Goal: Task Accomplishment & Management: Complete application form

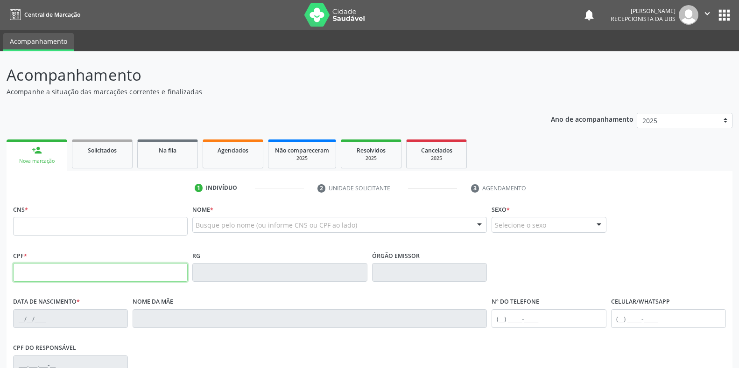
click at [18, 263] on input "text" at bounding box center [100, 272] width 175 height 19
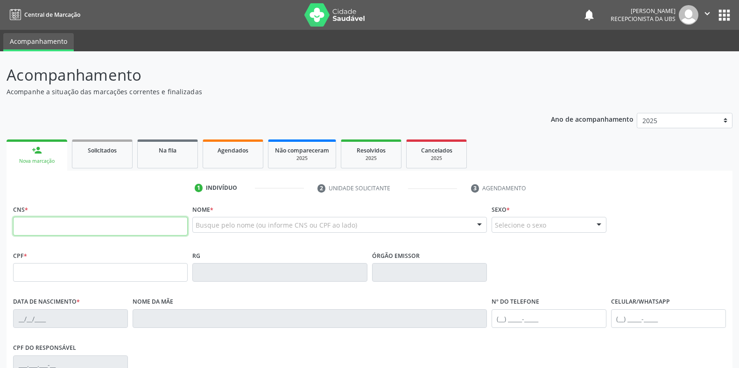
click at [22, 225] on input "text" at bounding box center [100, 226] width 175 height 19
click at [21, 224] on input "text" at bounding box center [100, 226] width 175 height 19
click at [23, 224] on input "text" at bounding box center [100, 226] width 175 height 19
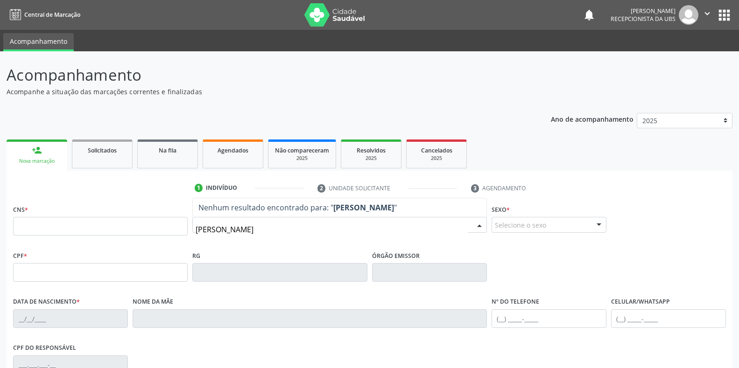
type input "elida de souza c"
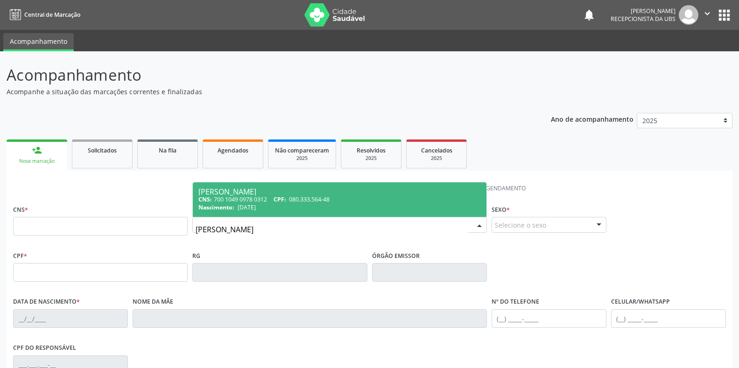
click at [223, 193] on div "[PERSON_NAME]" at bounding box center [339, 191] width 282 height 7
type input "700 1049 0978 0312"
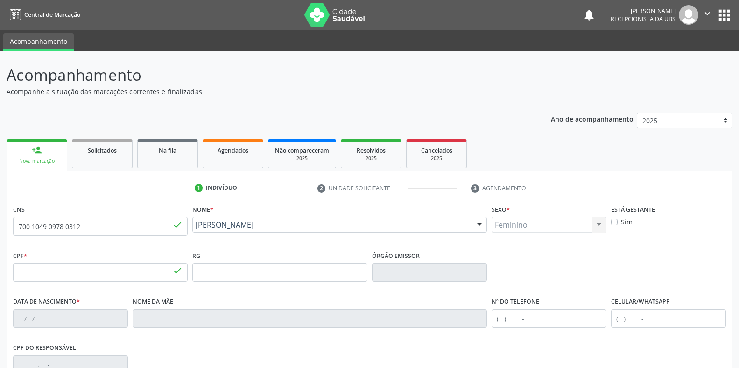
type input "080.333.564-48"
type input "10/09/1992"
type input "[PERSON_NAME]"
type input "(87) 99999-9999"
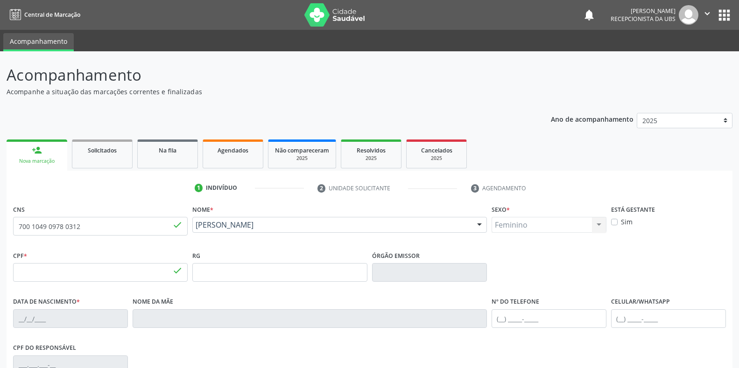
type input "989.166.884-34"
type input "211"
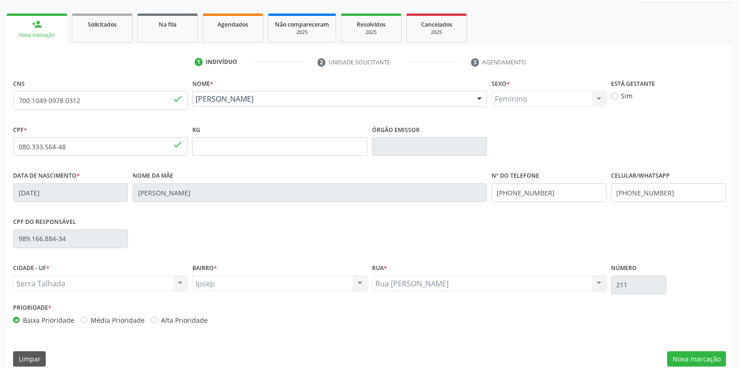
scroll to position [138, 0]
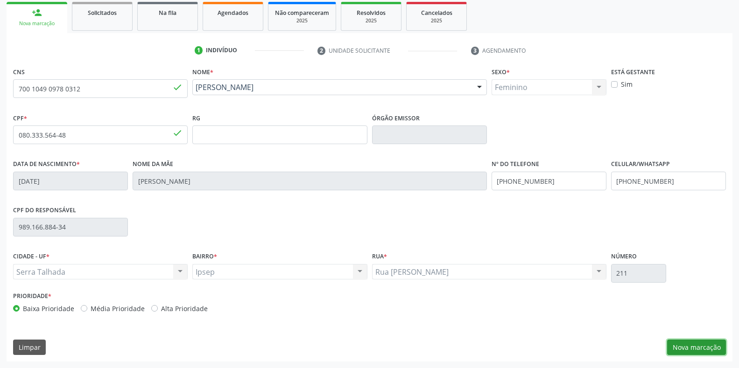
click at [692, 350] on button "Nova marcação" at bounding box center [696, 348] width 59 height 16
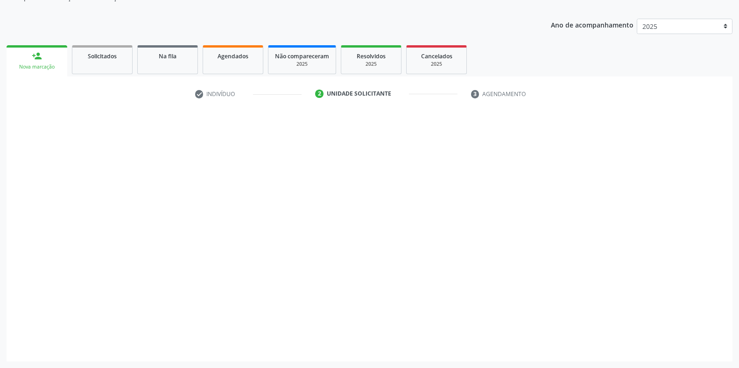
scroll to position [94, 0]
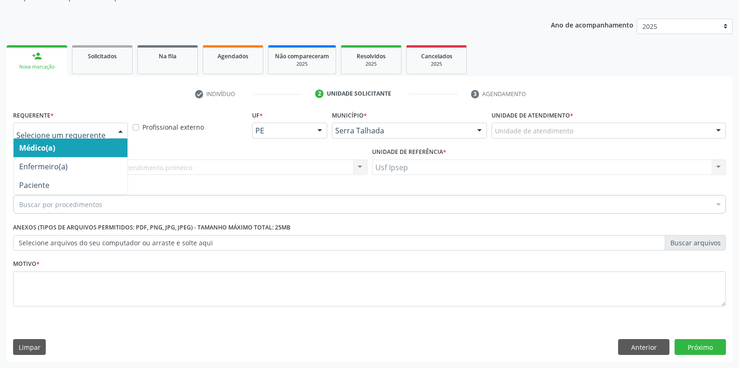
click at [120, 127] on div at bounding box center [120, 131] width 14 height 16
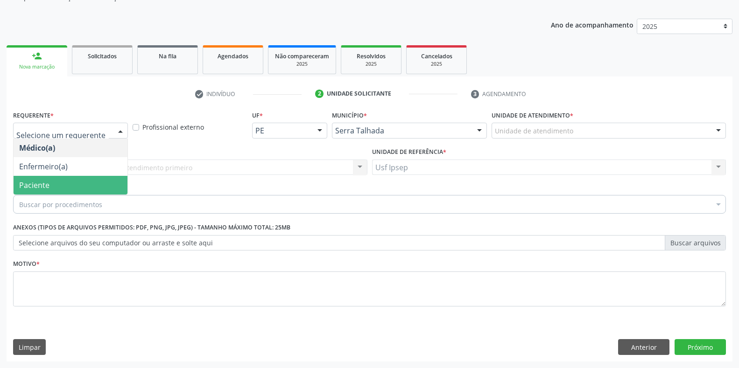
click at [100, 187] on span "Paciente" at bounding box center [71, 185] width 114 height 19
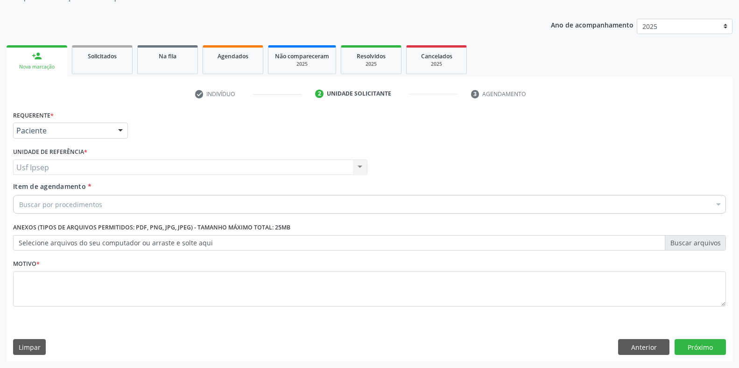
click at [55, 189] on span "Item de agendamento" at bounding box center [49, 186] width 73 height 9
click at [19, 195] on input "Item de agendamento *" at bounding box center [19, 204] width 0 height 19
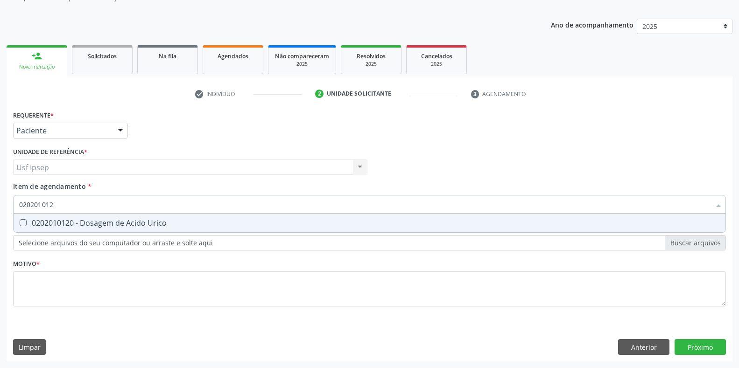
type input "0202010120"
click at [25, 225] on Urico at bounding box center [23, 222] width 7 height 7
click at [20, 225] on Urico "checkbox" at bounding box center [17, 223] width 6 height 6
checkbox Urico "true"
click at [59, 204] on input "0202010120" at bounding box center [365, 204] width 692 height 19
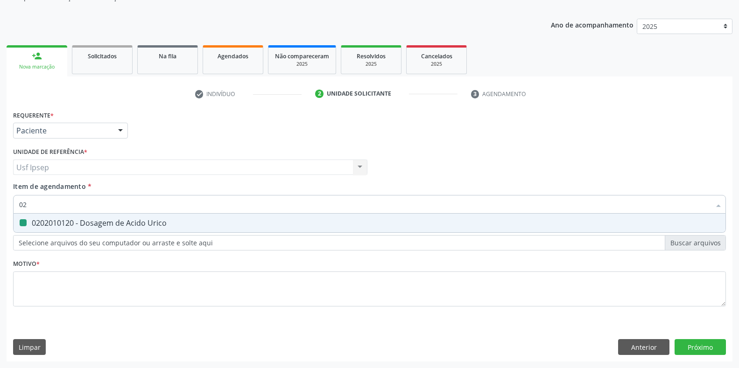
type input "0"
checkbox Urico "false"
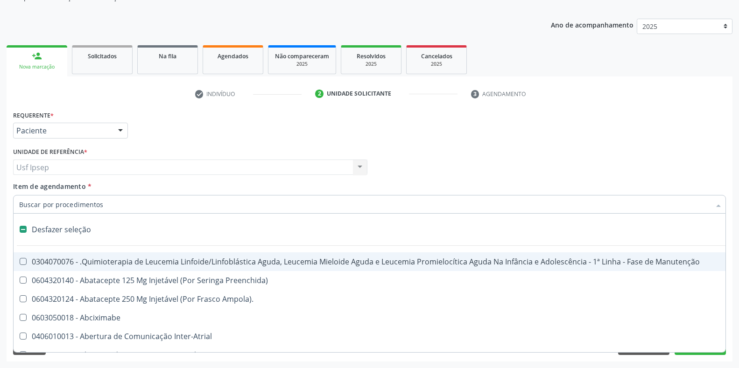
drag, startPoint x: 0, startPoint y: 130, endPoint x: 0, endPoint y: 62, distance: 68.2
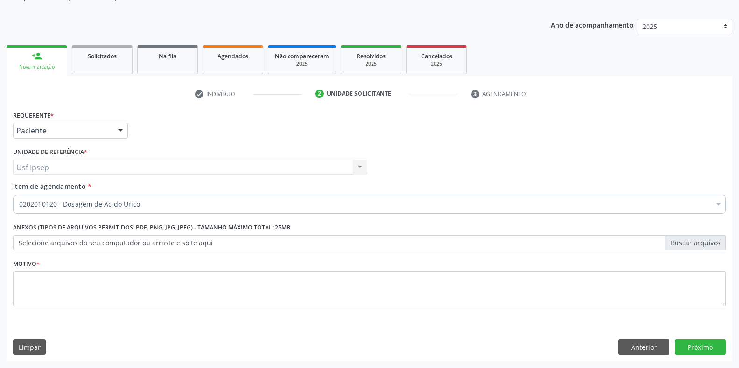
drag, startPoint x: 0, startPoint y: 62, endPoint x: 252, endPoint y: 133, distance: 261.5
click at [252, 133] on div "Requerente * Paciente Médico(a) Enfermeiro(a) Paciente Nenhum resultado encontr…" at bounding box center [370, 126] width 718 height 36
click at [65, 188] on span "Item de agendamento" at bounding box center [49, 186] width 73 height 9
click at [19, 195] on input "Item de agendamento *" at bounding box center [19, 204] width 0 height 19
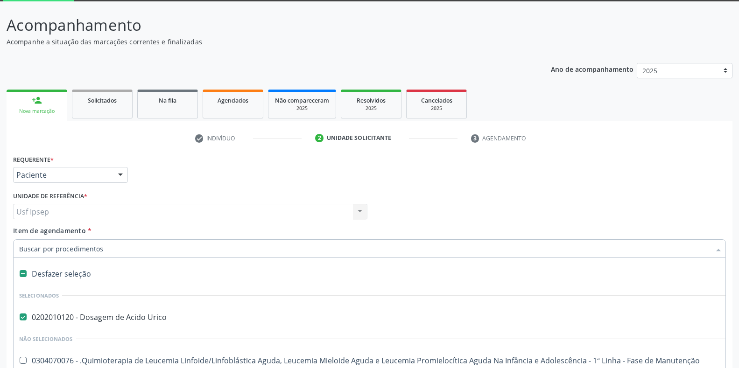
scroll to position [16, 0]
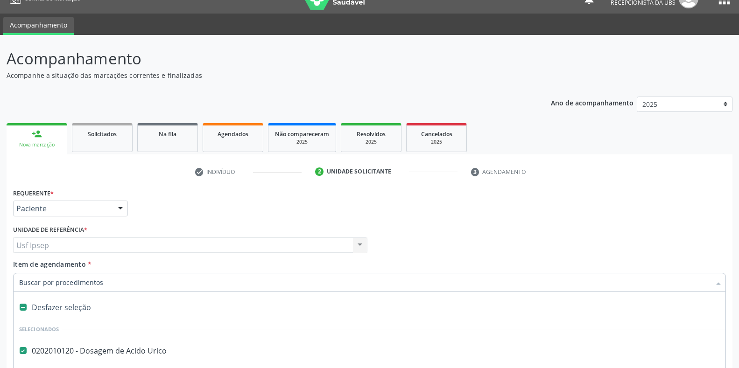
click at [50, 267] on span "Item de agendamento" at bounding box center [49, 264] width 73 height 9
click at [50, 273] on input "Item de agendamento *" at bounding box center [365, 282] width 692 height 19
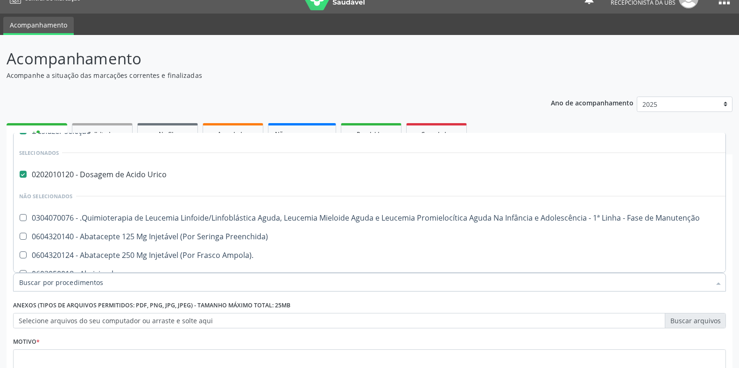
scroll to position [0, 0]
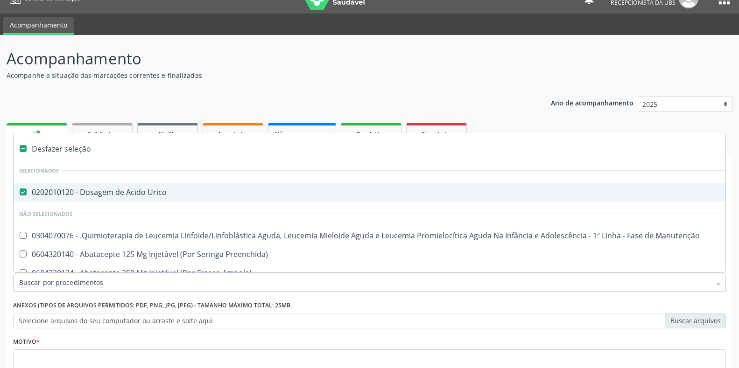
click at [611, 148] on div "Desfazer seleção" at bounding box center [383, 149] width 738 height 19
checkbox Urico "false"
click at [346, 85] on div "Acompanhamento Acompanhe a situação das marcações correntes e finalizadas Relat…" at bounding box center [370, 243] width 726 height 393
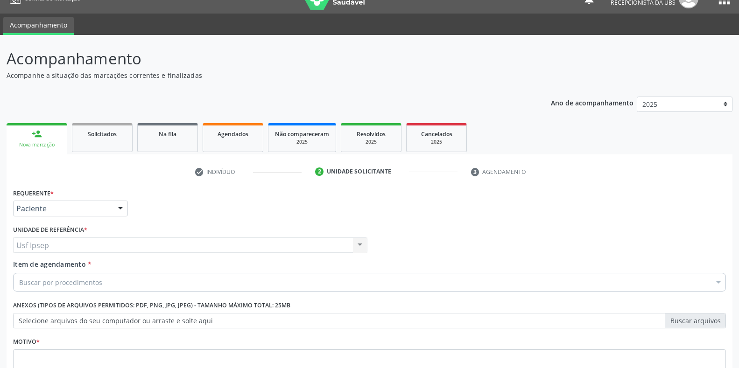
click at [681, 52] on header "Acompanhamento Acompanhe a situação das marcações correntes e finalizadas Relat…" at bounding box center [370, 63] width 726 height 33
click at [29, 266] on span "Item de agendamento" at bounding box center [49, 264] width 73 height 9
click at [19, 273] on input "Item de agendamento *" at bounding box center [19, 282] width 0 height 19
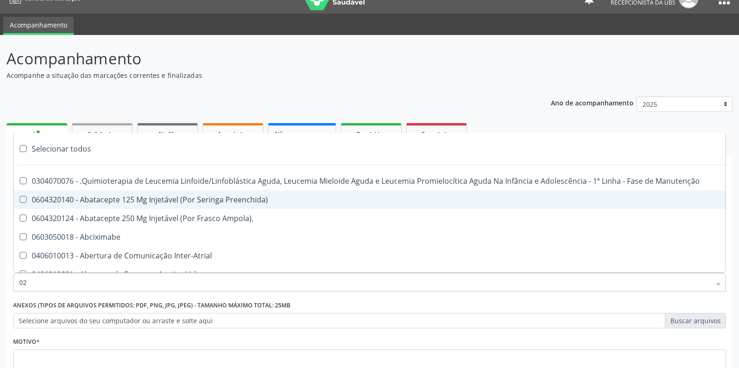
type input "020"
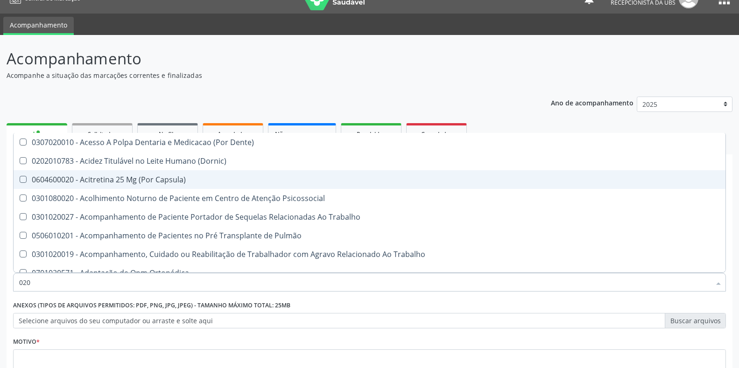
click at [708, 66] on header "Acompanhamento Acompanhe a situação das marcações correntes e finalizadas Relat…" at bounding box center [370, 63] width 726 height 33
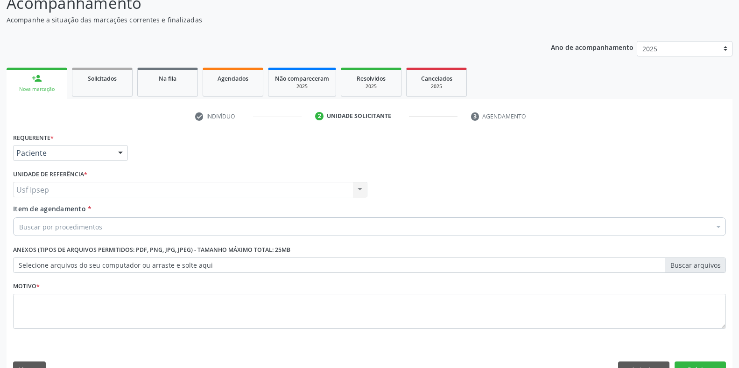
scroll to position [94, 0]
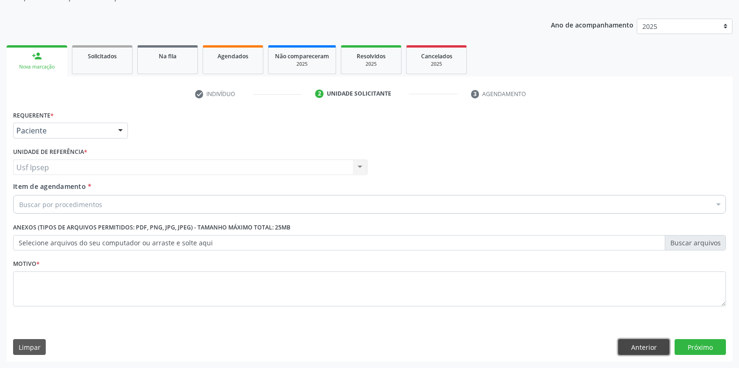
click at [637, 352] on button "Anterior" at bounding box center [643, 347] width 51 height 16
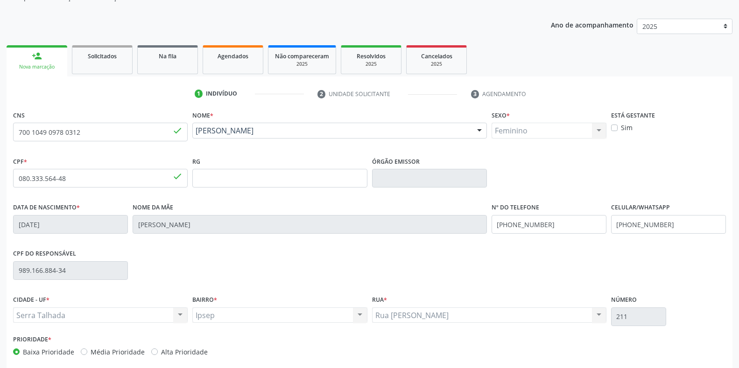
scroll to position [138, 0]
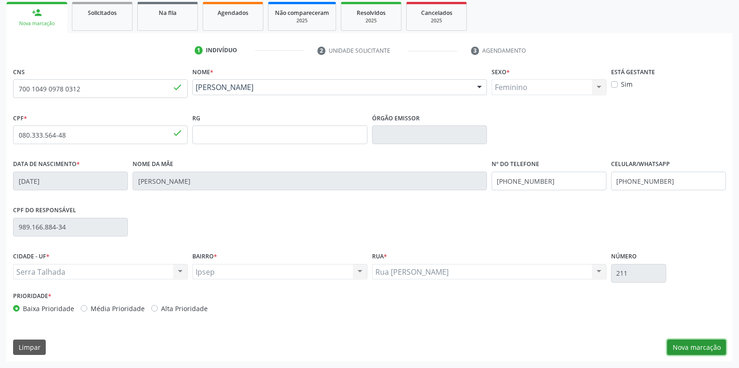
click at [684, 348] on button "Nova marcação" at bounding box center [696, 348] width 59 height 16
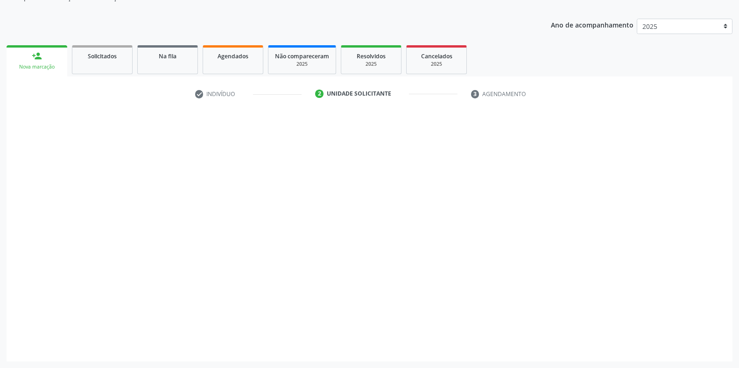
scroll to position [94, 0]
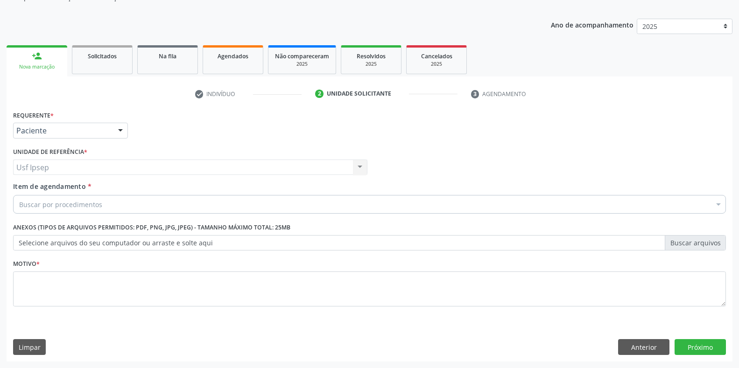
click at [40, 190] on span "Item de agendamento" at bounding box center [49, 186] width 73 height 9
click at [19, 195] on input "Item de agendamento *" at bounding box center [19, 204] width 0 height 19
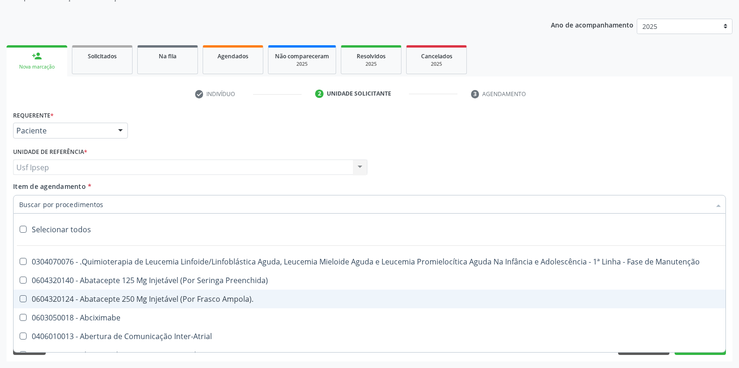
click at [52, 150] on label "Unidade de referência *" at bounding box center [50, 152] width 74 height 14
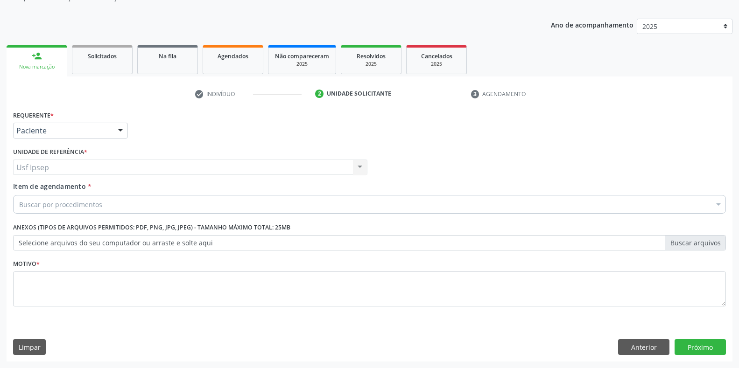
click at [21, 186] on span "Item de agendamento" at bounding box center [49, 186] width 73 height 9
click at [19, 195] on input "Item de agendamento *" at bounding box center [19, 204] width 0 height 19
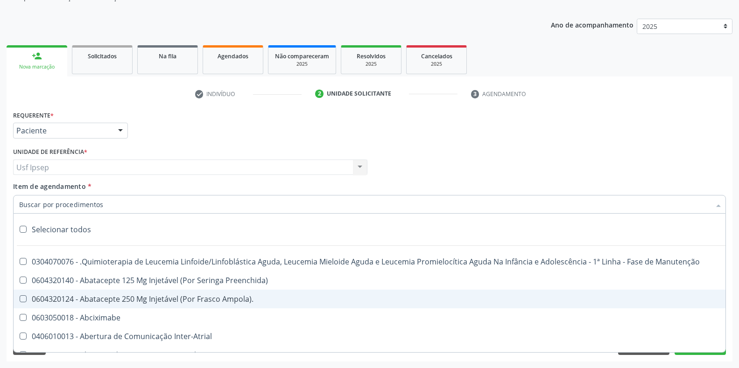
click at [21, 186] on span "Item de agendamento" at bounding box center [49, 186] width 73 height 9
click at [21, 195] on input "Item de agendamento *" at bounding box center [365, 204] width 692 height 19
type input "2"
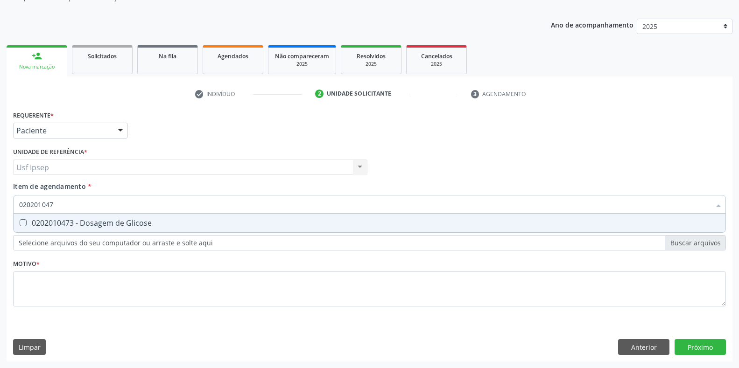
type input "0202010473"
drag, startPoint x: 22, startPoint y: 223, endPoint x: 43, endPoint y: 213, distance: 22.8
click at [23, 221] on Glicose at bounding box center [23, 222] width 7 height 7
click at [20, 221] on Glicose "checkbox" at bounding box center [17, 223] width 6 height 6
checkbox Glicose "true"
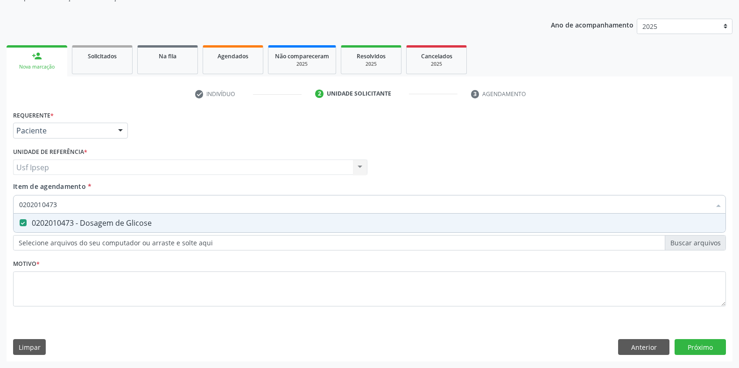
click at [58, 204] on input "0202010473" at bounding box center [365, 204] width 692 height 19
type input "0"
checkbox Glicose "false"
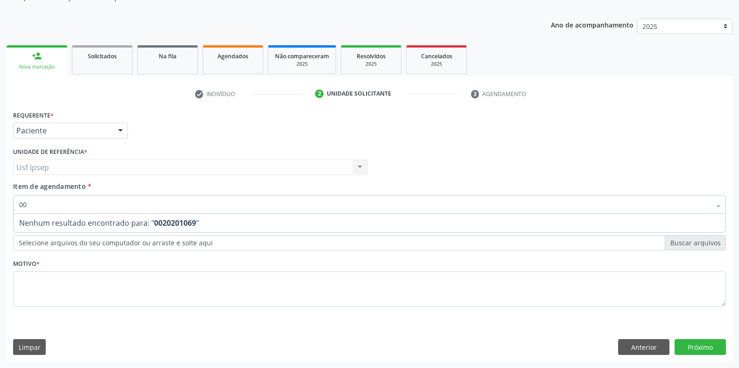
type input "0"
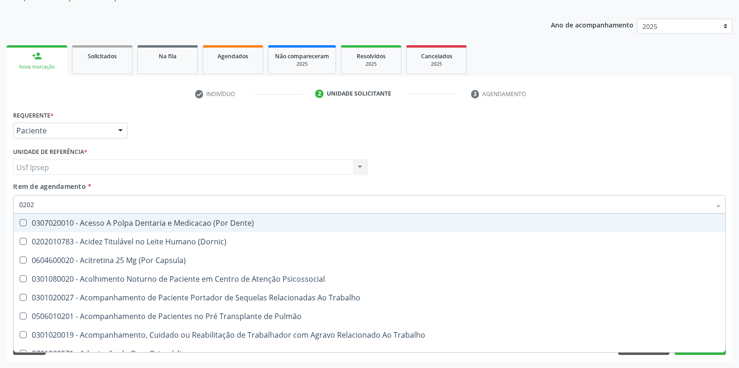
type input "02020"
checkbox Salivar "true"
checkbox Laser "false"
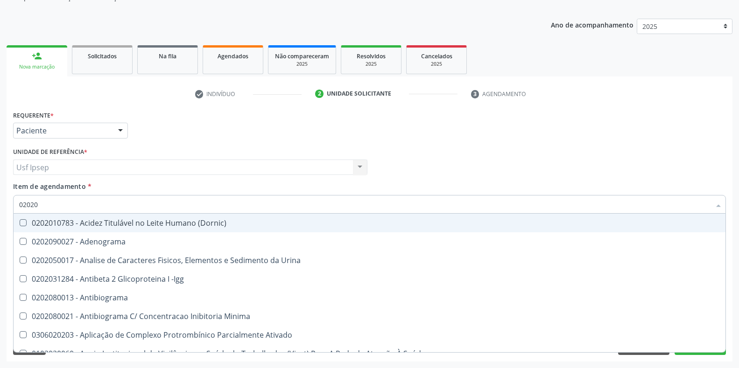
type input "020201"
checkbox T3 "true"
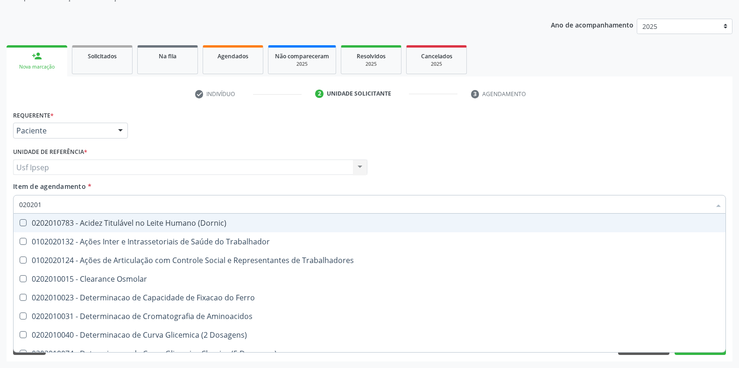
type input "0202010"
checkbox II "true"
checkbox Glicose "false"
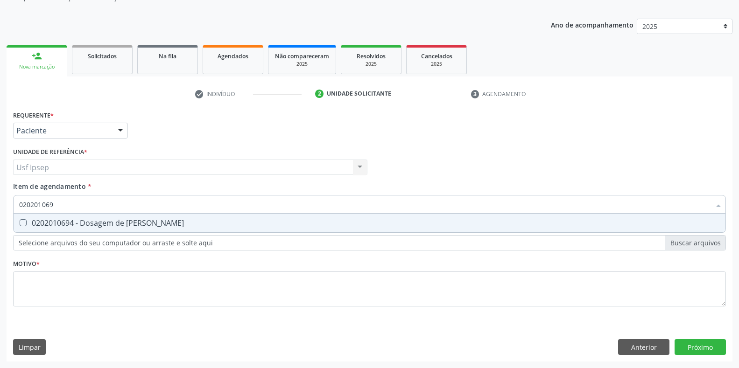
type input "0202010694"
click at [25, 224] on Ureia at bounding box center [23, 222] width 7 height 7
click at [20, 224] on Ureia "checkbox" at bounding box center [17, 223] width 6 height 6
checkbox Ureia "true"
click at [57, 205] on input "0202010694" at bounding box center [365, 204] width 692 height 19
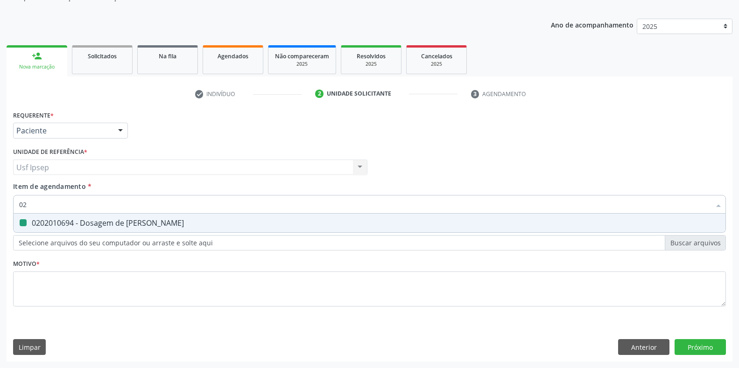
type input "0"
checkbox Ureia "false"
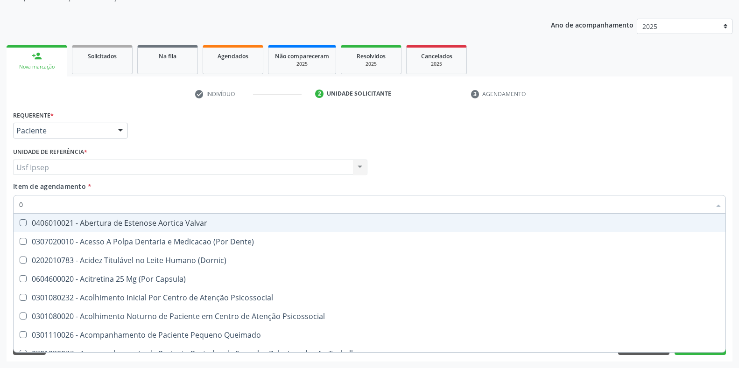
type input "02"
checkbox Glicose "true"
checkbox Ureia "true"
type input "020"
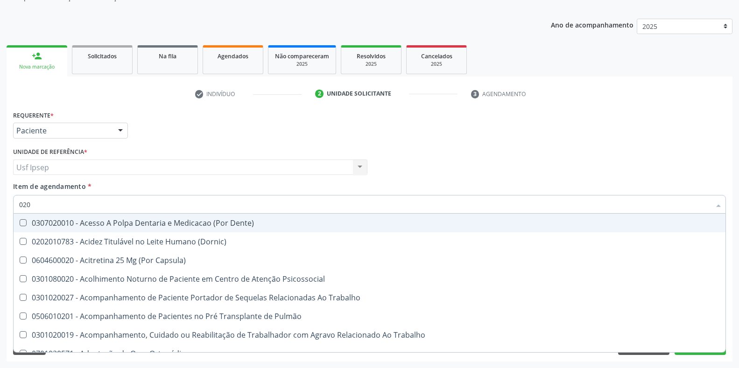
checkbox Glicose "true"
checkbox Ureia "true"
checkbox Segmento\) "false"
checkbox Completo\) "false"
type input "02020"
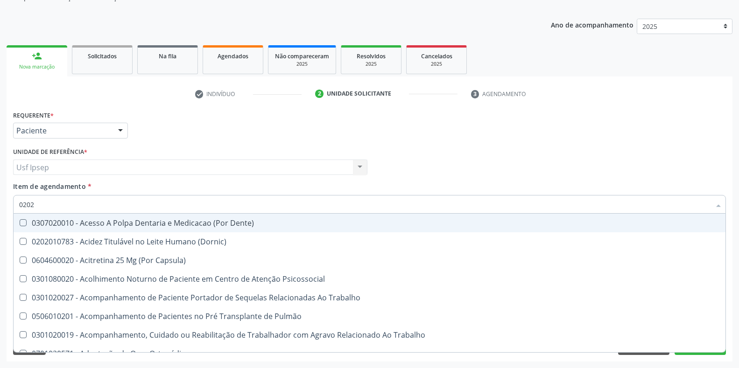
checkbox Salivar "true"
checkbox Laser "false"
checkbox Esforco "true"
checkbox Estimulo "false"
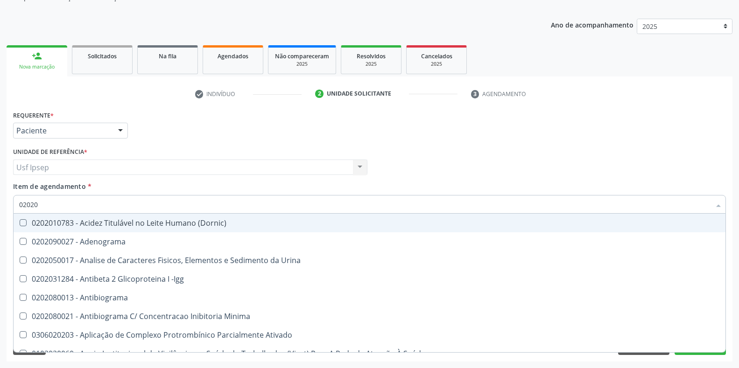
type input "020201"
checkbox T3 "true"
checkbox Ascorbico "true"
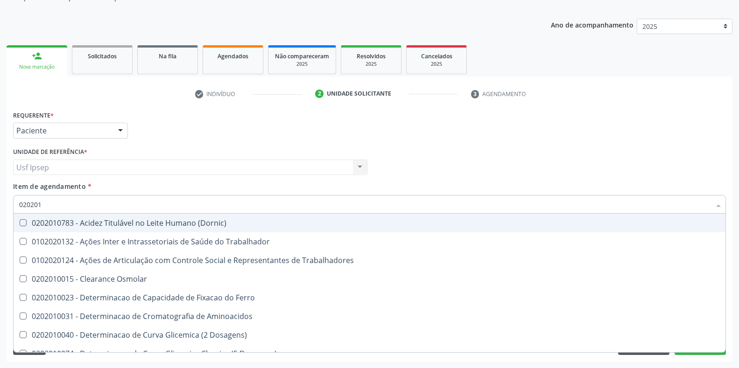
type input "0202010"
checkbox II "true"
checkbox Glicose "false"
checkbox Piruvato "true"
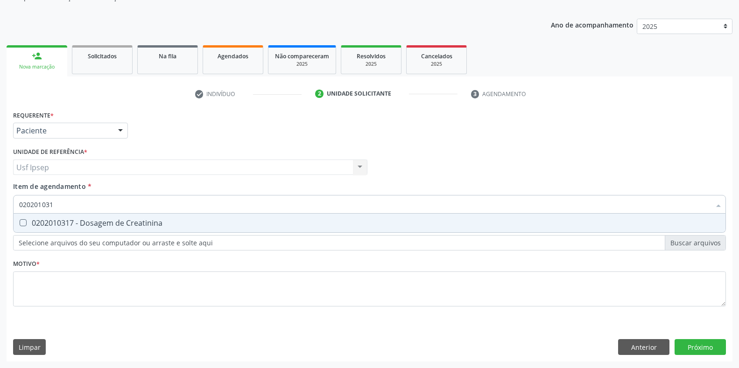
type input "0202010317"
drag, startPoint x: 20, startPoint y: 222, endPoint x: 51, endPoint y: 209, distance: 34.2
click at [20, 221] on Creatinina at bounding box center [23, 222] width 7 height 7
click at [20, 221] on Creatinina "checkbox" at bounding box center [17, 223] width 6 height 6
checkbox Creatinina "true"
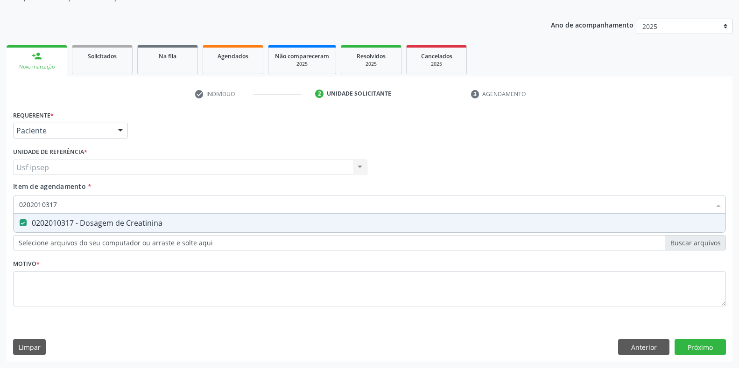
click at [57, 202] on input "0202010317" at bounding box center [365, 204] width 692 height 19
type input "0"
checkbox Creatinina "false"
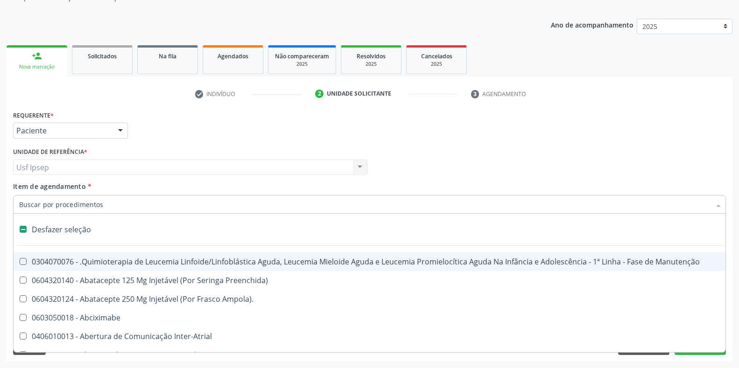
click at [35, 185] on span "Item de agendamento" at bounding box center [49, 186] width 73 height 9
click at [35, 195] on input "Item de agendamento *" at bounding box center [365, 204] width 692 height 19
checkbox Preenchida\) "true"
checkbox Ampola\)\ "true"
checkbox Abciximabe "true"
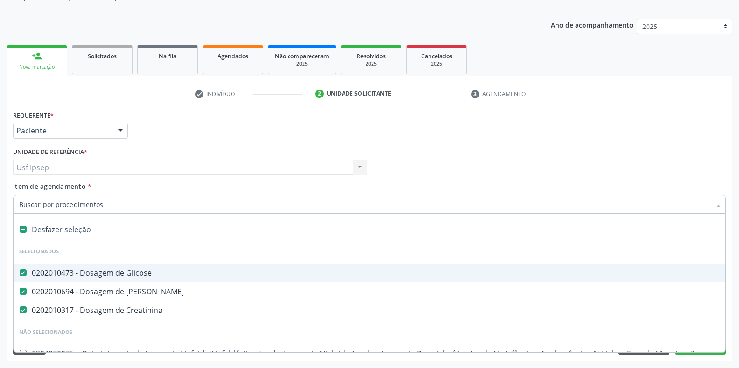
click at [18, 190] on span "Item de agendamento" at bounding box center [49, 186] width 73 height 9
click at [19, 195] on input "Item de agendamento *" at bounding box center [365, 204] width 692 height 19
click at [18, 190] on span "Item de agendamento" at bounding box center [49, 186] width 73 height 9
click at [19, 195] on input "Item de agendamento *" at bounding box center [365, 204] width 692 height 19
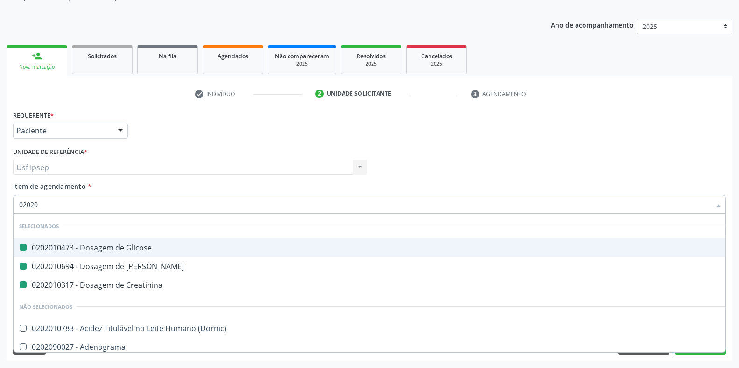
type input "020202"
checkbox Glicose "false"
checkbox Ureia "false"
checkbox Creatinina "false"
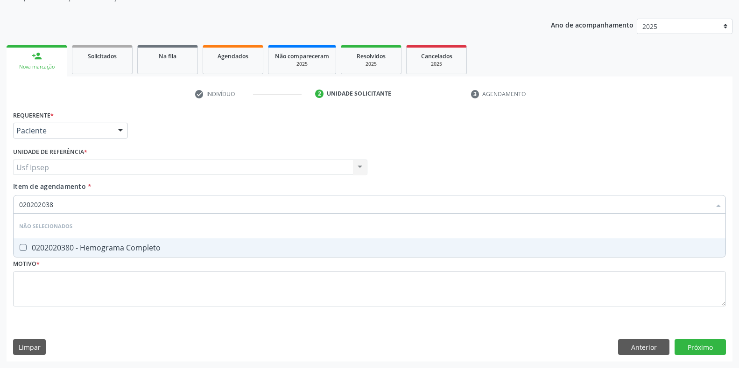
type input "0202020380"
click at [18, 249] on div at bounding box center [17, 247] width 7 height 7
checkbox Completo "true"
click at [63, 202] on input "0202020380" at bounding box center [365, 204] width 692 height 19
type input "0"
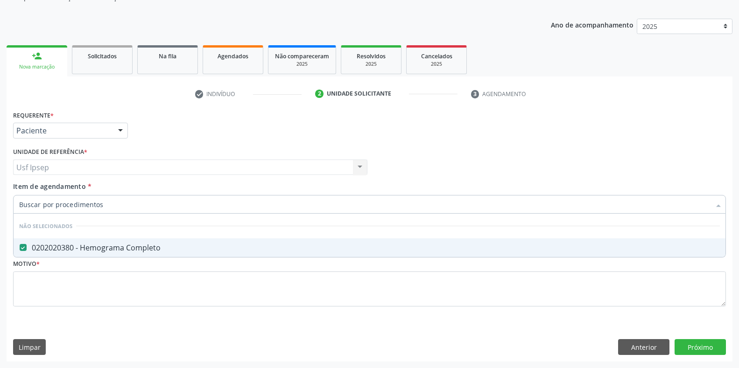
checkbox Completo "true"
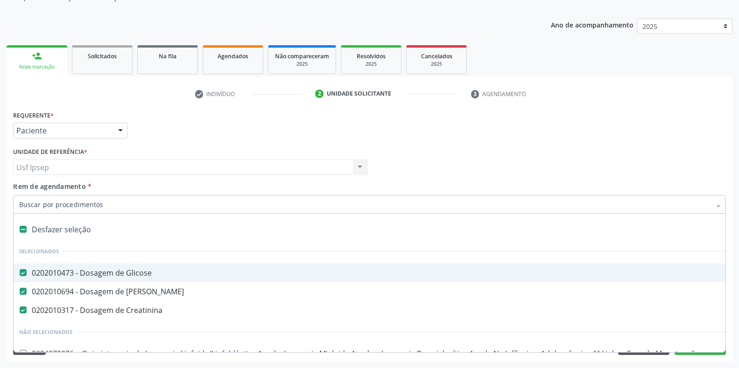
click at [19, 192] on div "Item de agendamento * Desfazer seleção Selecionados 0202010473 - Dosagem de Gli…" at bounding box center [369, 196] width 713 height 29
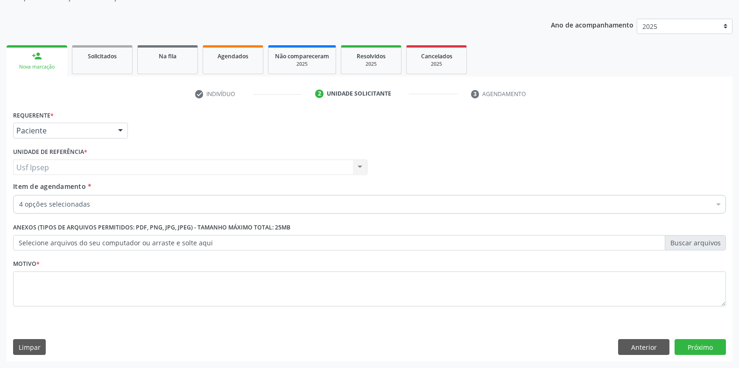
click at [19, 192] on div "Item de agendamento * 4 opções selecionadas Desfazer seleção Selecionados 02020…" at bounding box center [369, 196] width 713 height 29
click at [21, 189] on span "Item de agendamento" at bounding box center [49, 186] width 73 height 9
click at [19, 195] on input "Item de agendamento *" at bounding box center [19, 204] width 0 height 19
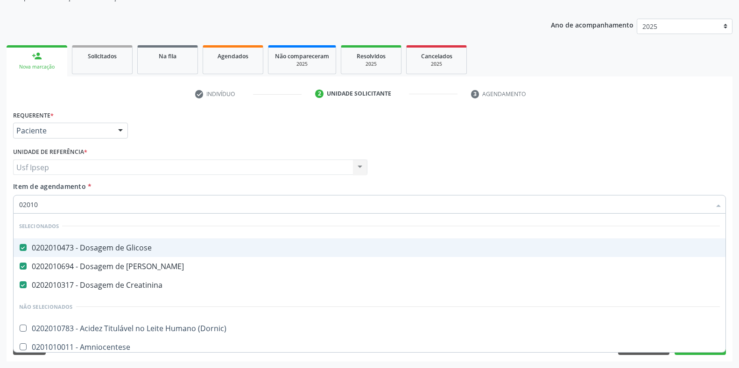
click at [29, 205] on input "02010" at bounding box center [365, 204] width 692 height 19
type input "020210"
checkbox Glicose "false"
checkbox Ureia "false"
checkbox Creatinina "false"
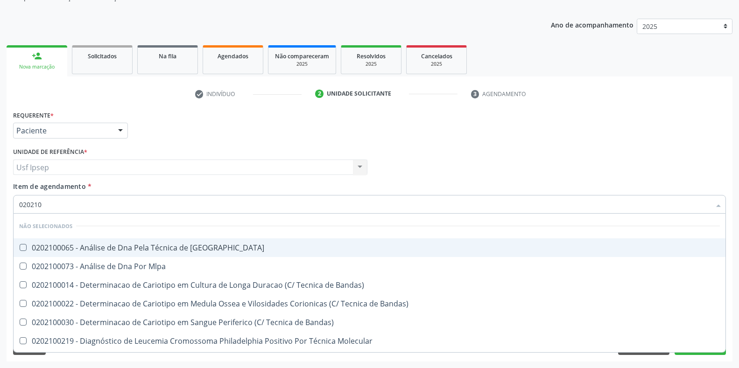
type input "0202010"
checkbox Blot "true"
checkbox Mlpa "true"
checkbox Bandas\) "true"
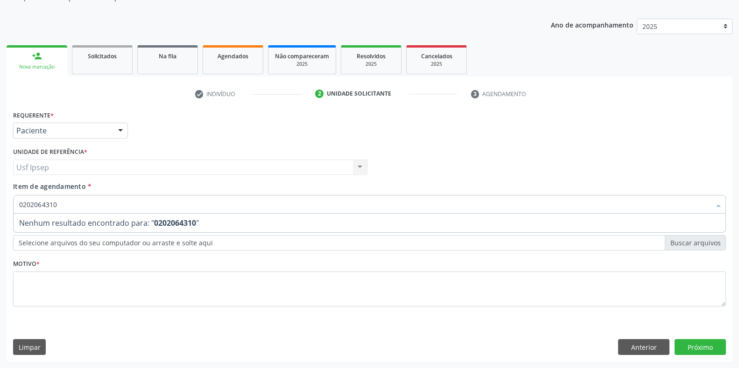
click at [58, 204] on input "0202064310" at bounding box center [365, 204] width 692 height 19
type input "0"
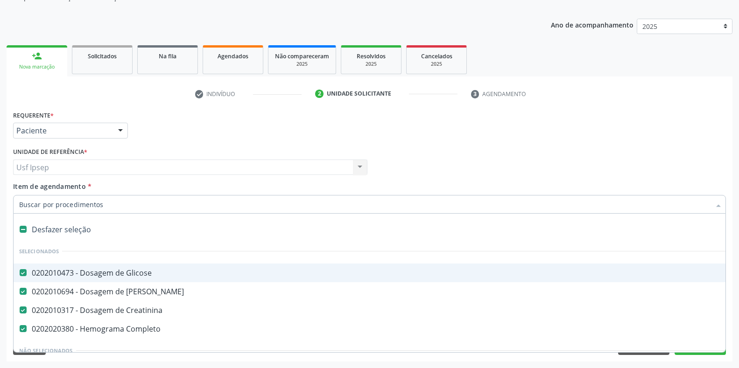
click at [20, 204] on input "Item de agendamento *" at bounding box center [365, 204] width 692 height 19
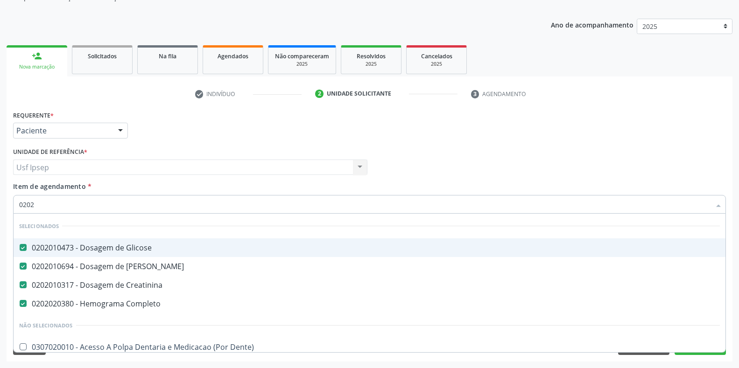
type input "02020"
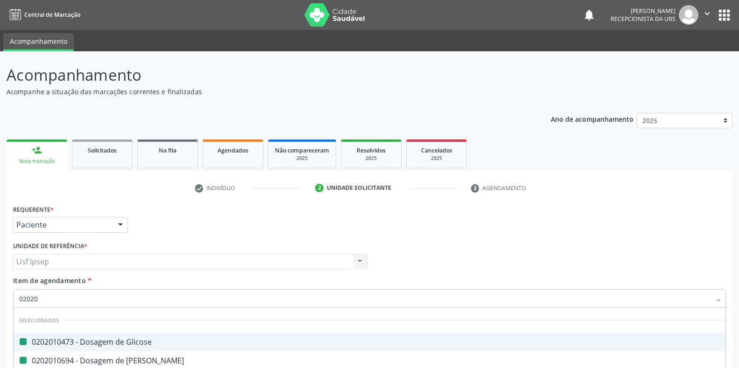
type input "020206"
checkbox Glicose "false"
checkbox Ureia "false"
checkbox Creatinina "false"
checkbox Completo "false"
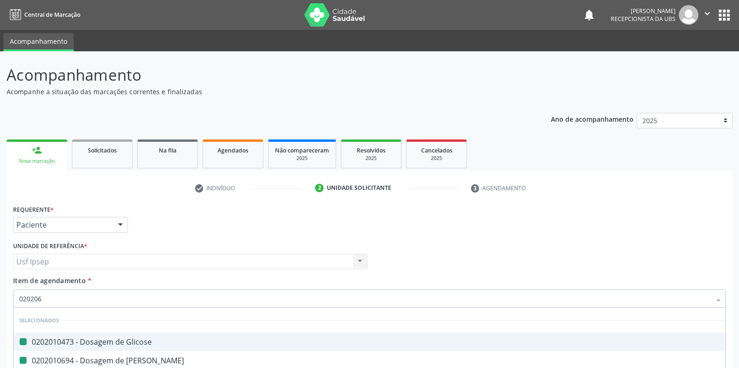
scroll to position [94, 0]
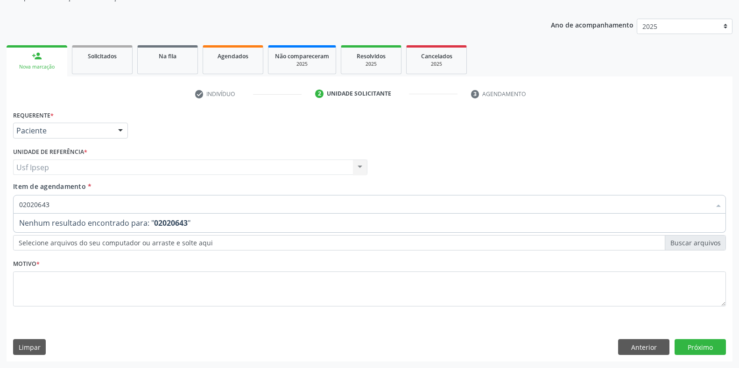
click at [37, 202] on input "02020643" at bounding box center [365, 204] width 692 height 19
type input "0202010643"
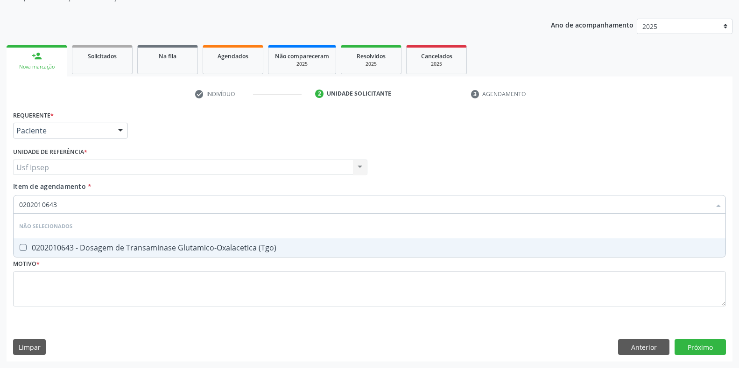
click at [23, 247] on \(Tgo\) at bounding box center [23, 247] width 7 height 7
click at [20, 247] on \(Tgo\) "checkbox" at bounding box center [17, 248] width 6 height 6
checkbox \(Tgo\) "true"
click at [57, 200] on input "0202010643" at bounding box center [365, 204] width 692 height 19
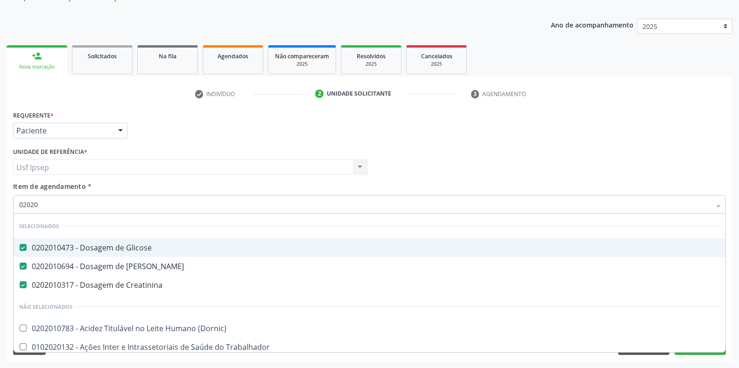
type input "0202"
checkbox \(Tgo\) "false"
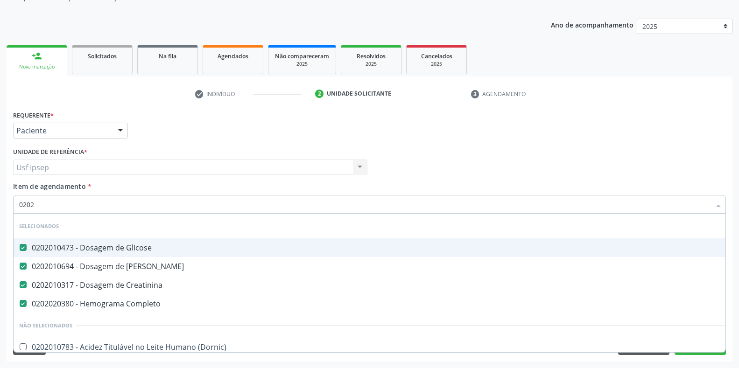
type input "02020"
checkbox Prolactina "true"
checkbox \(Tgo\) "false"
type input "020201"
checkbox Complemento "true"
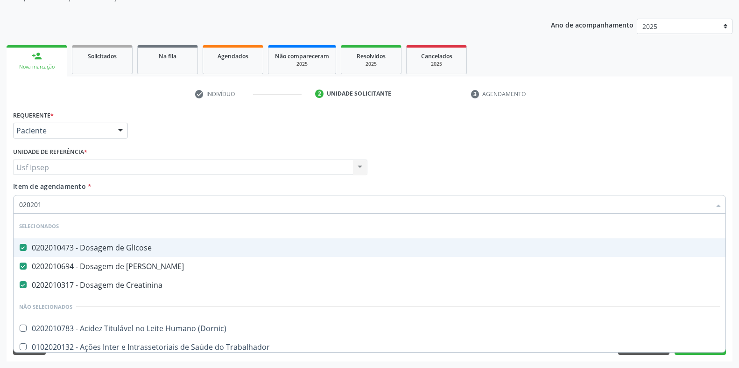
type input "0202010"
checkbox Leucino-Aminopeptidase "true"
checkbox \(Tgo\) "false"
type input "02020106"
checkbox Creatinina "false"
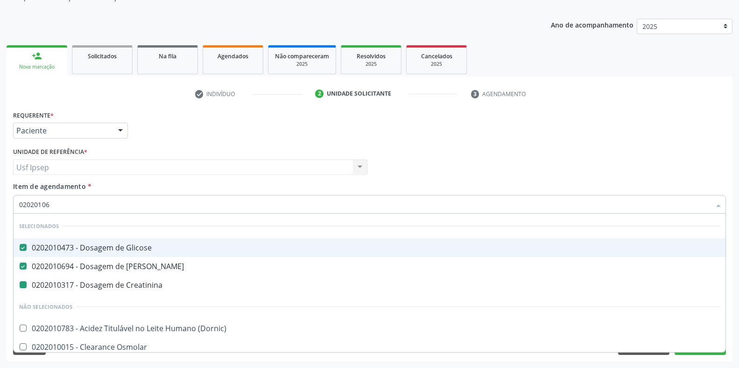
checkbox Ferro "true"
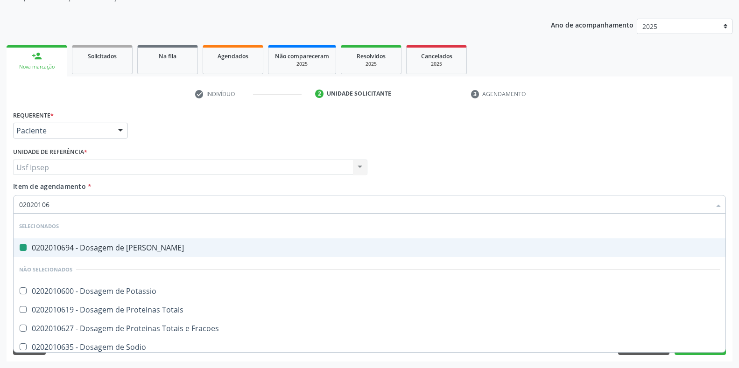
type input "020201065"
checkbox Ureia "false"
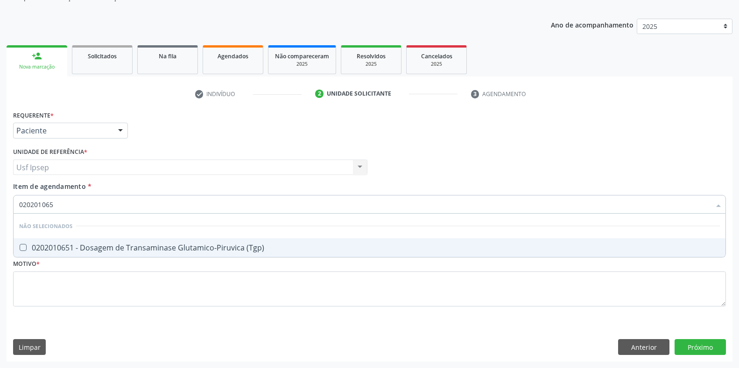
type input "0202010651"
click at [26, 250] on \(Tgp\) at bounding box center [23, 247] width 7 height 7
click at [20, 250] on \(Tgp\) "checkbox" at bounding box center [17, 248] width 6 height 6
checkbox \(Tgp\) "true"
click at [58, 204] on input "0202010651" at bounding box center [365, 204] width 692 height 19
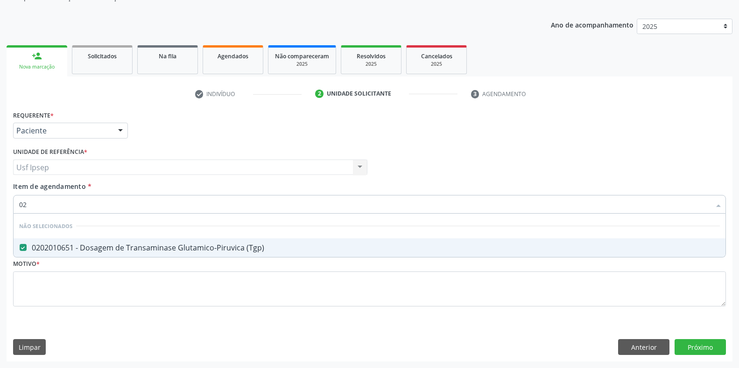
type input "0"
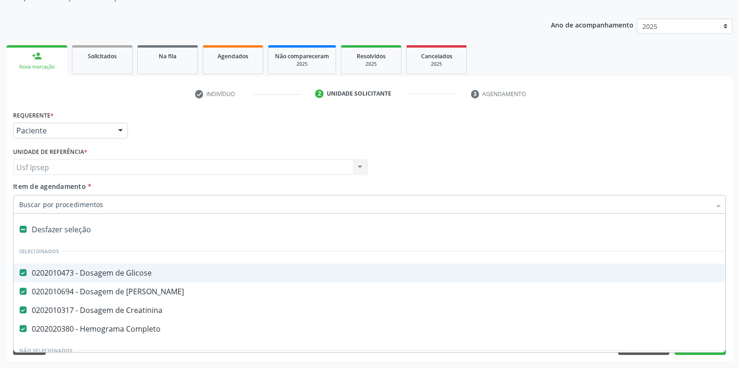
click at [38, 187] on span "Item de agendamento" at bounding box center [49, 186] width 73 height 9
click at [38, 195] on input "Item de agendamento *" at bounding box center [365, 204] width 692 height 19
checkbox Manutenção "true"
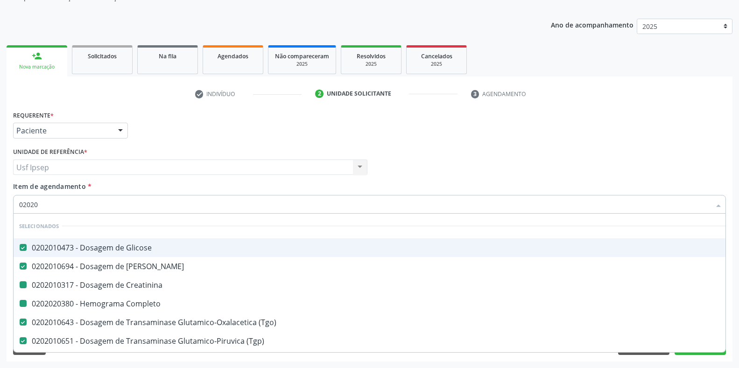
type input "020203"
checkbox Creatinina "false"
checkbox Completo "false"
checkbox \(Tgp\) "false"
checkbox \(Tgo\) "false"
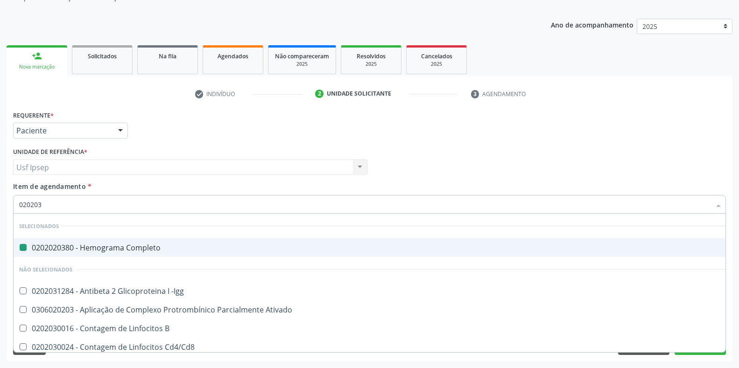
type input "0202030"
checkbox Completo "false"
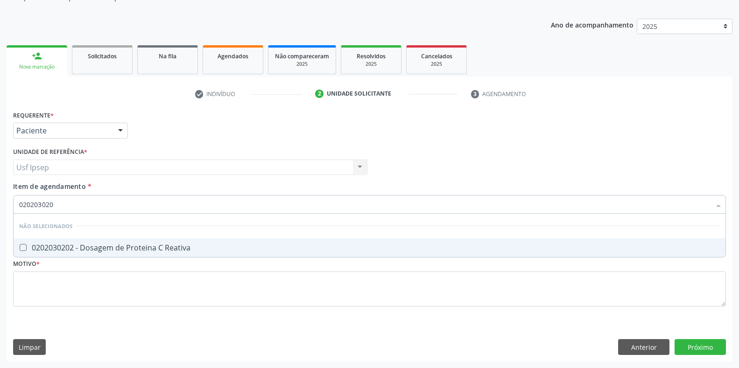
type input "0202030202"
click at [23, 244] on Reativa at bounding box center [23, 247] width 7 height 7
click at [20, 245] on Reativa "checkbox" at bounding box center [17, 248] width 6 height 6
checkbox Reativa "true"
click at [64, 205] on input "0202030202" at bounding box center [365, 204] width 692 height 19
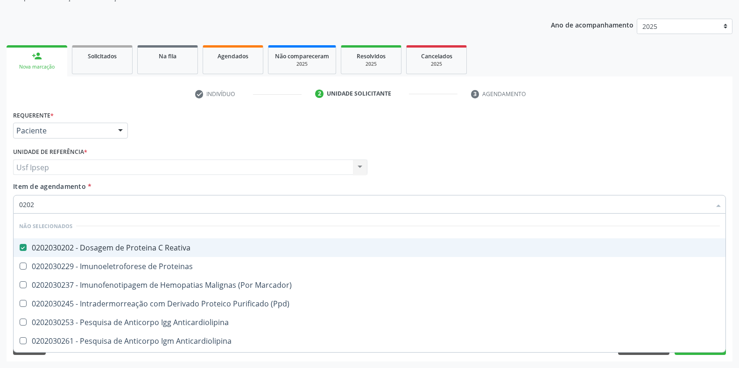
type input "020"
checkbox Reativa "true"
checkbox Marcador\) "true"
checkbox \(Ppd\) "true"
checkbox Anticardiolipina "true"
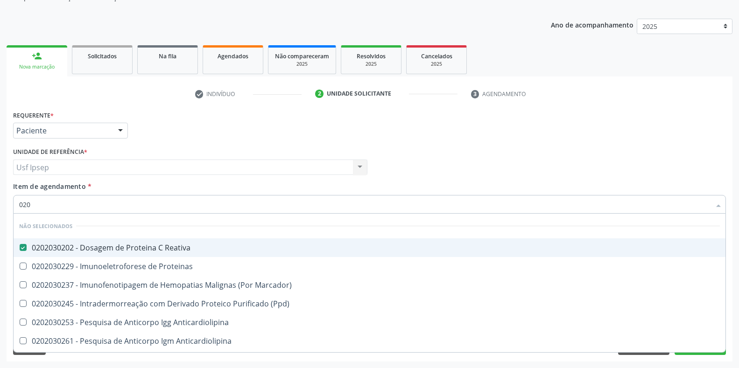
checkbox Anticardiolipina "true"
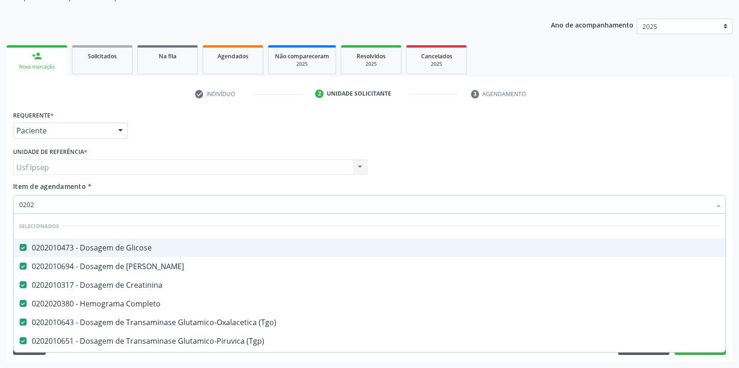
type input "02020"
checkbox Reservatorio "true"
checkbox Ativa "false"
type input "020206"
checkbox Glicose "false"
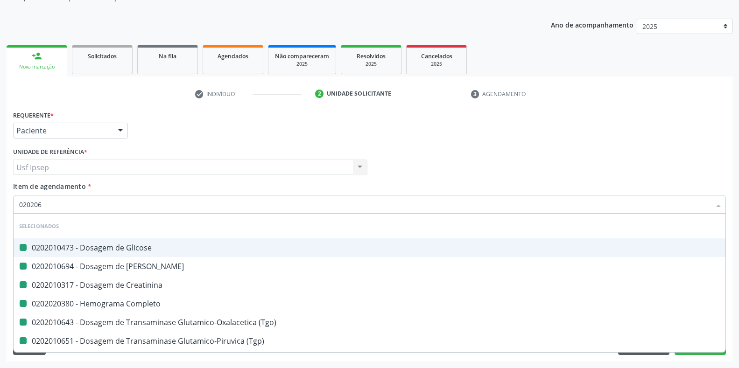
checkbox Creatinina "false"
checkbox Completo "false"
checkbox \(Tgo\) "false"
checkbox \(Tgp\) "false"
checkbox Ureia "false"
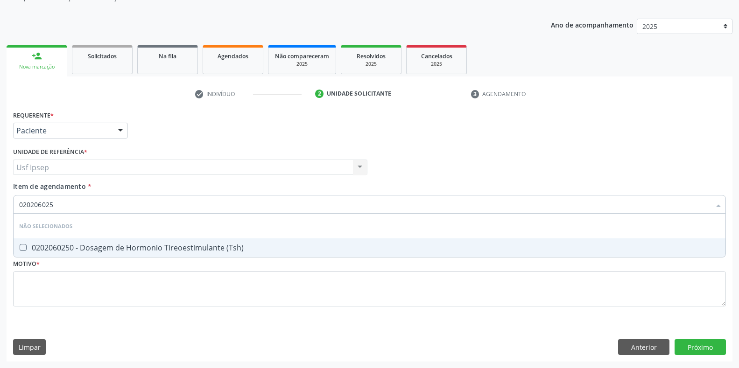
type input "0202060250"
click at [21, 247] on \(Tsh\) at bounding box center [23, 247] width 7 height 7
click at [20, 247] on \(Tsh\) "checkbox" at bounding box center [17, 248] width 6 height 6
checkbox \(Tsh\) "true"
click at [58, 204] on input "0202060250" at bounding box center [365, 204] width 692 height 19
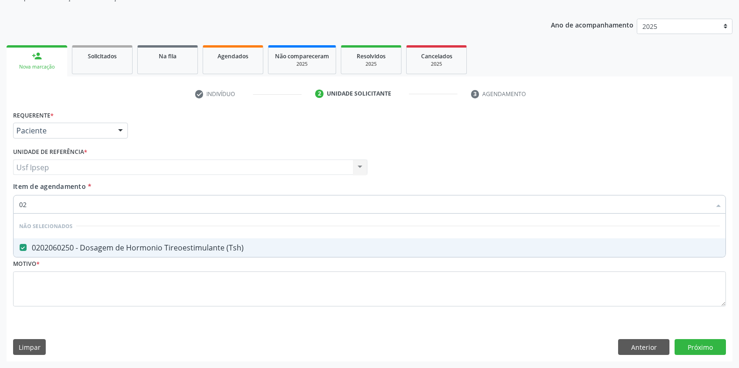
type input "0"
checkbox \(Tsh\) "true"
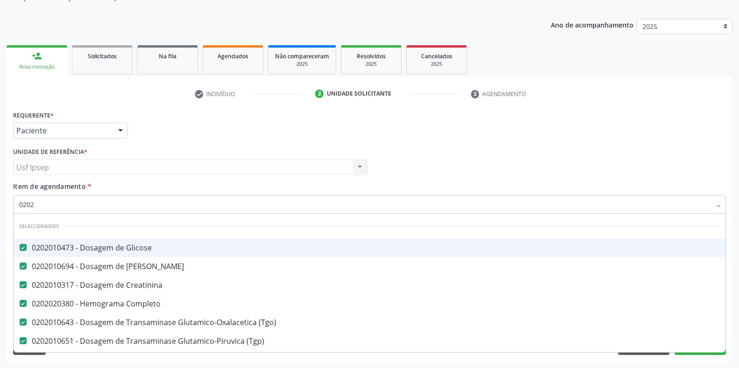
type input "02020"
checkbox \(Tsh\) "true"
checkbox Piruvato "false"
checkbox Reativa "true"
checkbox \(T3\) "false"
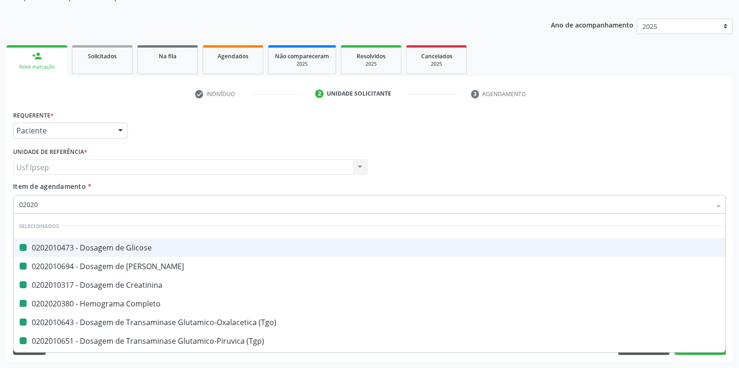
type input "020205"
checkbox Glicose "false"
checkbox Ureia "false"
checkbox Creatinina "false"
checkbox Completo "false"
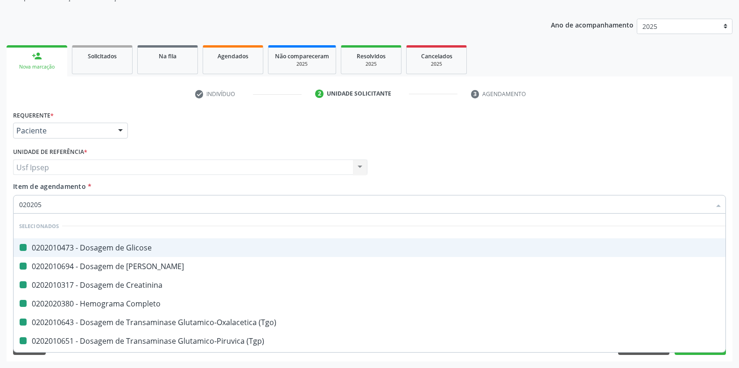
checkbox \(Tgo\) "false"
checkbox \(Tgp\) "false"
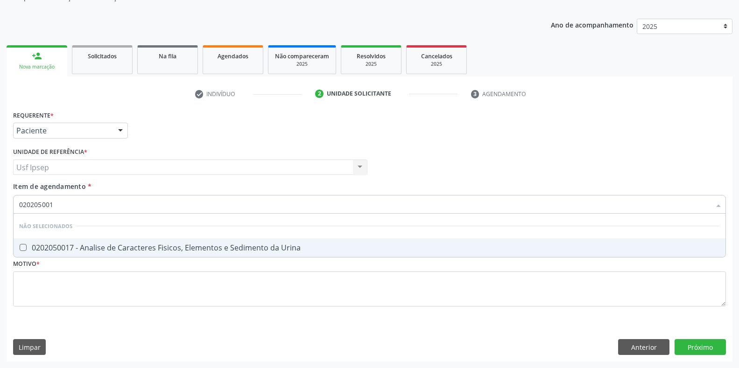
type input "0202050017"
click at [24, 241] on span "0202050017 - Analise de Caracteres Fisicos, Elementos e Sedimento da Urina" at bounding box center [370, 248] width 712 height 19
checkbox Urina "true"
click at [57, 205] on input "0202050017" at bounding box center [365, 204] width 692 height 19
type input "0"
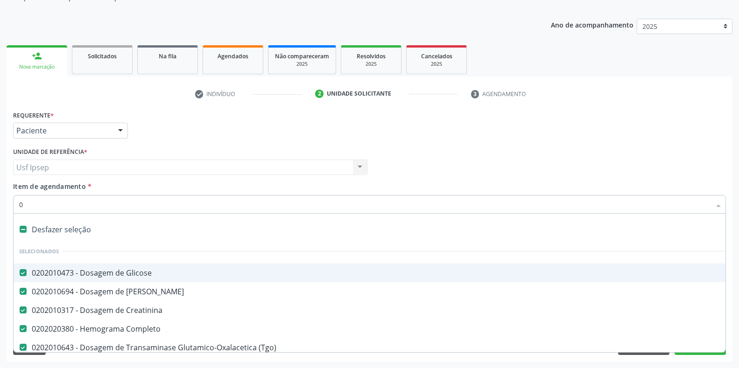
type input "02"
checkbox Coração "true"
checkbox Urina "false"
checkbox Bexiga "true"
checkbox Comprimido\) "true"
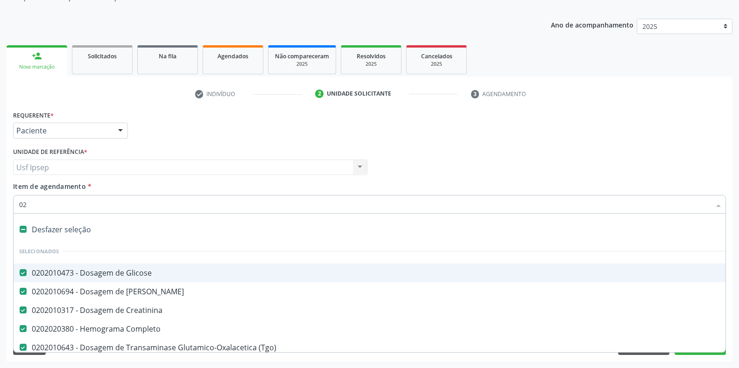
type input "020"
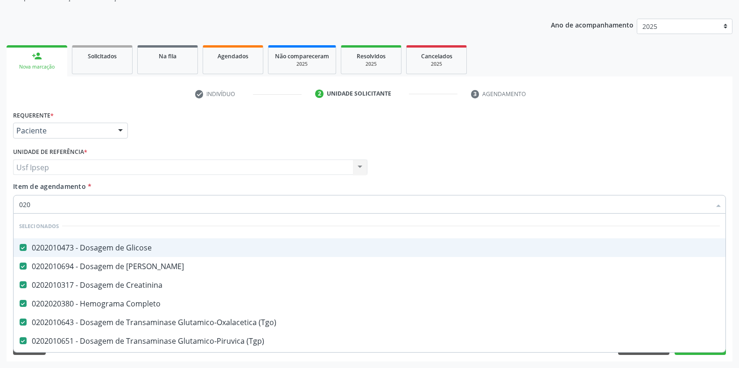
checkbox Urina "true"
checkbox Recombinante "false"
checkbox \(Tsh\) "true"
checkbox Reativa "true"
checkbox Mandíbula "false"
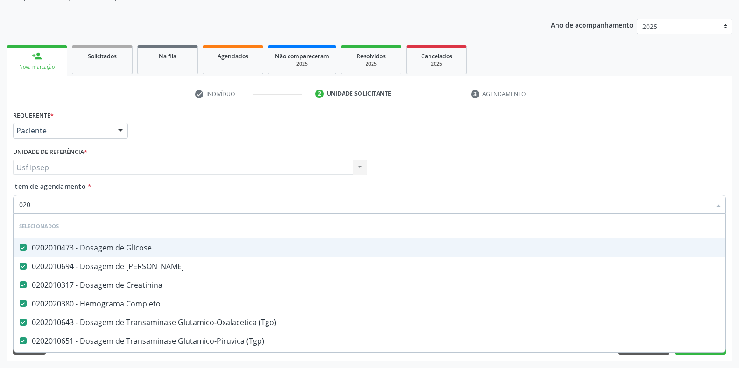
checkbox Craniano "false"
type input "02020"
checkbox Capsula\) "true"
checkbox Urina "false"
checkbox Farmacêuticos "true"
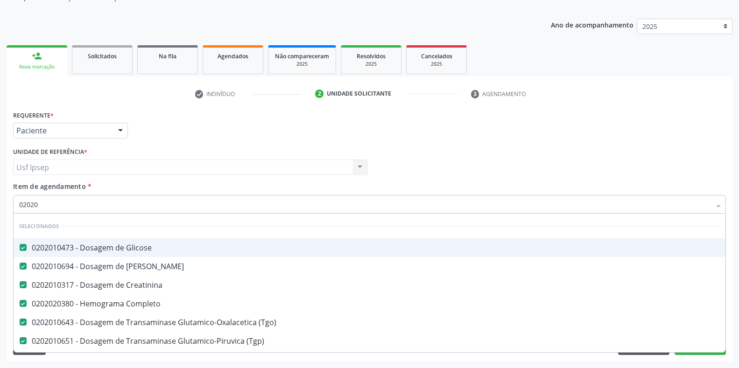
checkbox 8F "false"
checkbox Reservatorio "true"
checkbox Ativa "false"
type input "0202010"
checkbox Urina "false"
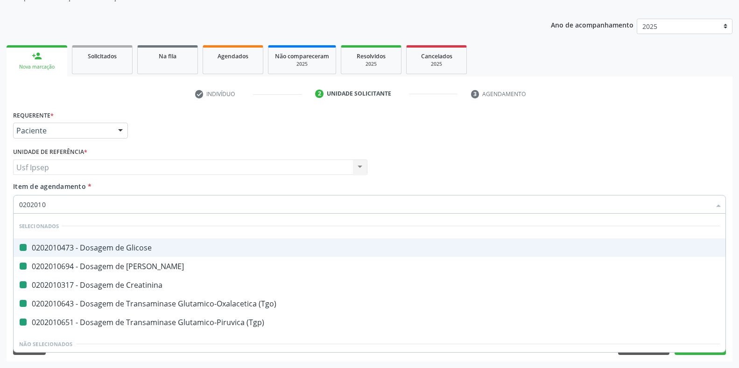
type input "02020102"
checkbox Glicose "false"
checkbox Ureia "false"
checkbox Creatinina "false"
checkbox \(Tgo\) "false"
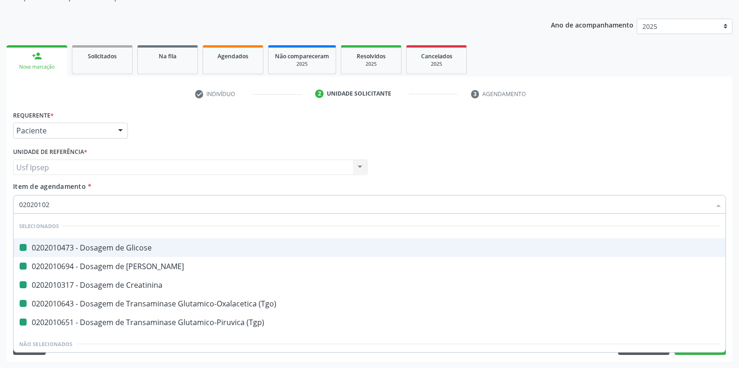
checkbox \(Tgp\) "false"
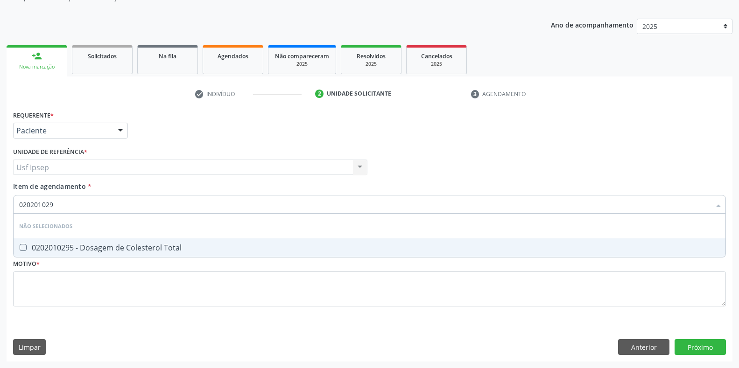
type input "0202010295"
click at [21, 245] on Total at bounding box center [23, 247] width 7 height 7
click at [20, 245] on Total "checkbox" at bounding box center [17, 248] width 6 height 6
checkbox Total "true"
click at [59, 206] on input "0202010295" at bounding box center [365, 204] width 692 height 19
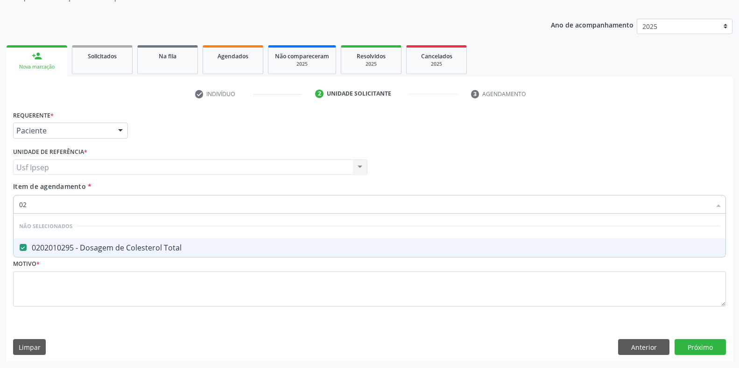
type input "0"
checkbox Total "true"
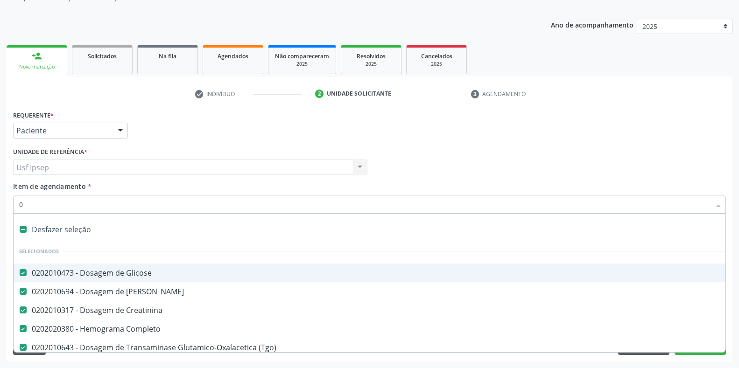
type input "02"
checkbox Coração "true"
checkbox Urina "false"
checkbox Transferências "true"
checkbox Bexiga "true"
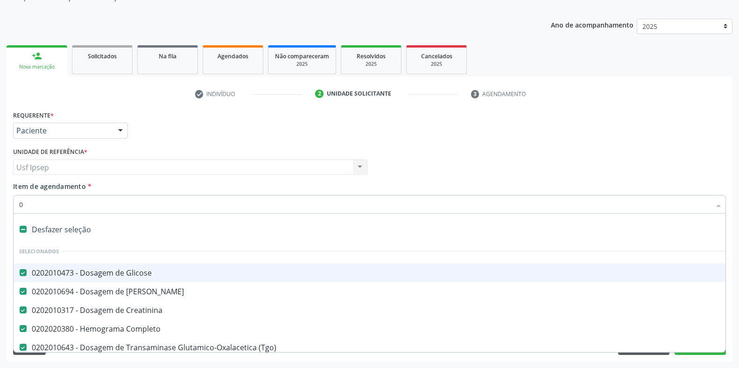
checkbox Comprimido\) "true"
type input "020"
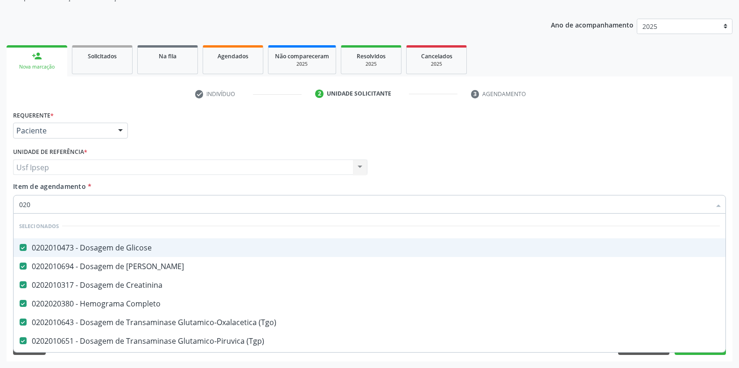
checkbox Urina "true"
checkbox Recombinante "false"
checkbox Total "true"
checkbox \(Tsh\) "true"
checkbox Reativa "true"
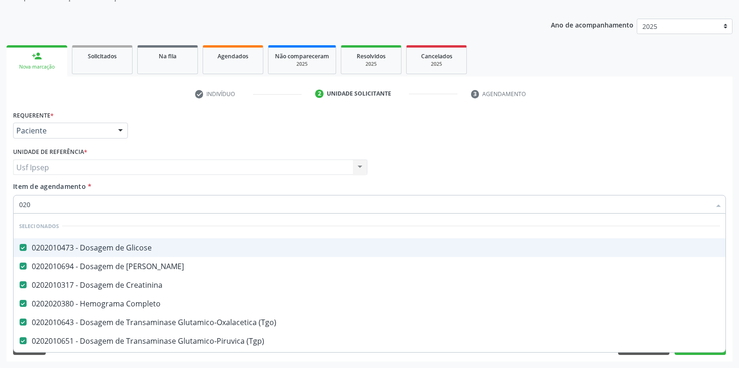
checkbox Cerebral "false"
checkbox Mandíbula "false"
checkbox Craniano "false"
type input "0200"
checkbox Glicose "false"
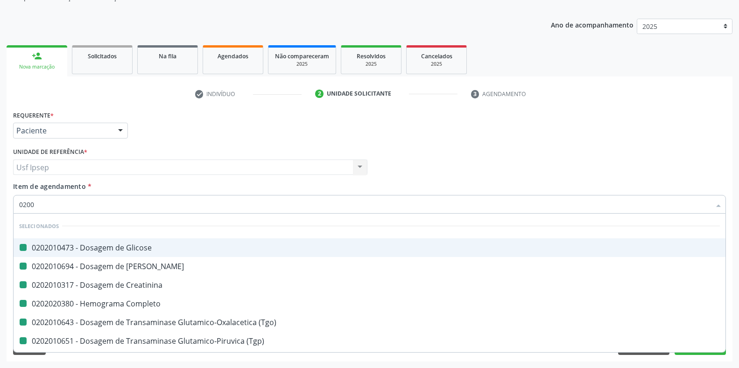
checkbox Ureia "false"
checkbox Creatinina "false"
checkbox Completo "false"
checkbox \(Tgo\) "false"
checkbox \(Tgp\) "false"
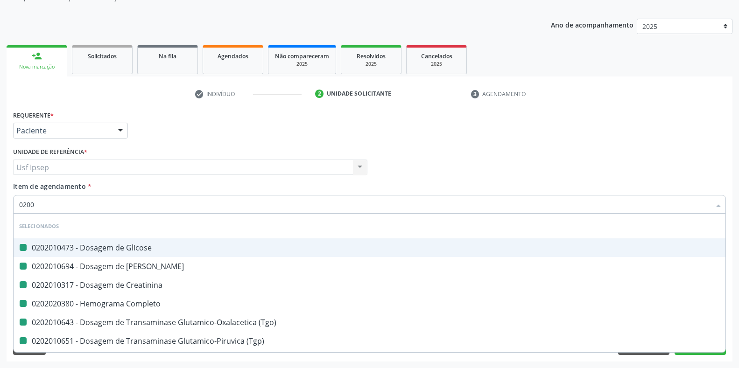
checkbox Urina "false"
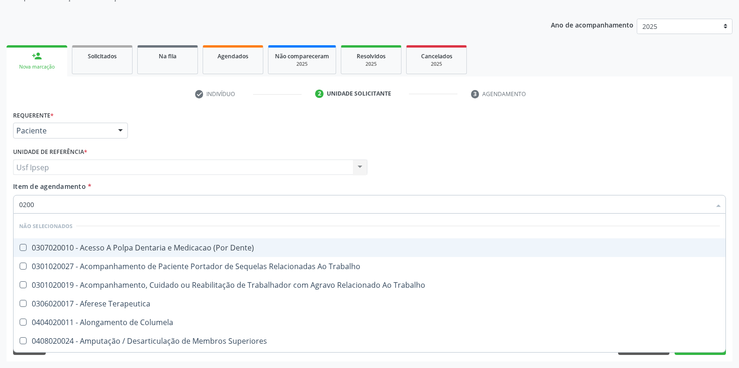
type input "020"
checkbox Dente\) "true"
checkbox Trabalho "true"
checkbox Terapeutica "true"
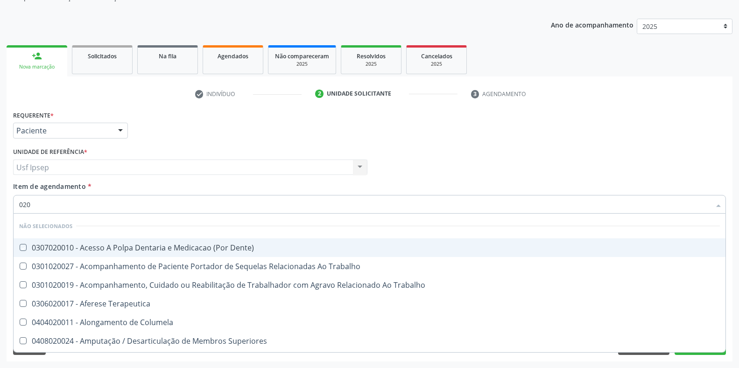
checkbox Columela "true"
checkbox Superiores "true"
checkbox Mão "true"
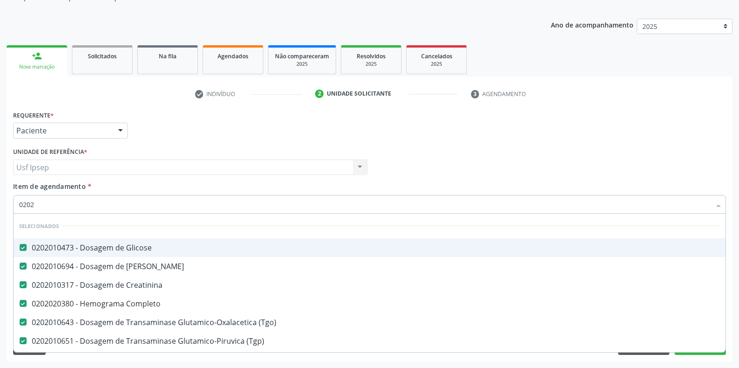
type input "02020"
checkbox Capsula\) "true"
checkbox Urina "false"
checkbox Tireoide "true"
checkbox Fragmento "false"
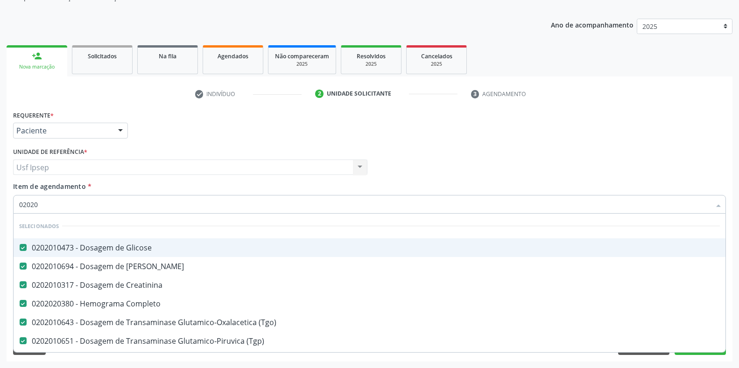
checkbox Farmacêuticos "true"
checkbox 8F "false"
checkbox Reservatorio "true"
checkbox Ativa "false"
type input "020201"
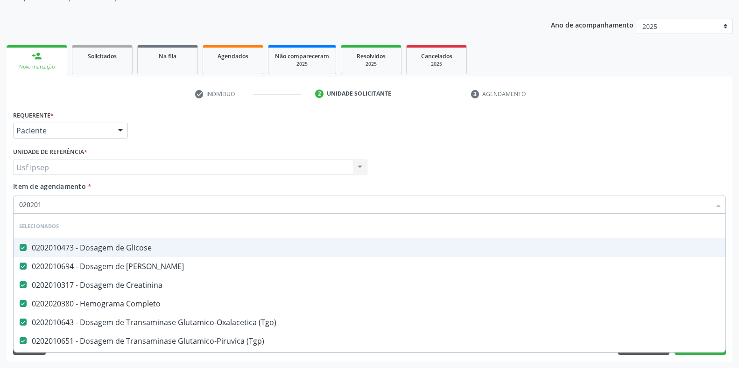
checkbox Urina "false"
checkbox Molecular "true"
type input "0202010"
checkbox Fracoes "true"
checkbox Total "false"
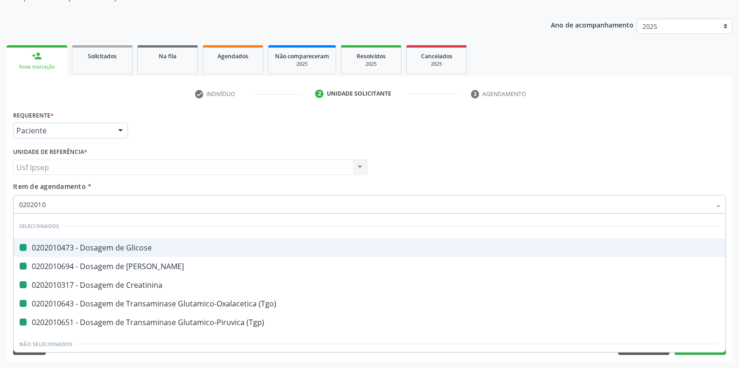
type input "02020105"
checkbox Glicose "false"
checkbox Ureia "false"
checkbox Creatinina "false"
checkbox \(Tgo\) "false"
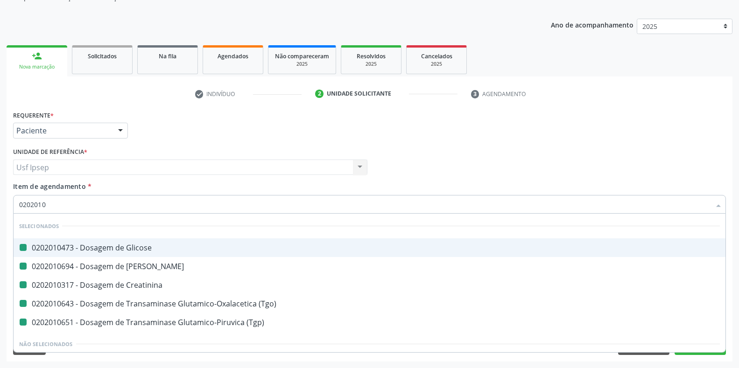
checkbox \(Tgp\) "false"
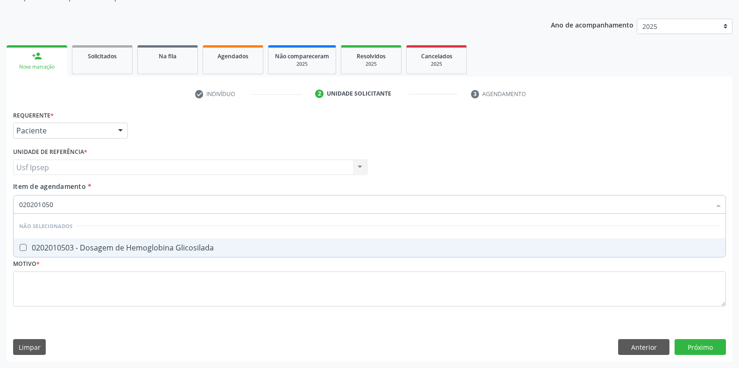
type input "0202010503"
click at [21, 248] on Glicosilada at bounding box center [23, 247] width 7 height 7
click at [20, 248] on Glicosilada "checkbox" at bounding box center [17, 248] width 6 height 6
checkbox Glicosilada "true"
click at [57, 203] on input "0202010503" at bounding box center [365, 204] width 692 height 19
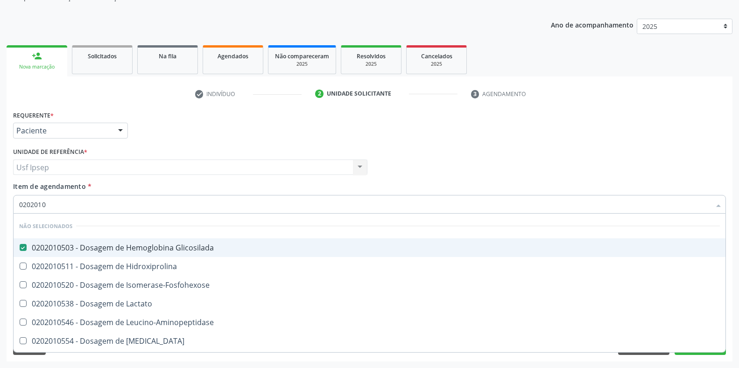
type input "020201"
checkbox Hidroxiprolina "true"
checkbox Isomerase-Fosfohexose "true"
checkbox Lactato "true"
checkbox Leucino-Aminopeptidase "true"
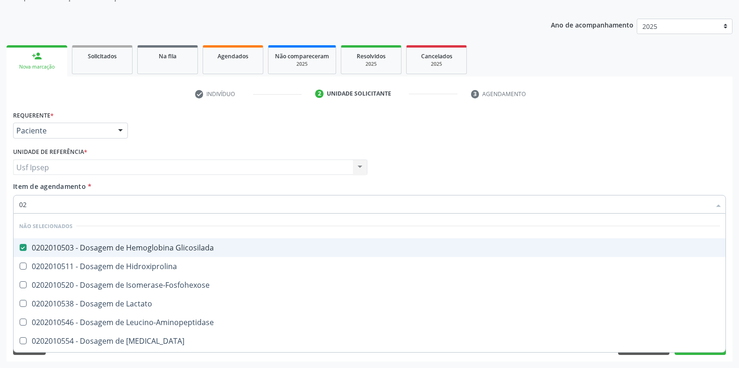
type input "0"
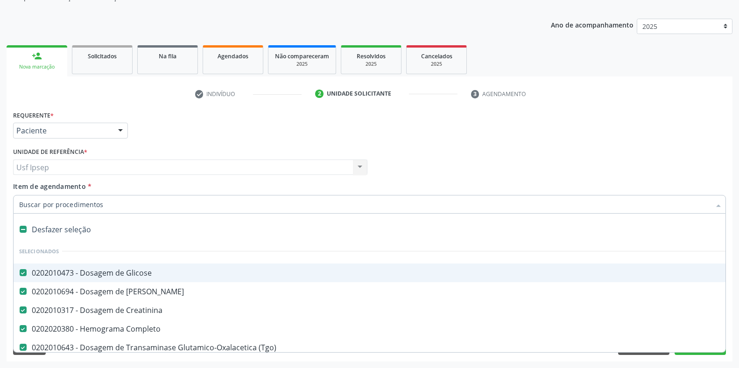
checkbox Ampola\)\ "false"
type input "20"
checkbox Multiprofissional "true"
checkbox A "false"
checkbox Urina "false"
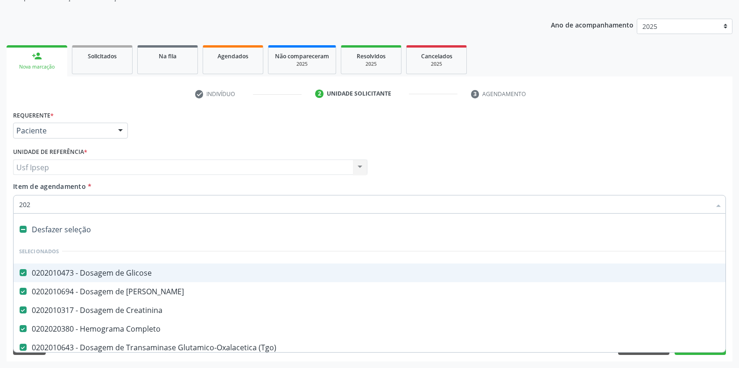
type input "2020"
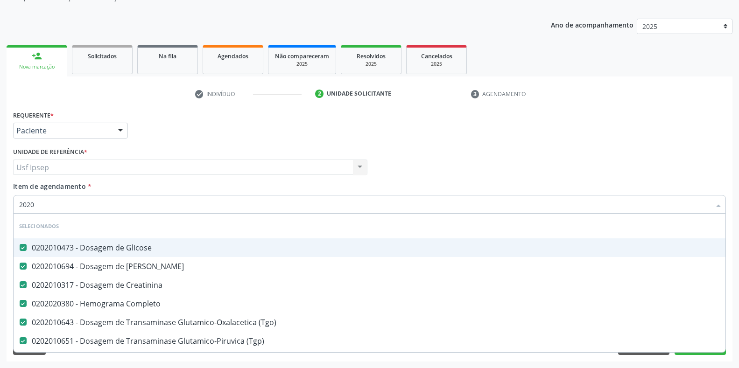
checkbox Urina "true"
checkbox Parceria\) "false"
checkbox Total "true"
checkbox Ix "false"
checkbox Glicosilada "true"
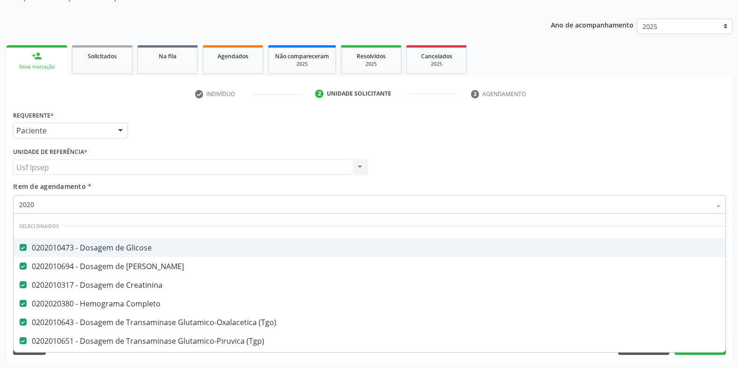
checkbox \(Tsh\) "true"
checkbox Oxalato "false"
checkbox Plasminogenio "false"
checkbox Reativa "true"
checkbox Triptofano "false"
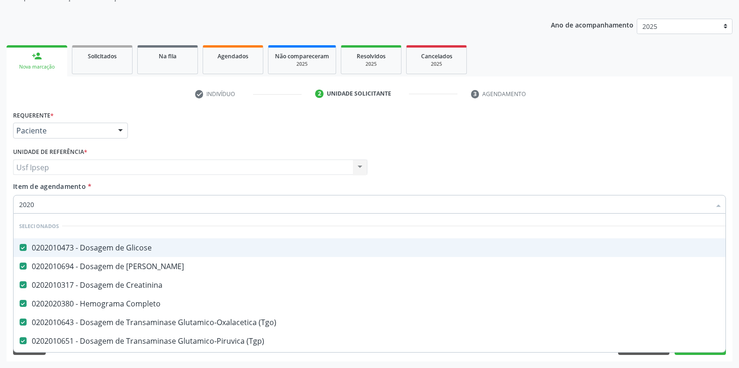
type input "2020"
click at [14, 207] on div "2020" at bounding box center [369, 204] width 713 height 19
checkbox \(Dornic\) "true"
checkbox Adenograma "true"
checkbox Ml\) "true"
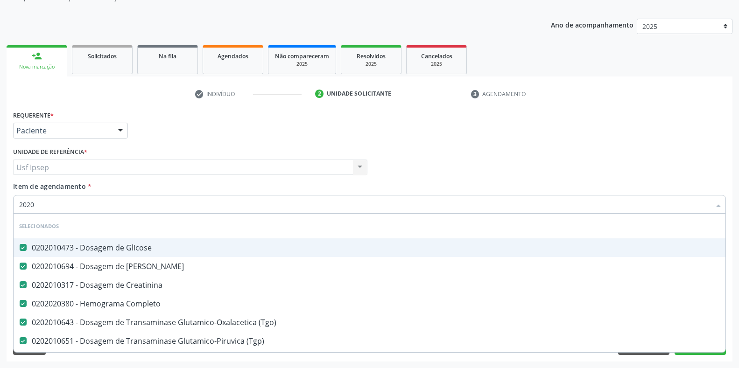
checkbox Total "false"
checkbox Glicosilada "false"
checkbox \(Tsh\) "false"
checkbox Reativa "false"
type input "020206"
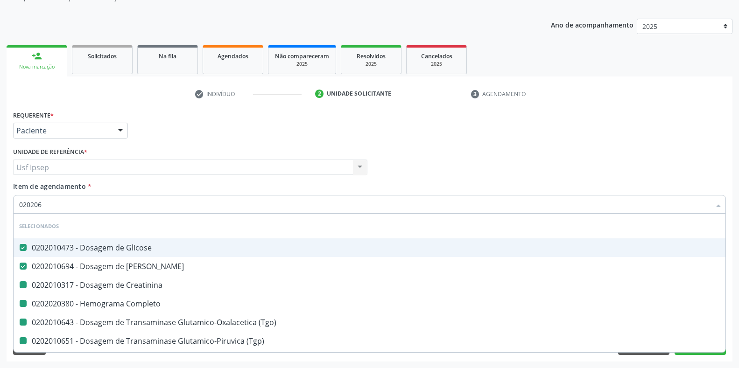
checkbox Creatinina "false"
checkbox Completo "false"
checkbox \(Tgo\) "false"
checkbox \(Tsh\) "false"
checkbox Urina "false"
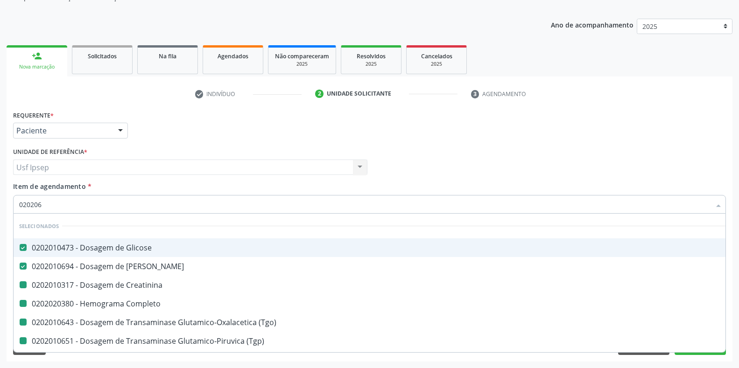
checkbox Total "false"
checkbox Glicosilada "false"
checkbox \(Tgp\) "false"
checkbox Reativa "false"
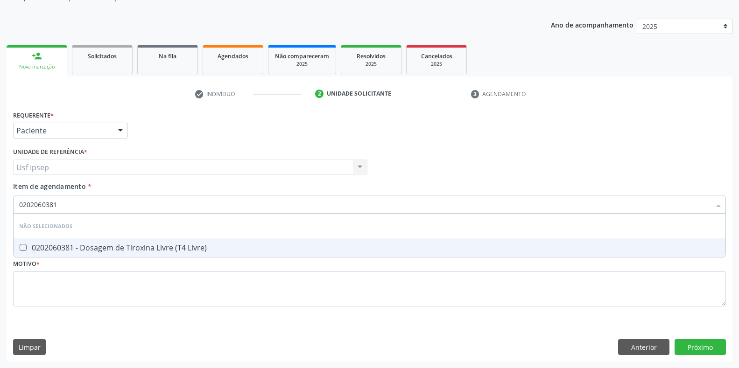
click at [25, 246] on Livre\) at bounding box center [23, 247] width 7 height 7
click at [20, 246] on Livre\) "checkbox" at bounding box center [17, 248] width 6 height 6
click at [61, 203] on input "0202060381" at bounding box center [365, 204] width 692 height 19
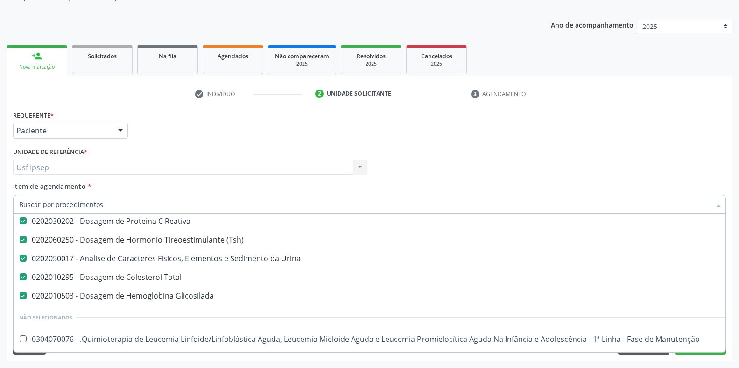
scroll to position [155, 0]
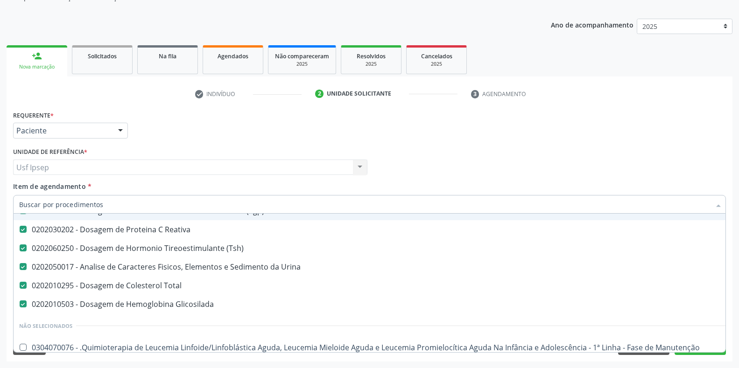
click at [529, 143] on div "Requerente * Paciente Médico(a) Enfermeiro(a) Paciente Nenhum resultado encontr…" at bounding box center [370, 126] width 718 height 36
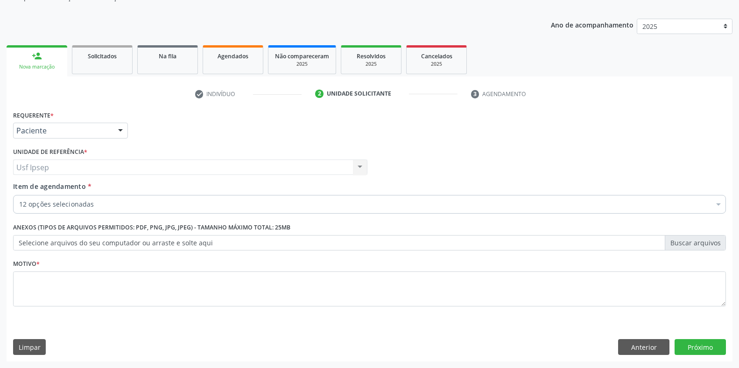
scroll to position [0, 0]
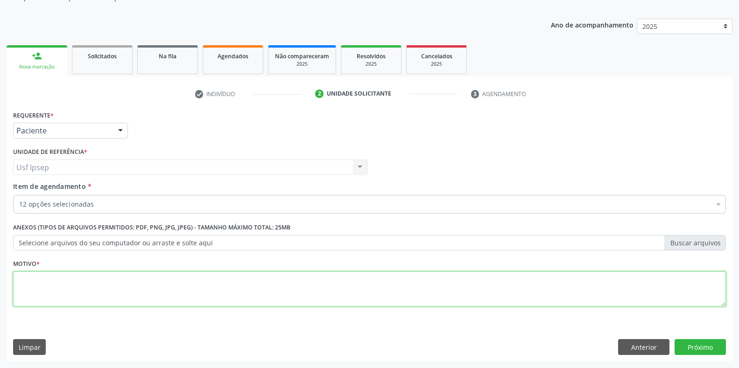
click at [22, 289] on textarea at bounding box center [369, 289] width 713 height 35
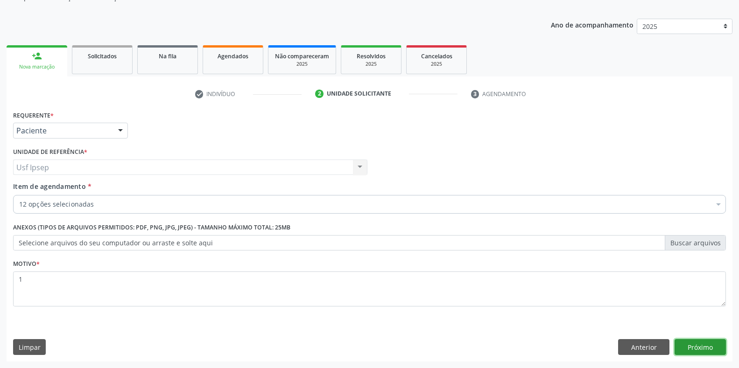
click at [688, 346] on button "Próximo" at bounding box center [700, 347] width 51 height 16
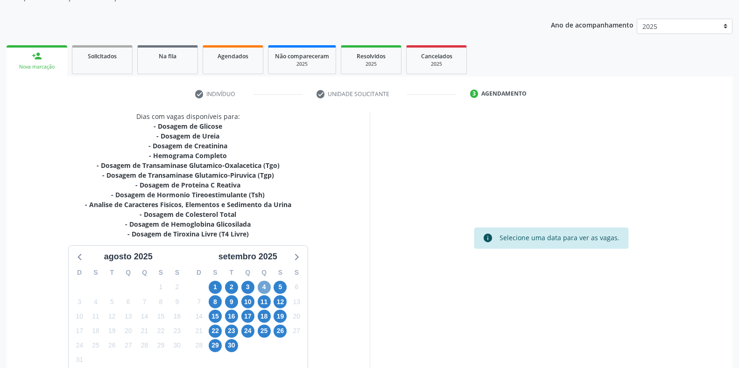
click at [266, 288] on span "4" at bounding box center [264, 287] width 13 height 13
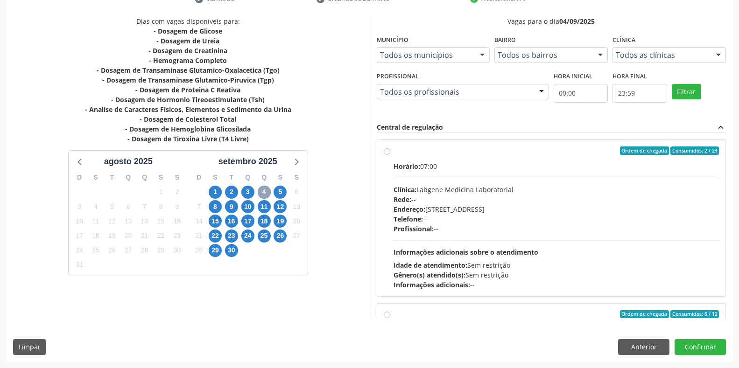
scroll to position [112, 0]
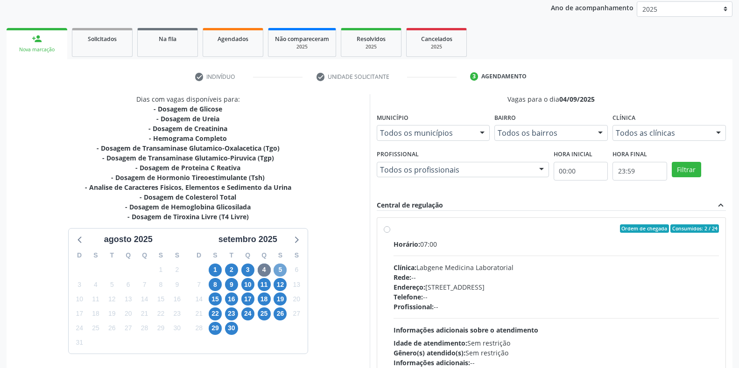
click at [280, 270] on span "5" at bounding box center [280, 270] width 13 height 13
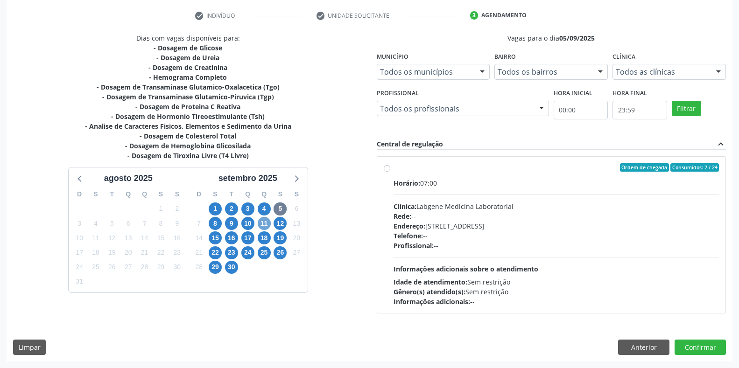
drag, startPoint x: 266, startPoint y: 227, endPoint x: 274, endPoint y: 224, distance: 8.2
click at [266, 226] on span "11" at bounding box center [264, 223] width 13 height 13
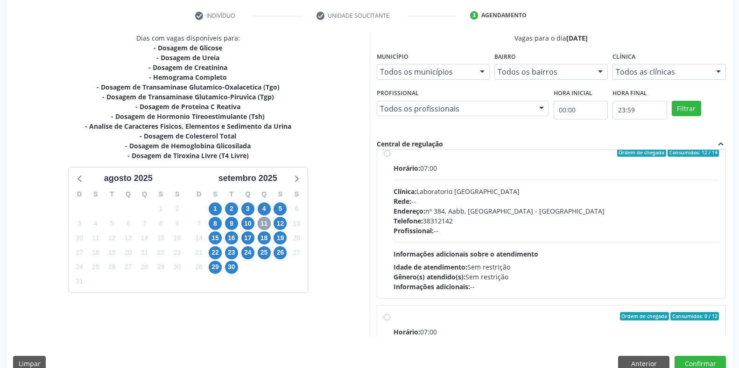
scroll to position [155, 0]
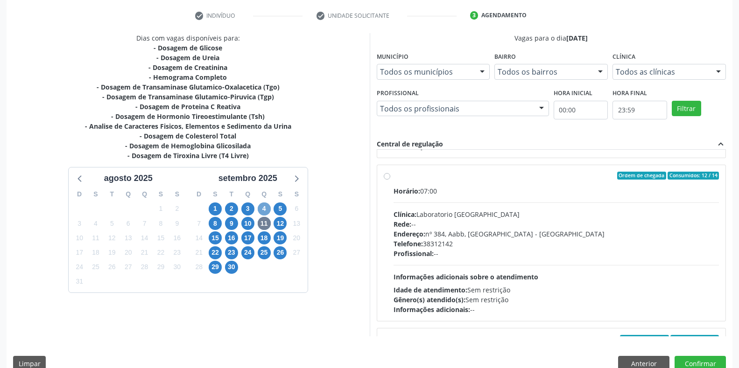
click at [264, 210] on span "4" at bounding box center [264, 209] width 13 height 13
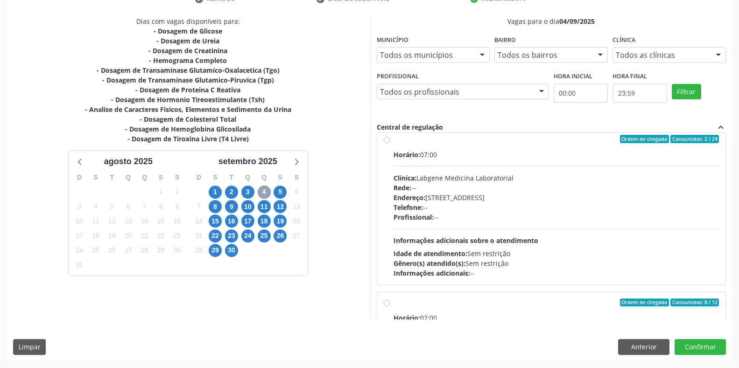
scroll to position [0, 0]
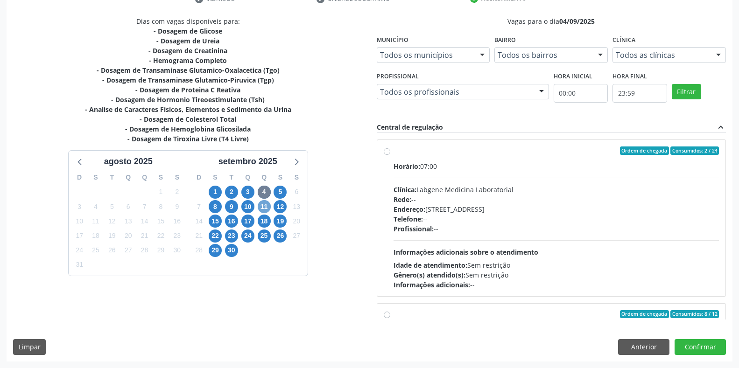
click at [267, 206] on span "11" at bounding box center [264, 206] width 13 height 13
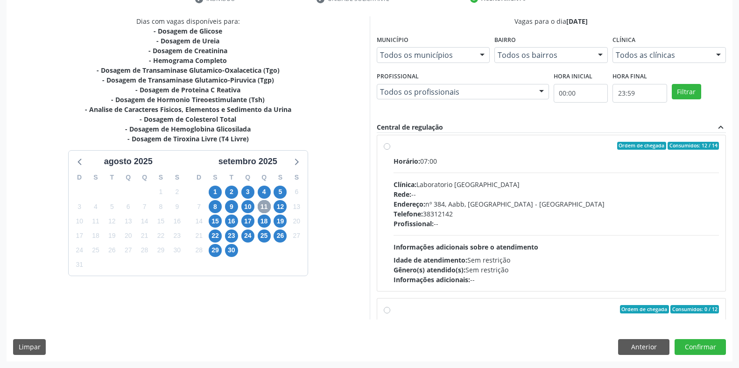
scroll to position [155, 0]
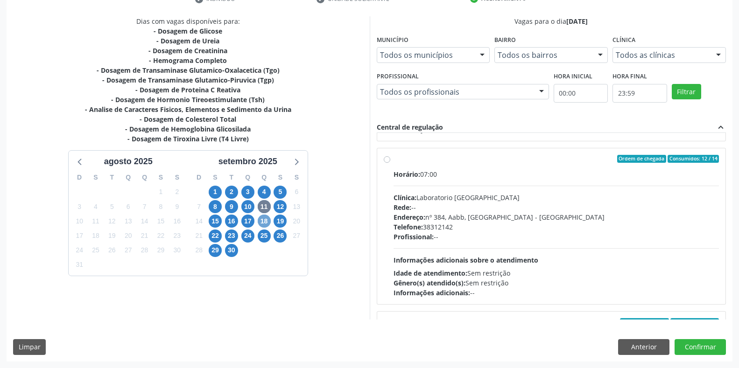
click at [268, 224] on span "18" at bounding box center [264, 221] width 13 height 13
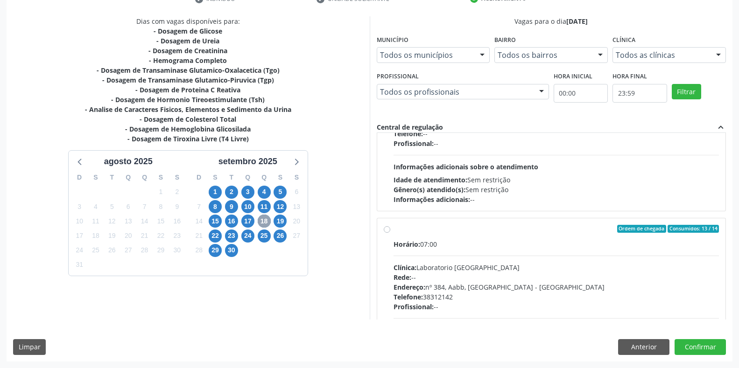
scroll to position [78, 0]
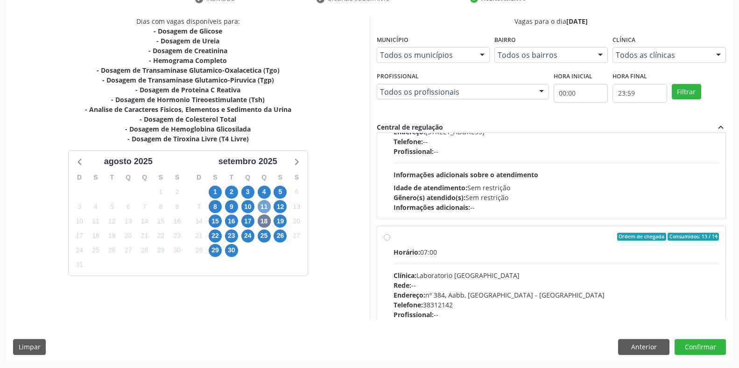
click at [265, 206] on span "11" at bounding box center [264, 206] width 13 height 13
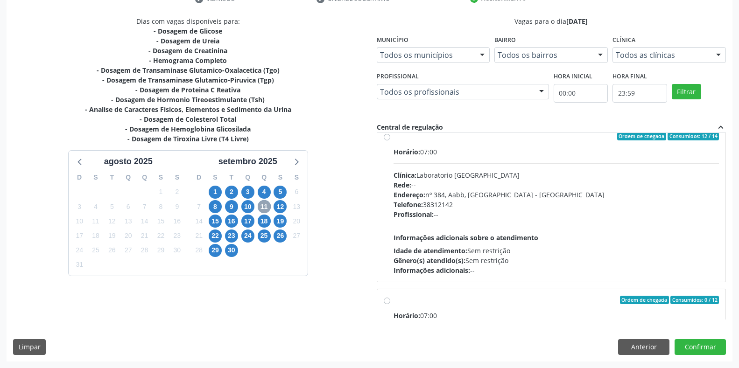
scroll to position [155, 0]
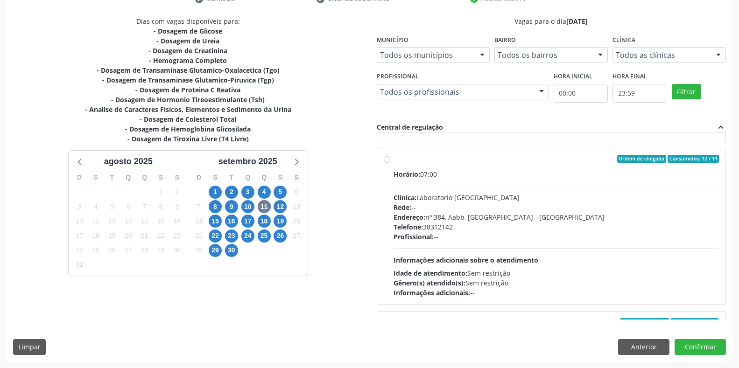
click at [394, 163] on label "Ordem de chegada Consumidos: 12 / 14 Horário: 07:00 Clínica: Laboratorio Sao Fr…" at bounding box center [557, 226] width 326 height 143
click at [386, 163] on input "Ordem de chegada Consumidos: 12 / 14 Horário: 07:00 Clínica: Laboratorio Sao Fr…" at bounding box center [387, 159] width 7 height 8
click at [698, 345] on button "Confirmar" at bounding box center [700, 347] width 51 height 16
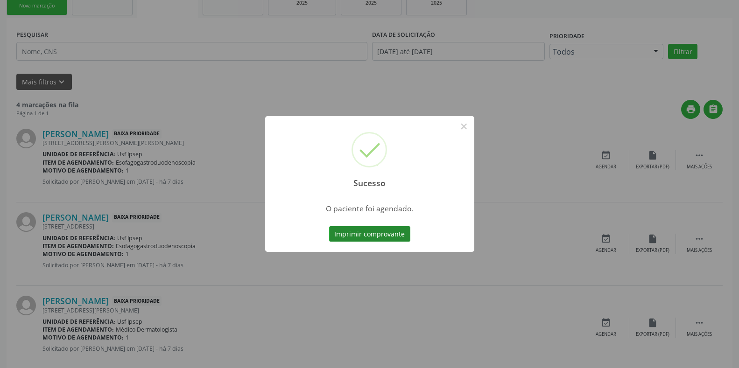
click at [341, 233] on button "Imprimir comprovante" at bounding box center [369, 234] width 81 height 16
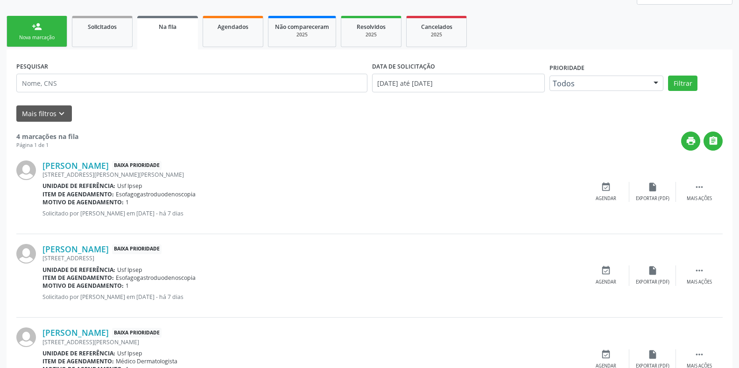
scroll to position [101, 0]
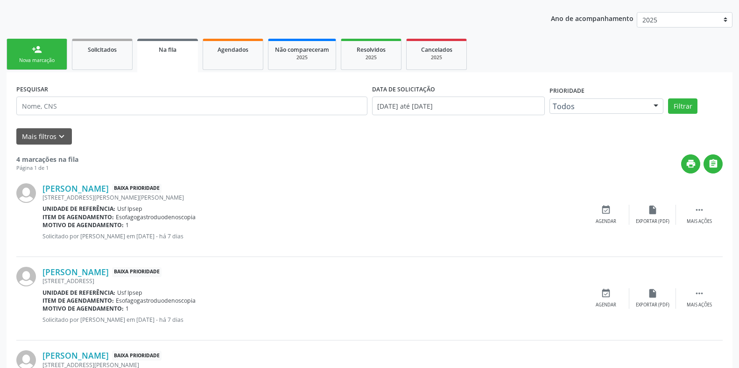
click at [54, 57] on div "Nova marcação" at bounding box center [37, 60] width 47 height 7
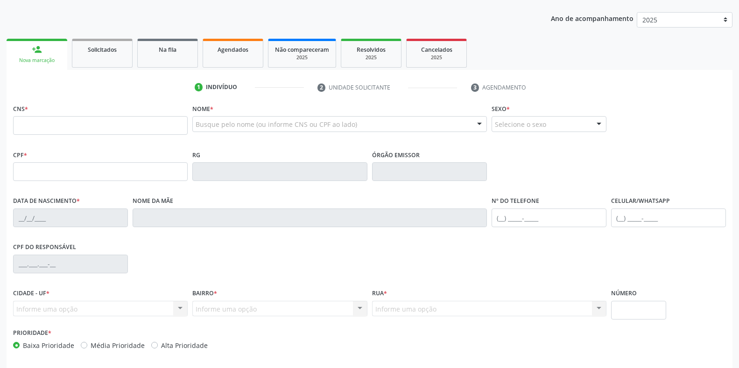
click at [47, 62] on div "Nova marcação" at bounding box center [37, 60] width 48 height 7
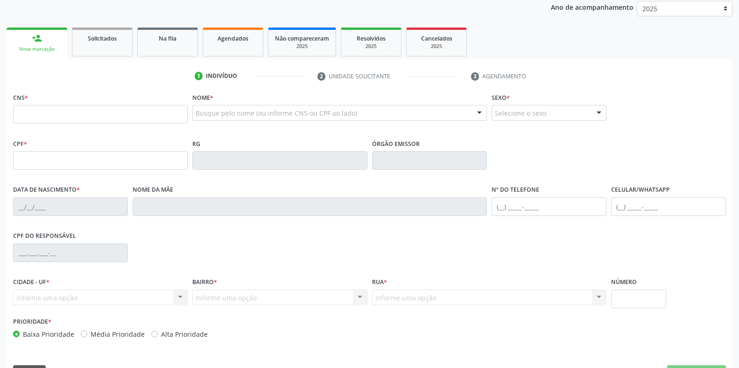
scroll to position [0, 0]
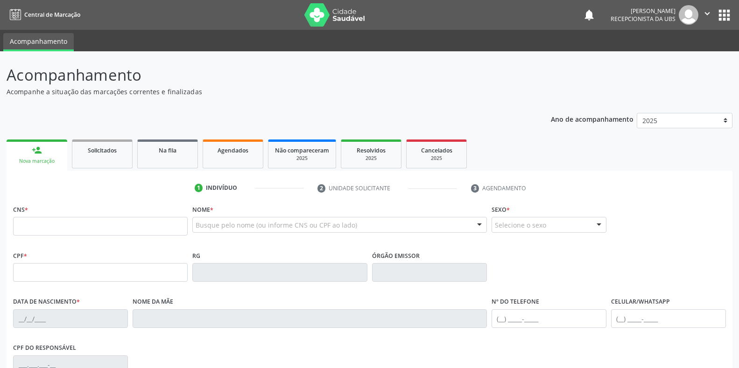
click at [36, 159] on div "Nova marcação" at bounding box center [37, 161] width 48 height 7
click at [38, 166] on link "person_add Nova marcação" at bounding box center [37, 155] width 61 height 31
click at [41, 157] on link "person_add Nova marcação" at bounding box center [37, 155] width 61 height 31
click at [40, 159] on div "Nova marcação" at bounding box center [37, 161] width 48 height 7
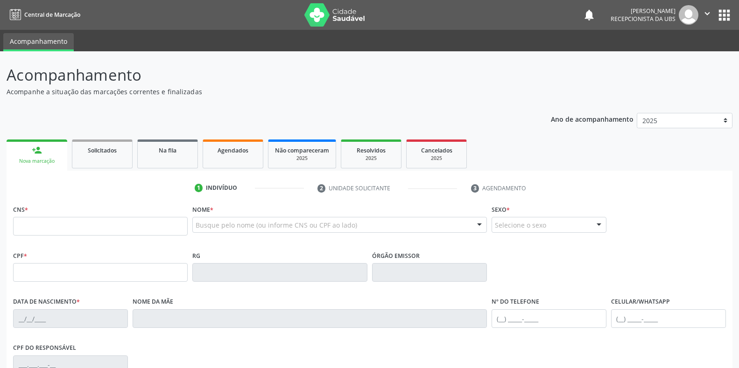
click at [40, 159] on div "Nova marcação" at bounding box center [37, 161] width 48 height 7
click at [42, 165] on div "Nova marcação" at bounding box center [37, 161] width 48 height 7
click at [26, 226] on input "text" at bounding box center [100, 226] width 175 height 19
click at [22, 223] on input "text" at bounding box center [100, 226] width 175 height 19
click at [638, 71] on header "Acompanhamento Acompanhe a situação das marcações correntes e finalizadas Relat…" at bounding box center [370, 80] width 726 height 33
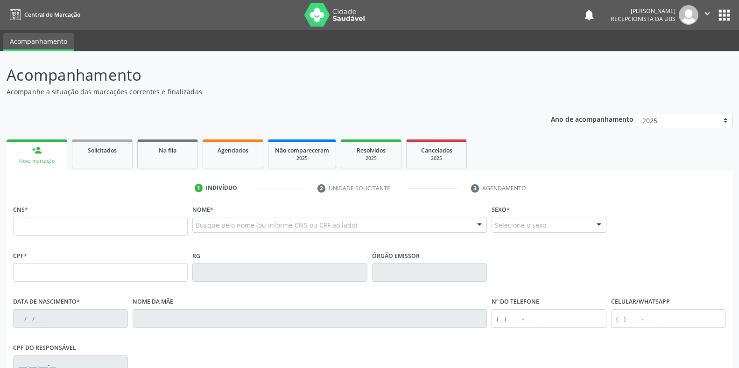
click at [257, 99] on div "Acompanhamento Acompanhe a situação das marcações correntes e finalizadas Relat…" at bounding box center [370, 282] width 726 height 436
click at [18, 221] on input "text" at bounding box center [100, 226] width 175 height 19
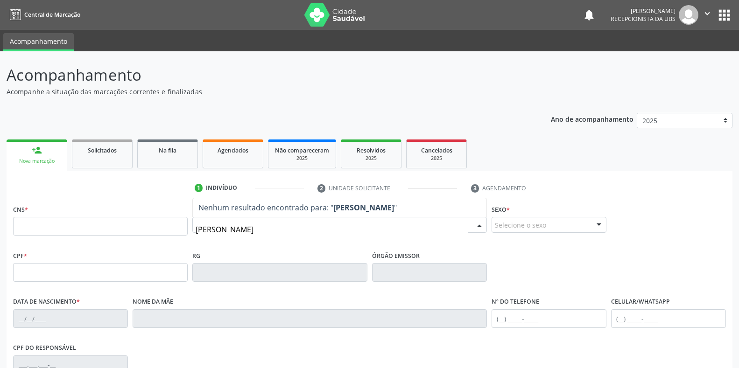
click at [286, 231] on input "luciene de lima santos" at bounding box center [332, 229] width 272 height 19
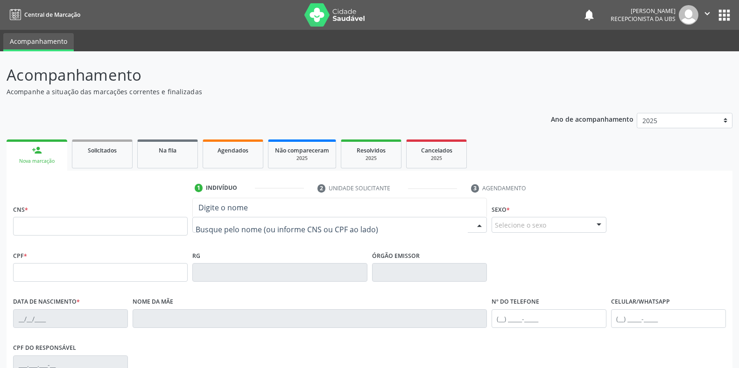
click at [207, 225] on input "text" at bounding box center [332, 229] width 272 height 19
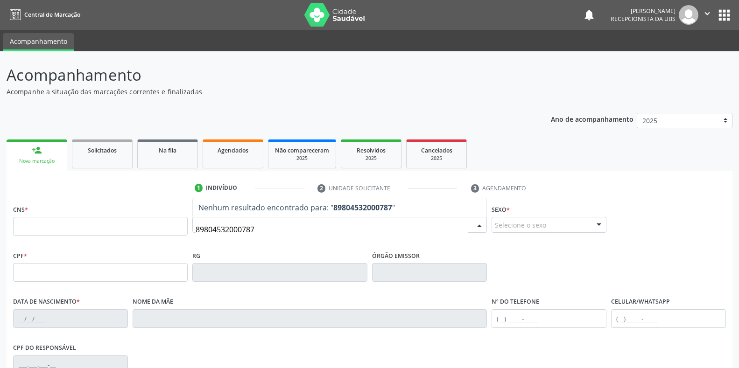
click at [262, 229] on input "89804532000787" at bounding box center [332, 229] width 272 height 19
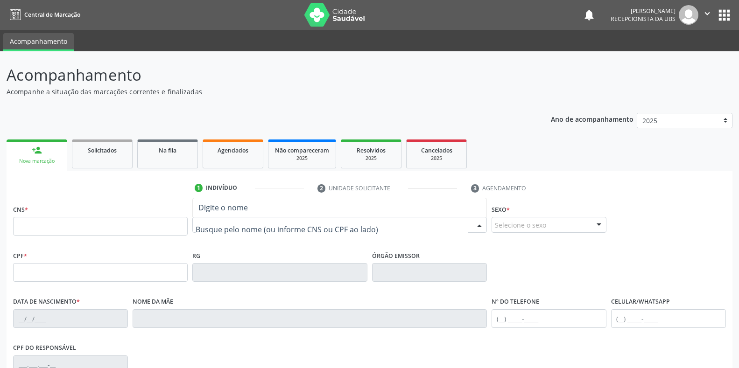
click at [209, 229] on input "text" at bounding box center [332, 229] width 272 height 19
click at [214, 222] on input "text" at bounding box center [332, 229] width 272 height 19
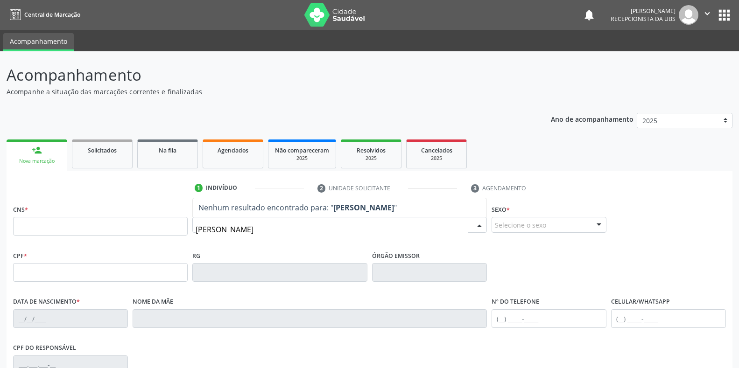
click at [277, 230] on input "maria paula goncalves" at bounding box center [332, 229] width 272 height 19
type input "m"
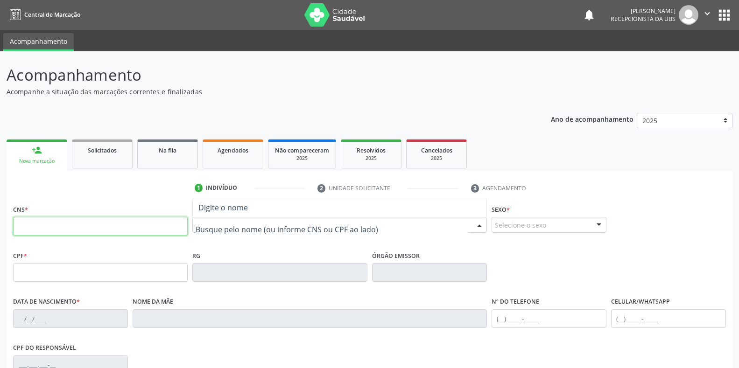
click at [27, 219] on input "text" at bounding box center [100, 226] width 175 height 19
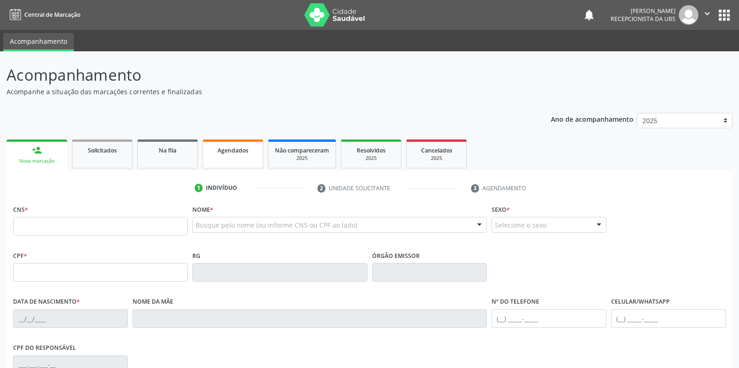
click at [239, 155] on div "Agendados" at bounding box center [233, 150] width 47 height 10
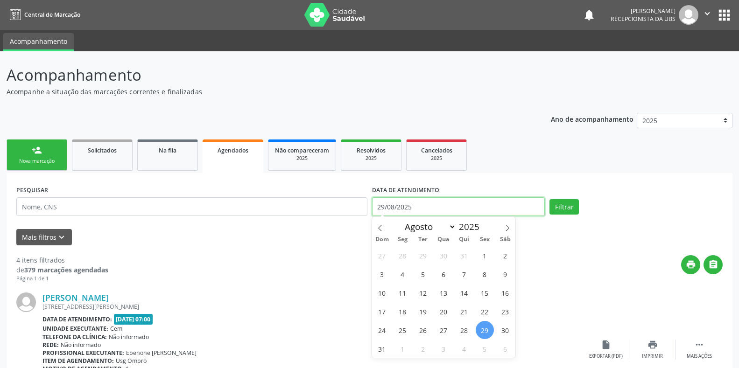
click at [396, 208] on input "29/08/2025" at bounding box center [458, 207] width 173 height 19
click at [510, 225] on icon at bounding box center [507, 228] width 7 height 7
select select "8"
click at [468, 260] on span "4" at bounding box center [464, 256] width 18 height 18
type input "04/09/2025"
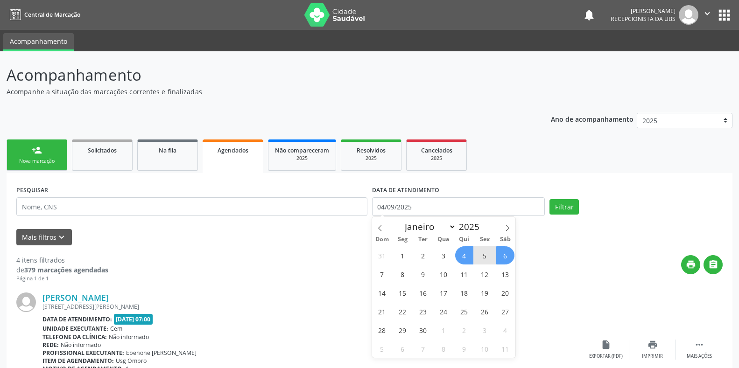
click at [221, 152] on span "Agendados" at bounding box center [233, 151] width 31 height 8
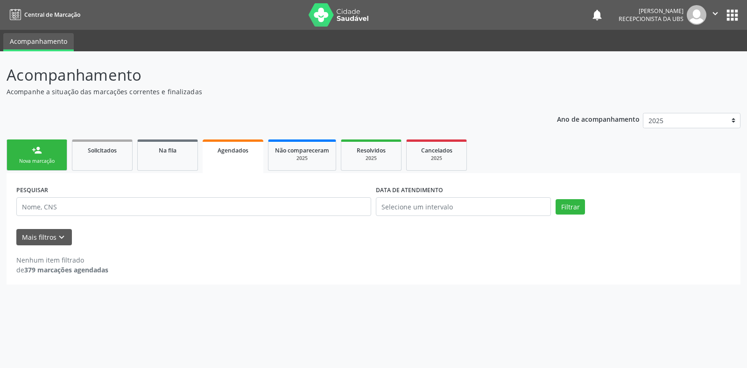
click at [385, 192] on label "DATA DE ATENDIMENTO" at bounding box center [409, 190] width 67 height 14
click at [618, 115] on p "Ano de acompanhamento" at bounding box center [598, 119] width 83 height 12
click at [661, 117] on select "2025 2024" at bounding box center [692, 121] width 98 height 16
click at [558, 120] on p "Ano de acompanhamento" at bounding box center [598, 119] width 83 height 12
click at [112, 150] on span "Solicitados" at bounding box center [102, 151] width 29 height 8
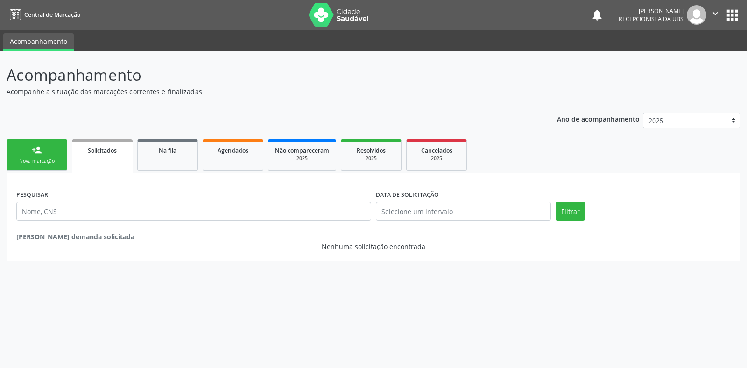
click at [386, 191] on label "DATA DE SOLICITAÇÃO" at bounding box center [407, 195] width 63 height 14
click at [34, 161] on div "Nova marcação" at bounding box center [37, 161] width 47 height 7
click at [37, 162] on div "Nova marcação" at bounding box center [37, 161] width 47 height 7
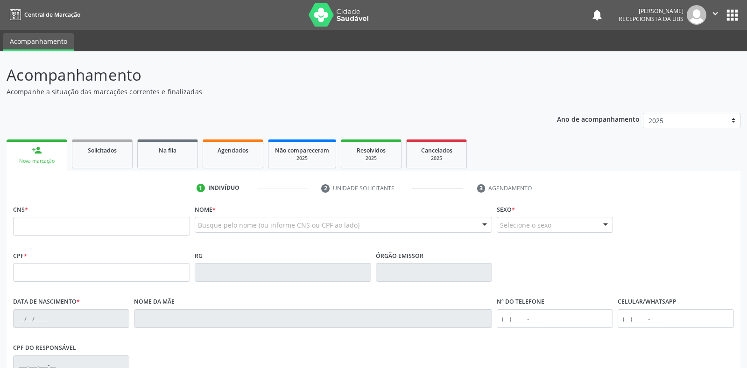
click at [41, 168] on link "person_add Nova marcação" at bounding box center [37, 155] width 61 height 31
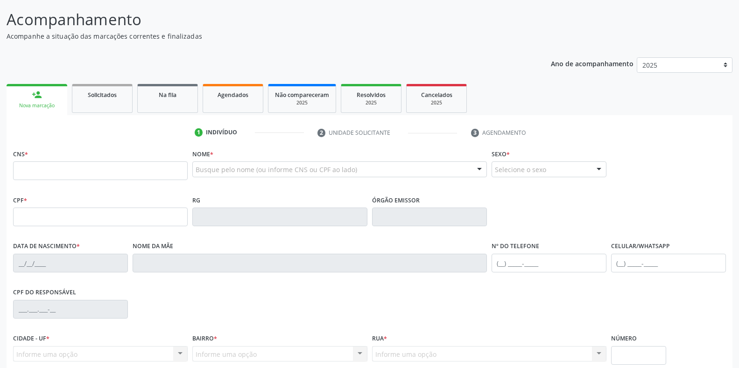
scroll to position [78, 0]
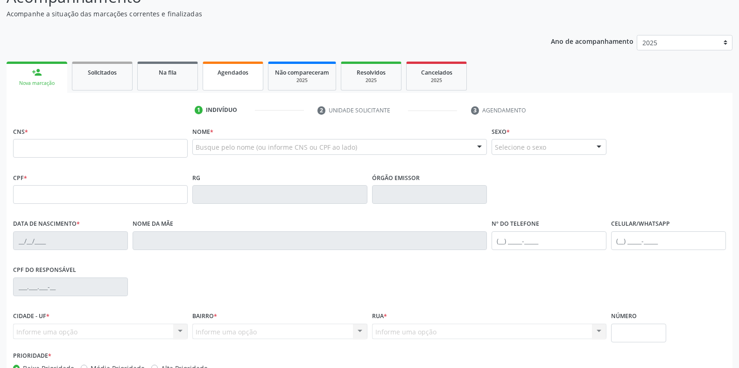
click at [227, 75] on span "Agendados" at bounding box center [233, 73] width 31 height 8
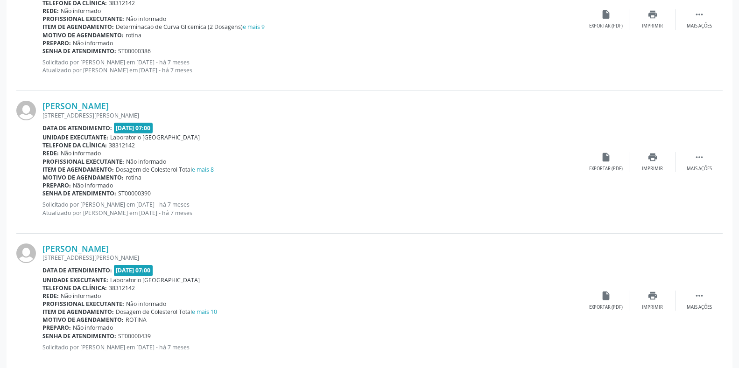
scroll to position [2038, 0]
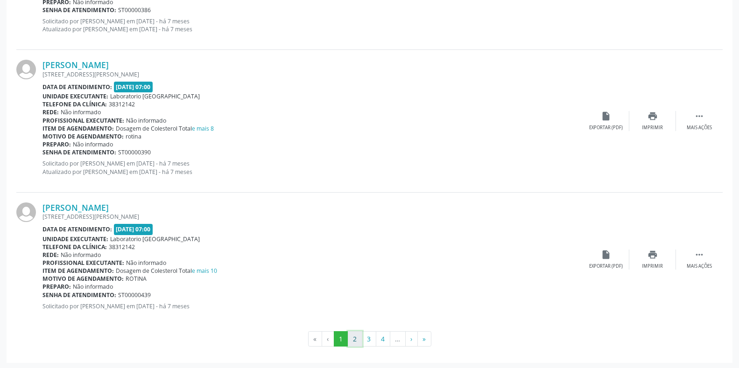
click at [351, 343] on button "2" at bounding box center [355, 340] width 14 height 16
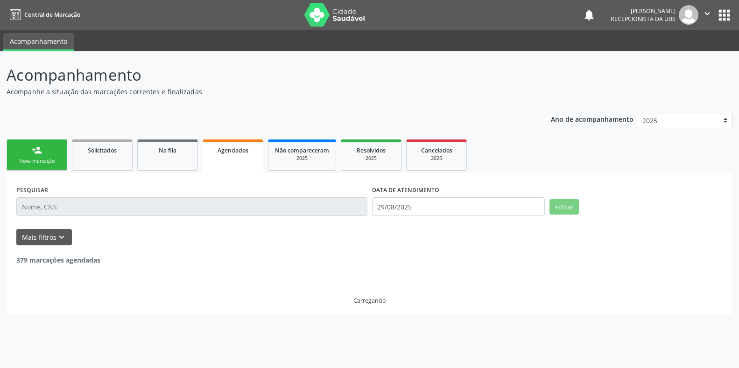
scroll to position [0, 0]
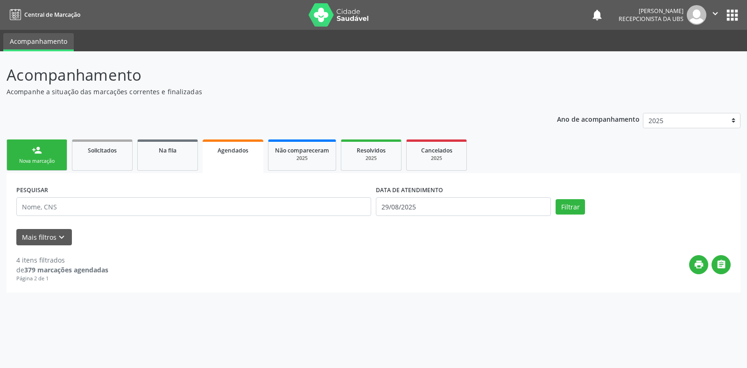
click at [230, 150] on span "Agendados" at bounding box center [233, 151] width 31 height 8
drag, startPoint x: 230, startPoint y: 150, endPoint x: 222, endPoint y: 148, distance: 7.8
click at [229, 150] on span "Agendados" at bounding box center [233, 151] width 31 height 8
click at [110, 158] on link "Solicitados" at bounding box center [102, 155] width 61 height 31
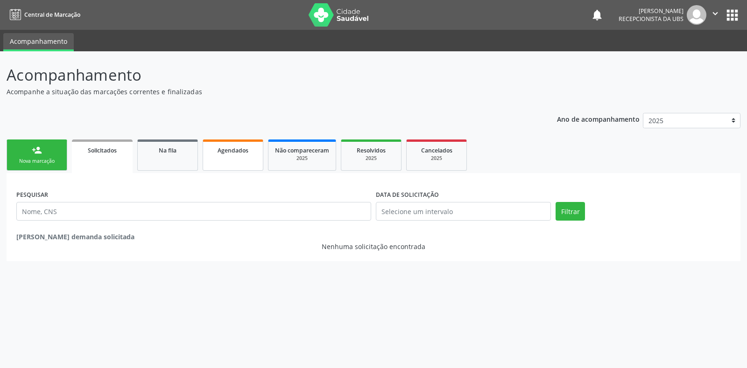
click at [229, 151] on span "Agendados" at bounding box center [233, 151] width 31 height 8
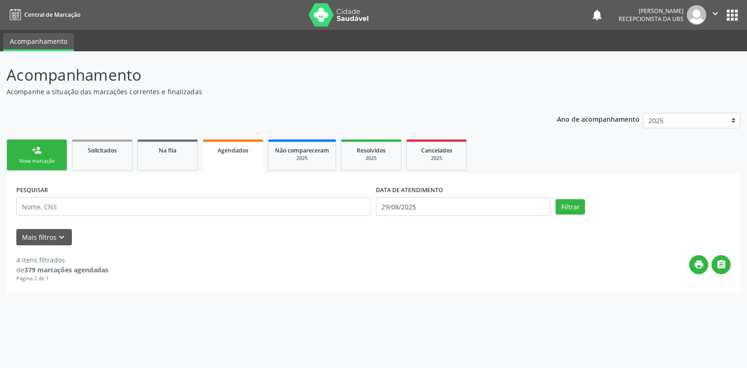
click at [247, 153] on span "Agendados" at bounding box center [233, 151] width 31 height 8
click at [240, 153] on span "Agendados" at bounding box center [233, 151] width 31 height 8
click at [402, 192] on label "DATA DE ATENDIMENTO" at bounding box center [409, 190] width 67 height 14
click at [232, 153] on span "Agendados" at bounding box center [233, 151] width 31 height 8
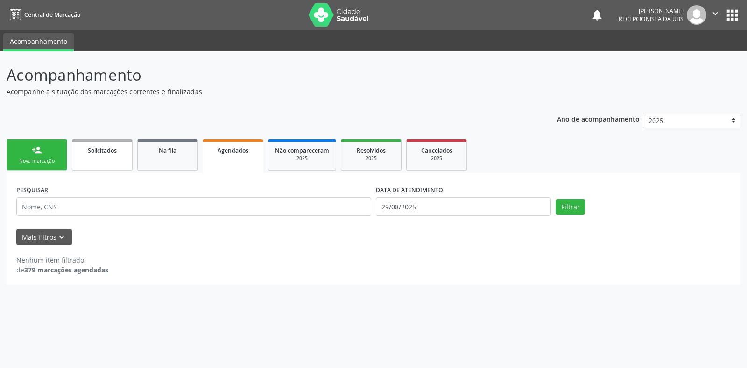
click at [105, 151] on span "Solicitados" at bounding box center [102, 151] width 29 height 8
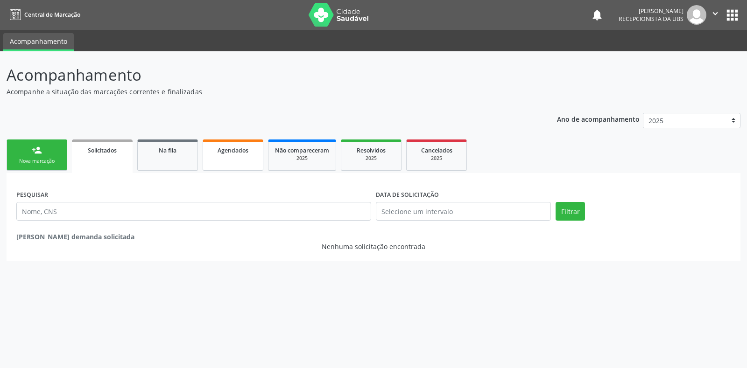
click at [232, 149] on span "Agendados" at bounding box center [233, 151] width 31 height 8
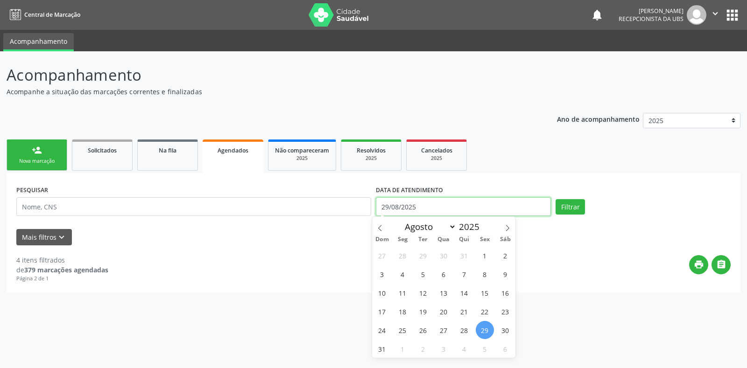
click at [394, 207] on input "29/08/2025" at bounding box center [463, 207] width 175 height 19
click at [505, 231] on icon at bounding box center [507, 228] width 7 height 7
select select "8"
click at [466, 262] on span "4" at bounding box center [464, 256] width 18 height 18
type input "04/09/2025"
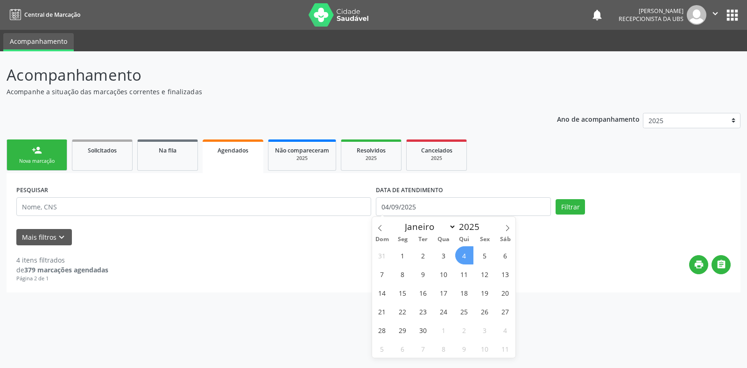
click at [463, 257] on span "4" at bounding box center [464, 256] width 18 height 18
click at [221, 152] on span "Agendados" at bounding box center [233, 151] width 31 height 8
click at [389, 210] on input "04/09/2025" at bounding box center [463, 207] width 175 height 19
drag, startPoint x: 389, startPoint y: 210, endPoint x: 383, endPoint y: 206, distance: 7.1
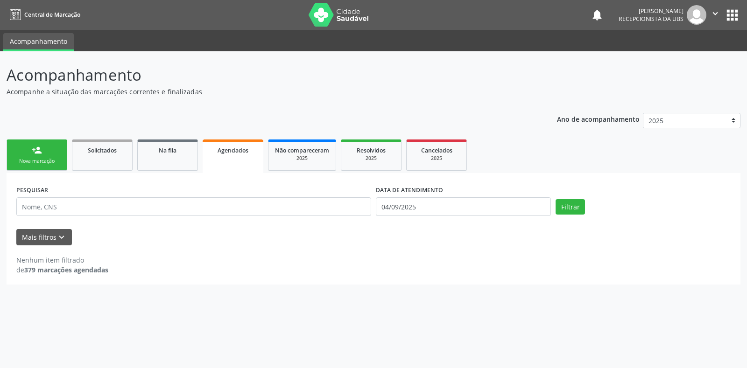
drag, startPoint x: 383, startPoint y: 206, endPoint x: 529, endPoint y: 133, distance: 163.3
click at [529, 133] on div "Ano de acompanhamento 2025 2024 person_add Nova marcação Solicitados Na fila Ag…" at bounding box center [374, 195] width 734 height 178
click at [237, 155] on div "Agendados" at bounding box center [233, 150] width 48 height 10
click at [239, 150] on span "Agendados" at bounding box center [233, 151] width 31 height 8
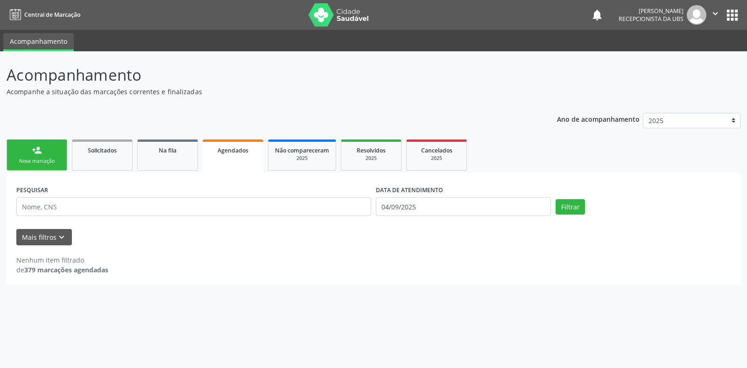
click at [239, 150] on span "Agendados" at bounding box center [233, 151] width 31 height 8
click at [561, 208] on button "Filtrar" at bounding box center [570, 207] width 29 height 16
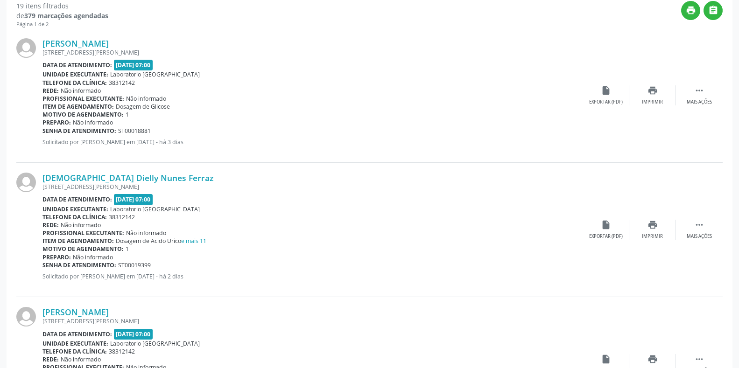
scroll to position [311, 0]
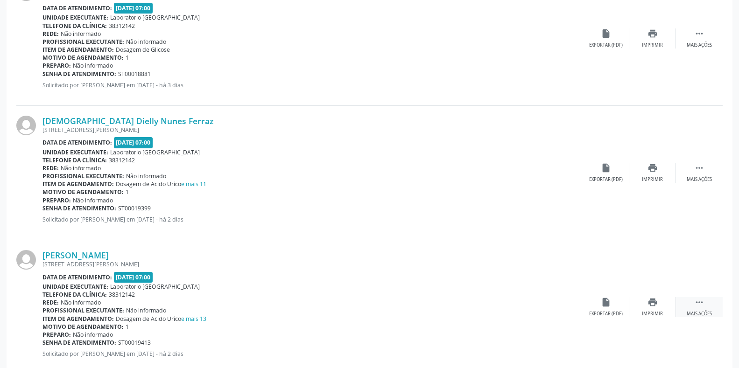
click at [695, 303] on icon "" at bounding box center [699, 302] width 10 height 10
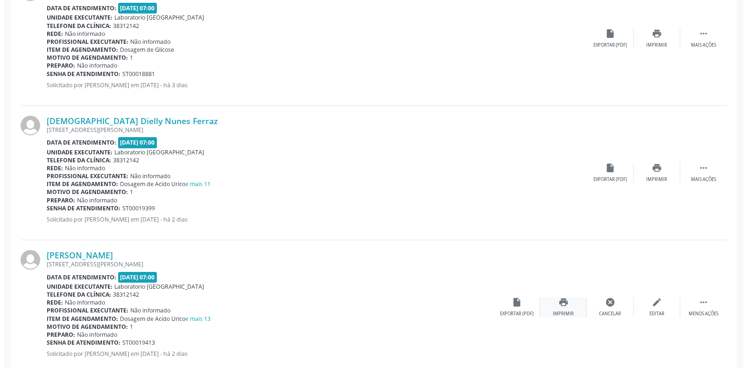
scroll to position [389, 0]
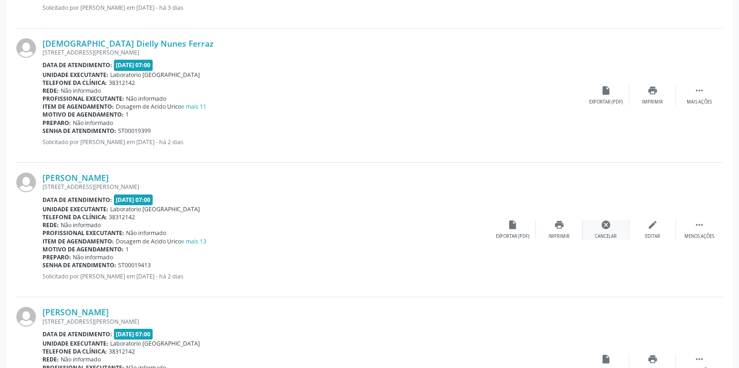
click at [605, 224] on icon "cancel" at bounding box center [606, 225] width 10 height 10
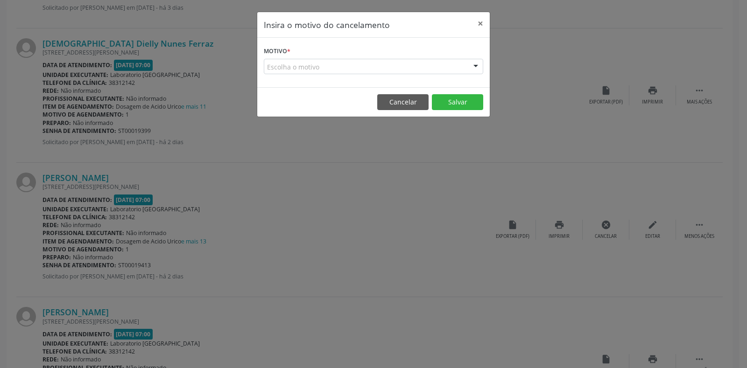
click at [390, 64] on div "Escolha o motivo" at bounding box center [373, 67] width 219 height 16
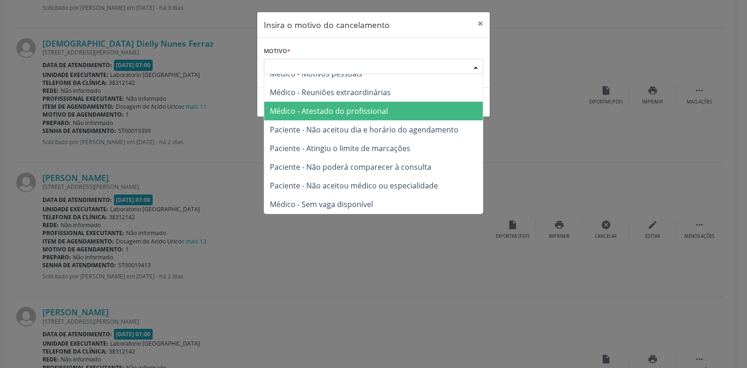
scroll to position [0, 0]
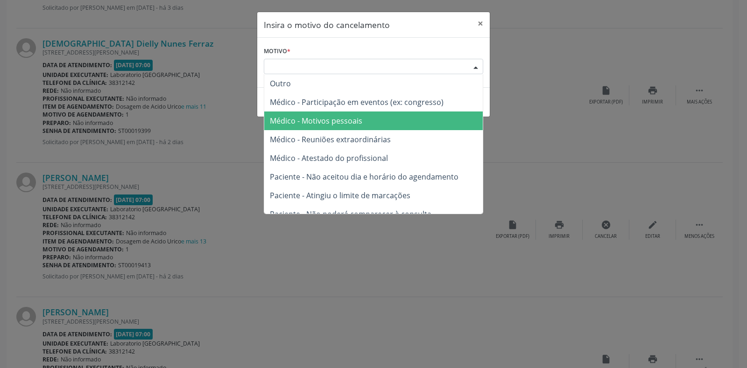
click at [358, 123] on span "Médico - Motivos pessoais" at bounding box center [316, 121] width 92 height 10
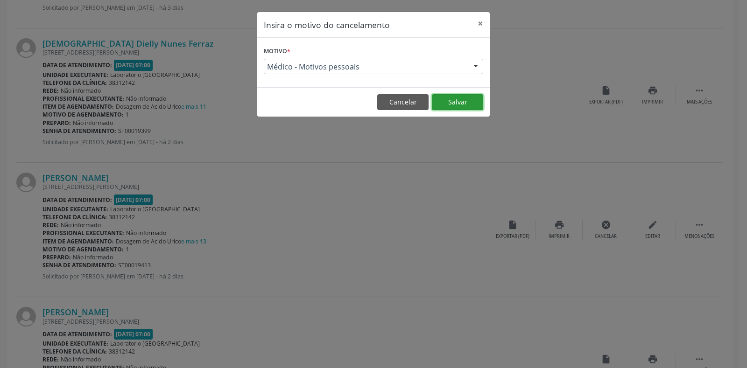
click at [452, 102] on button "Salvar" at bounding box center [457, 102] width 51 height 16
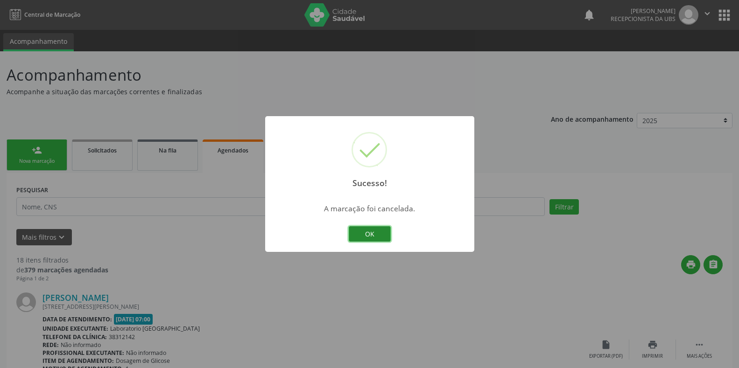
click at [372, 233] on button "OK" at bounding box center [370, 234] width 42 height 16
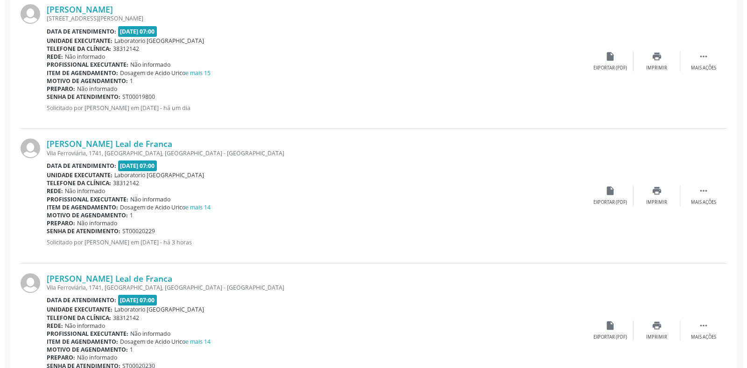
scroll to position [1712, 0]
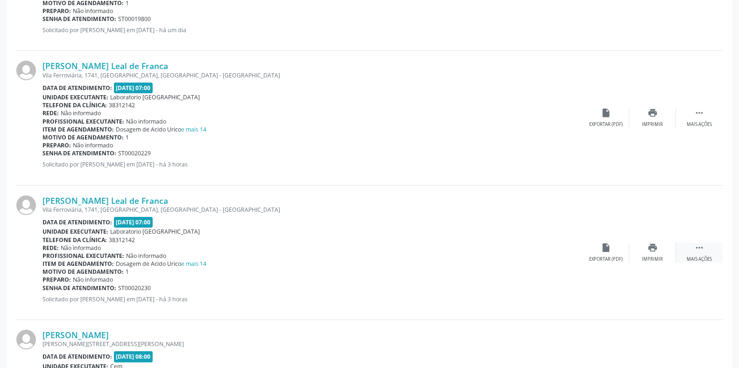
click at [703, 248] on icon "" at bounding box center [699, 248] width 10 height 10
click at [699, 247] on icon "" at bounding box center [699, 248] width 10 height 10
click at [702, 248] on icon "" at bounding box center [699, 248] width 10 height 10
click at [605, 249] on icon "cancel" at bounding box center [606, 248] width 10 height 10
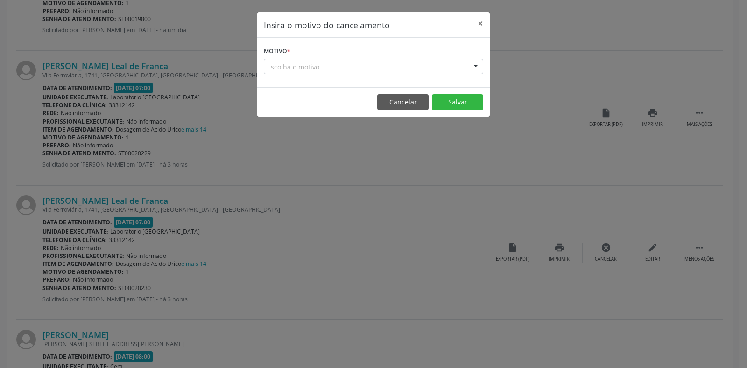
click at [476, 66] on div at bounding box center [476, 67] width 14 height 16
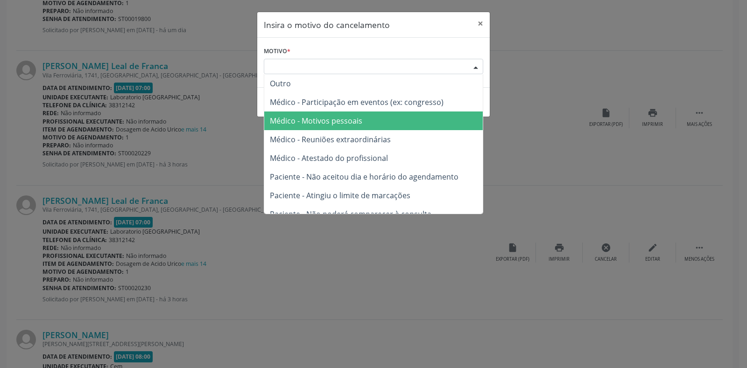
click at [355, 122] on span "Médico - Motivos pessoais" at bounding box center [316, 121] width 92 height 10
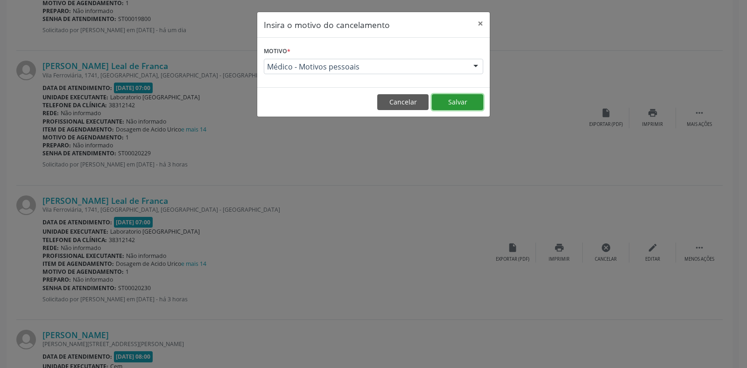
click at [445, 102] on button "Salvar" at bounding box center [457, 102] width 51 height 16
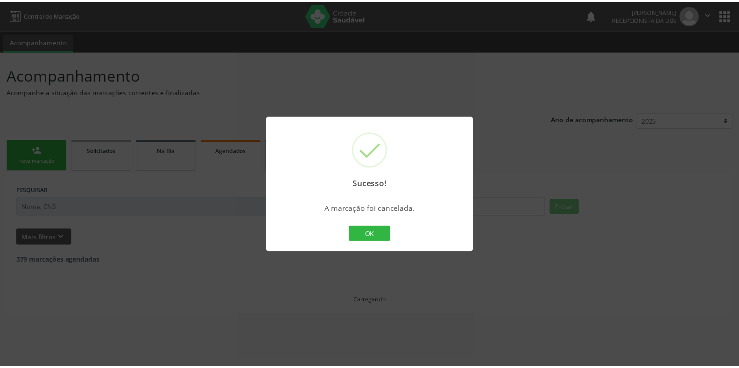
scroll to position [0, 0]
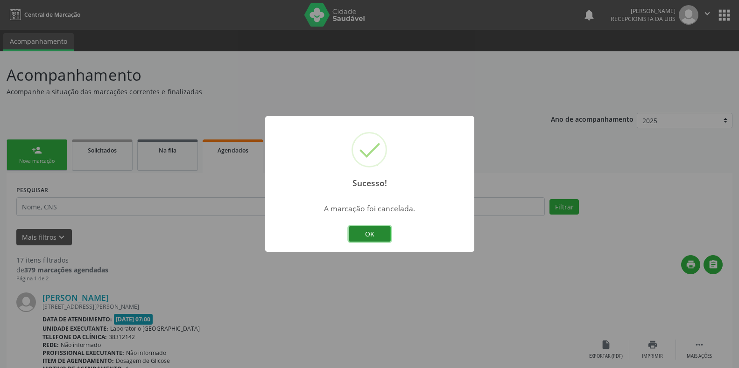
click at [360, 234] on button "OK" at bounding box center [370, 234] width 42 height 16
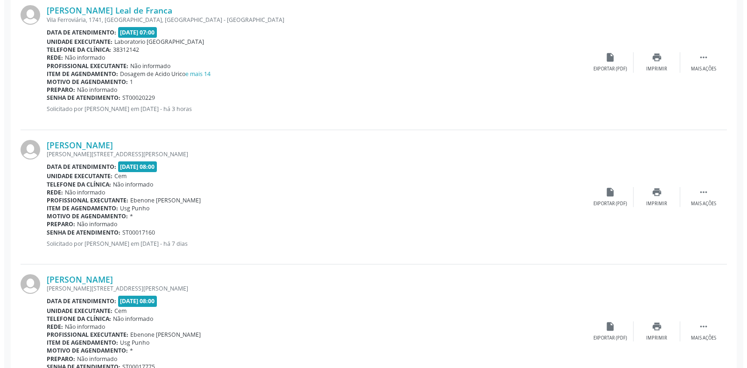
scroll to position [1790, 0]
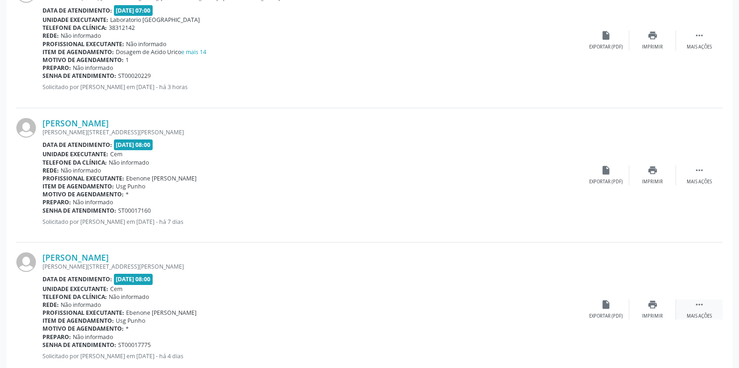
click at [699, 305] on icon "" at bounding box center [699, 305] width 10 height 10
click at [603, 304] on icon "cancel" at bounding box center [606, 305] width 10 height 10
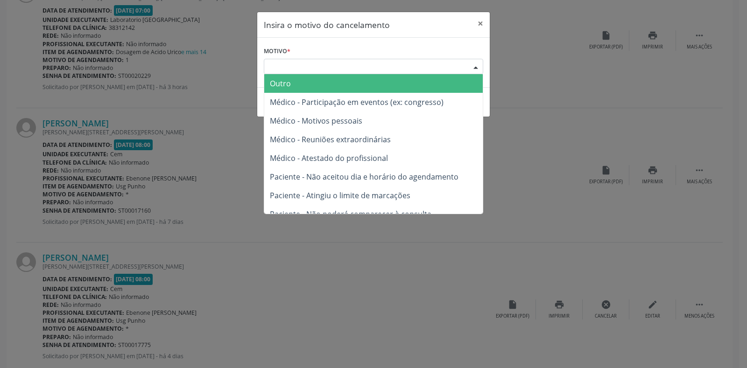
click at [458, 70] on div "Escolha o motivo" at bounding box center [373, 67] width 219 height 16
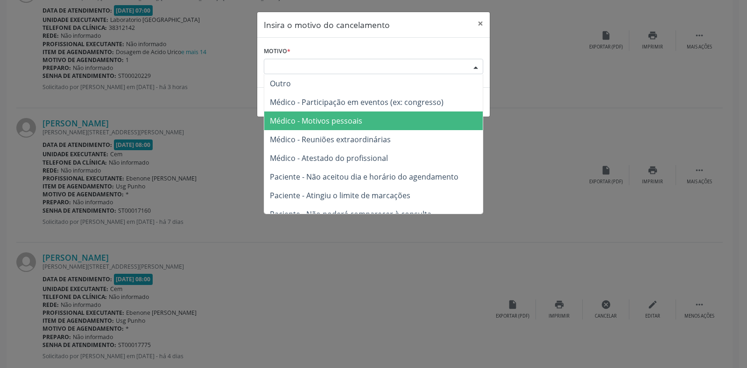
click at [378, 119] on span "Médico - Motivos pessoais" at bounding box center [373, 121] width 219 height 19
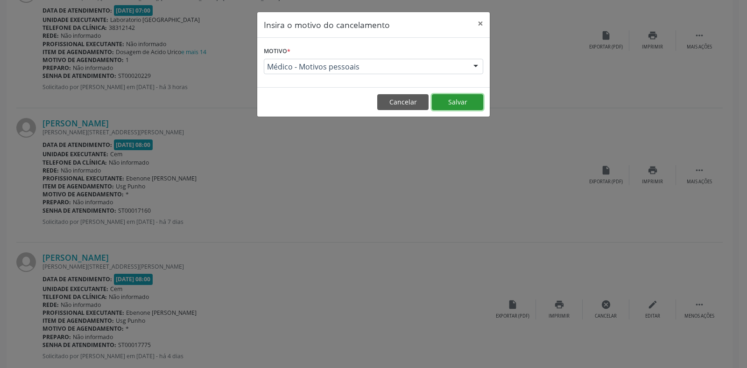
click at [457, 102] on button "Salvar" at bounding box center [457, 102] width 51 height 16
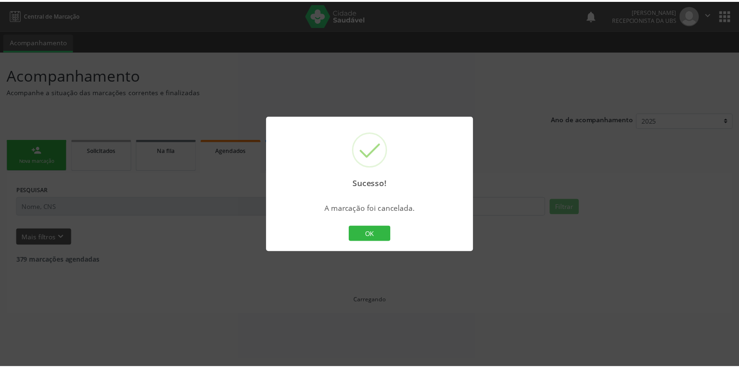
scroll to position [0, 0]
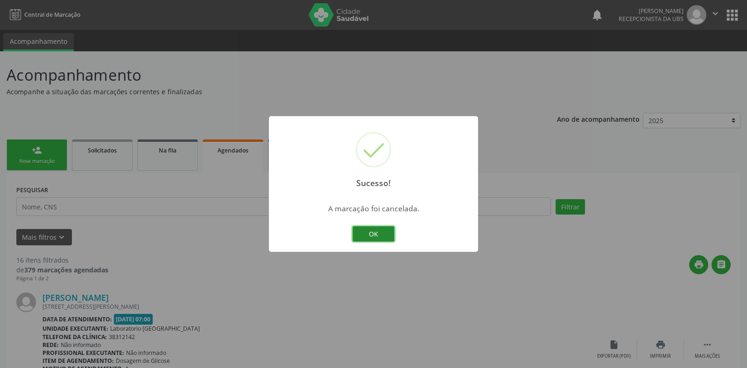
click at [369, 233] on button "OK" at bounding box center [374, 234] width 42 height 16
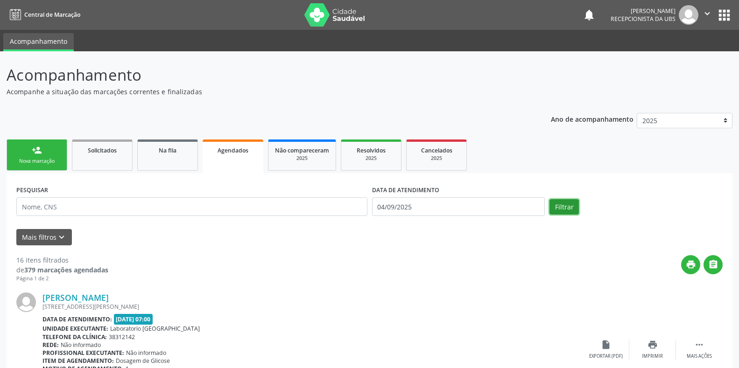
click at [563, 210] on button "Filtrar" at bounding box center [564, 207] width 29 height 16
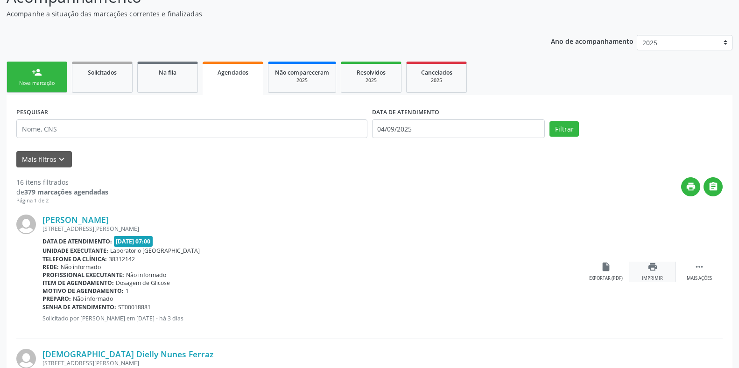
click at [656, 270] on icon "print" at bounding box center [653, 267] width 10 height 10
click at [600, 273] on div "insert_drive_file Exportar (PDF)" at bounding box center [606, 272] width 47 height 20
click at [691, 186] on icon "print" at bounding box center [691, 187] width 10 height 10
click at [428, 128] on input "04/09/2025" at bounding box center [458, 129] width 173 height 19
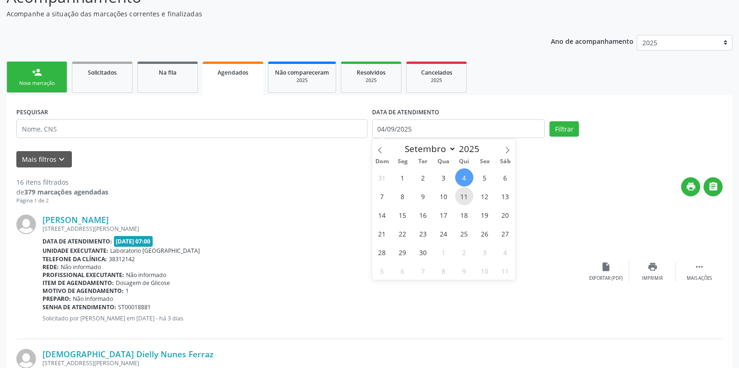
click at [462, 198] on span "11" at bounding box center [464, 196] width 18 height 18
type input "[DATE]"
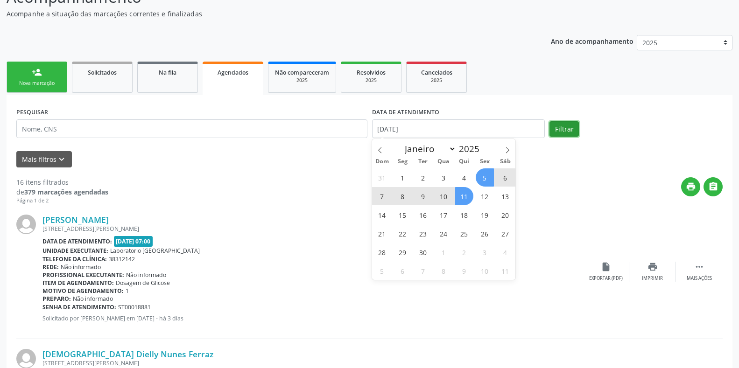
click at [564, 129] on button "Filtrar" at bounding box center [564, 129] width 29 height 16
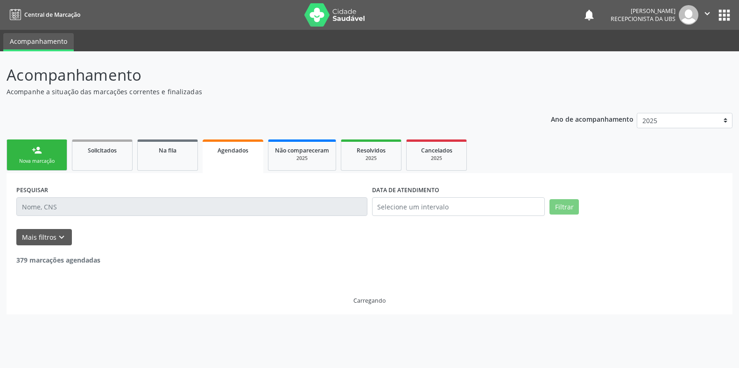
scroll to position [0, 0]
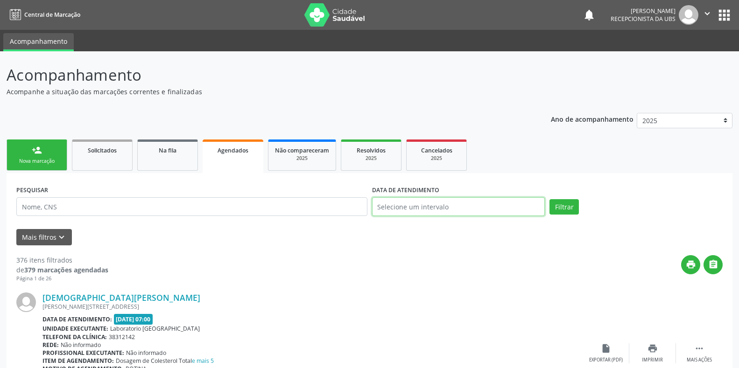
click at [521, 203] on input "text" at bounding box center [458, 207] width 173 height 19
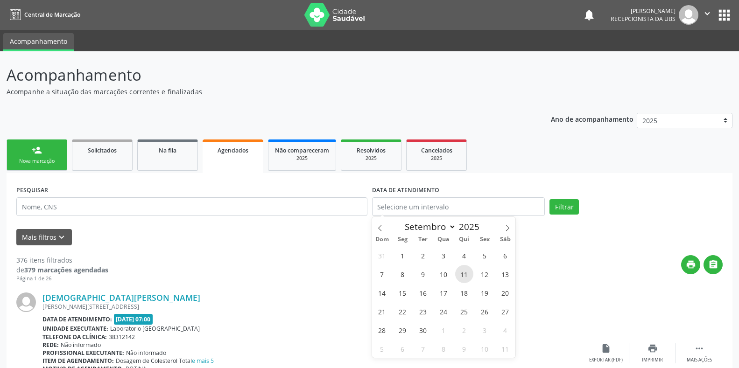
click at [465, 278] on span "11" at bounding box center [464, 274] width 18 height 18
type input "[DATE]"
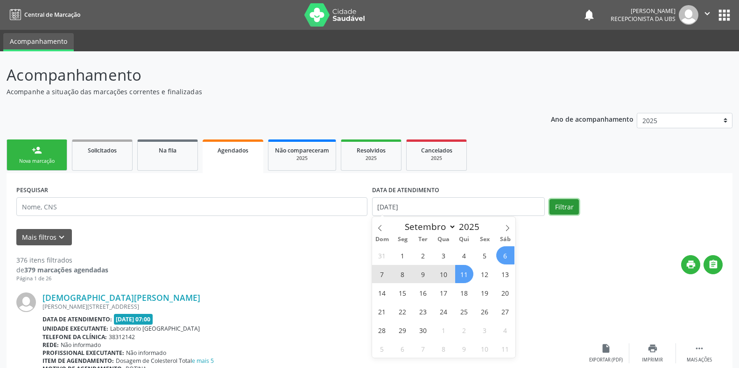
click at [563, 212] on button "Filtrar" at bounding box center [564, 207] width 29 height 16
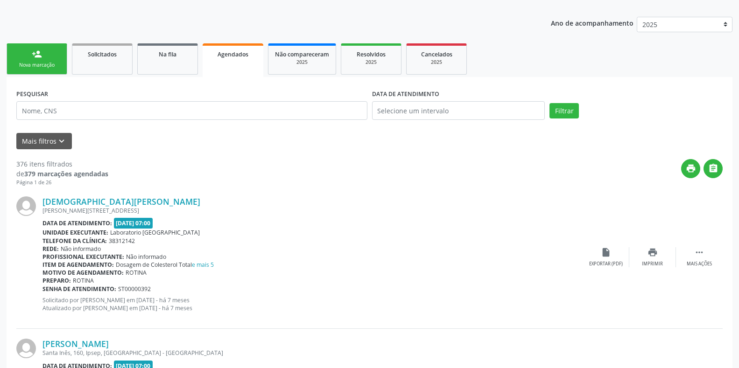
scroll to position [155, 0]
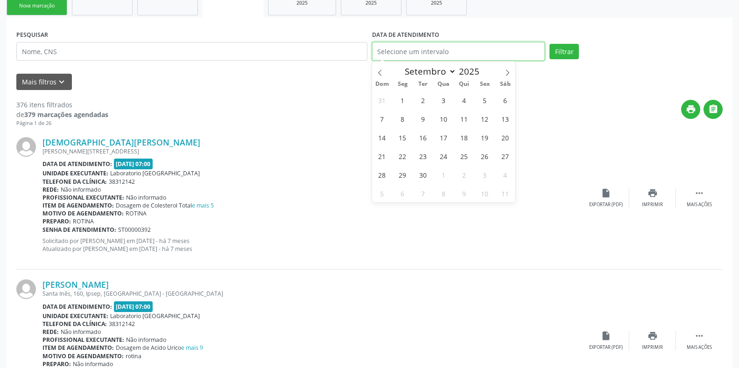
click at [537, 49] on input "text" at bounding box center [458, 51] width 173 height 19
click at [467, 121] on span "11" at bounding box center [464, 119] width 18 height 18
type input "[DATE]"
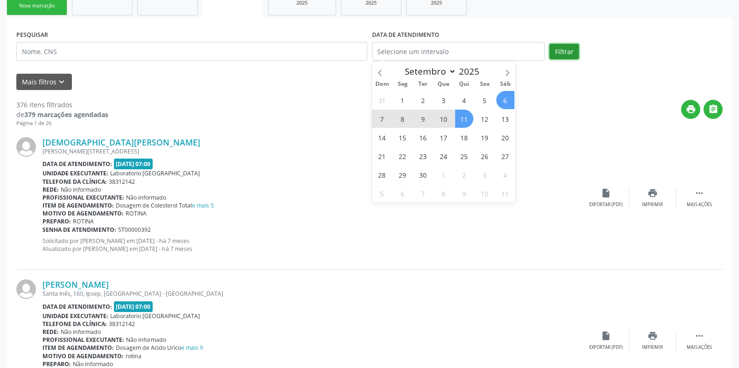
click at [565, 51] on button "Filtrar" at bounding box center [564, 52] width 29 height 16
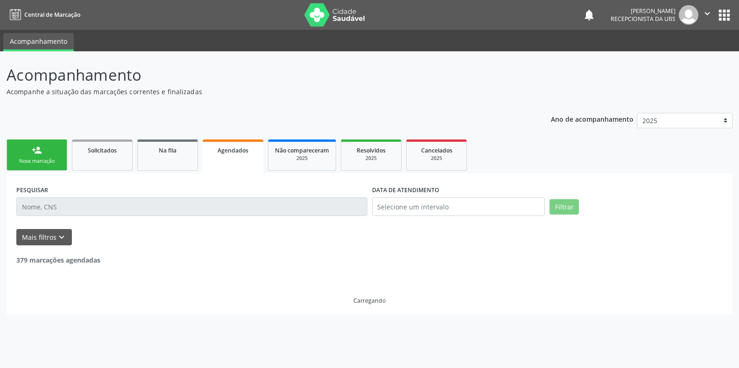
scroll to position [0, 0]
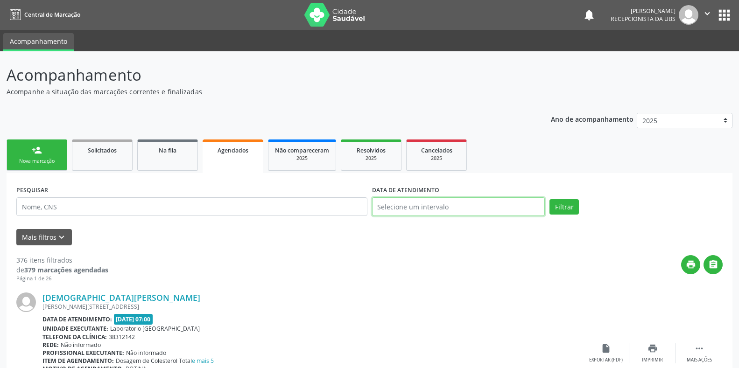
click at [504, 202] on input "text" at bounding box center [458, 207] width 173 height 19
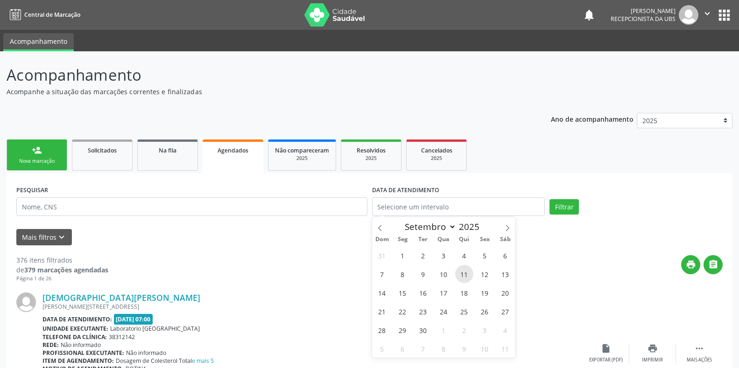
click at [459, 280] on span "11" at bounding box center [464, 274] width 18 height 18
type input "[DATE]"
click at [559, 205] on button "Filtrar" at bounding box center [564, 207] width 29 height 16
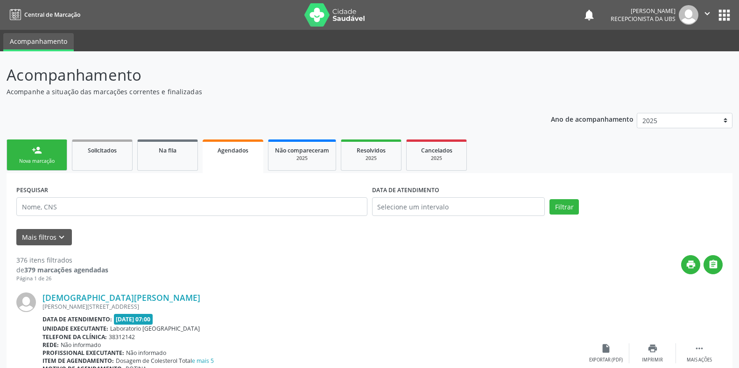
click at [243, 144] on link "Agendados" at bounding box center [233, 157] width 61 height 34
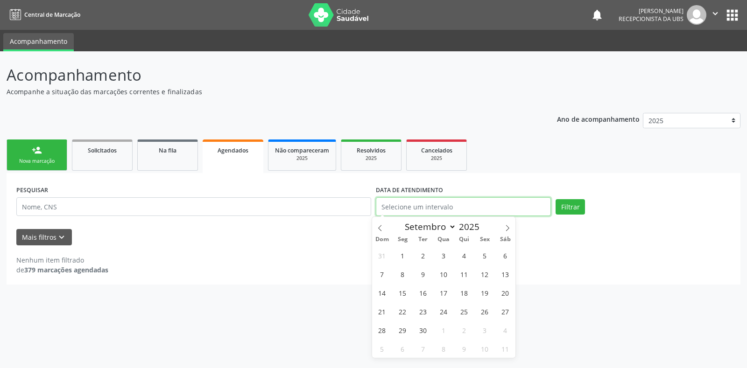
click at [437, 208] on input "text" at bounding box center [463, 207] width 175 height 19
click at [465, 276] on span "11" at bounding box center [464, 274] width 18 height 18
type input "[DATE]"
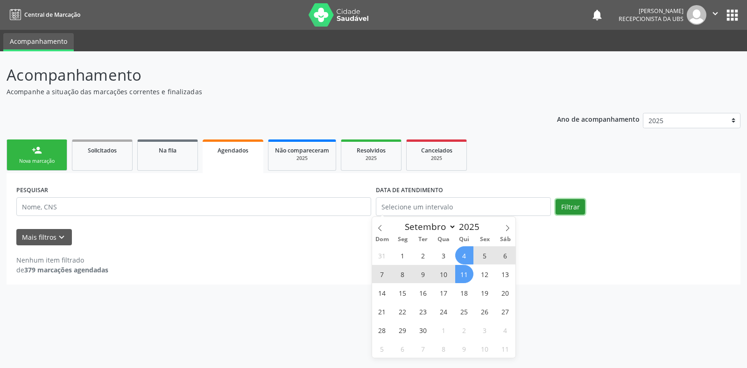
click at [569, 208] on button "Filtrar" at bounding box center [570, 207] width 29 height 16
select select "8"
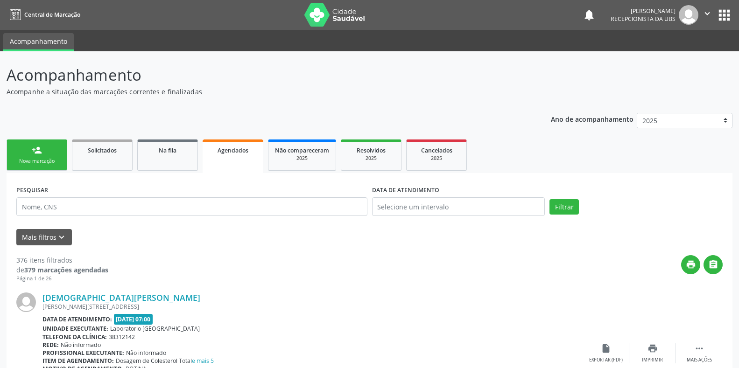
click at [521, 196] on div "DATA DE ATENDIMENTO" at bounding box center [458, 190] width 173 height 14
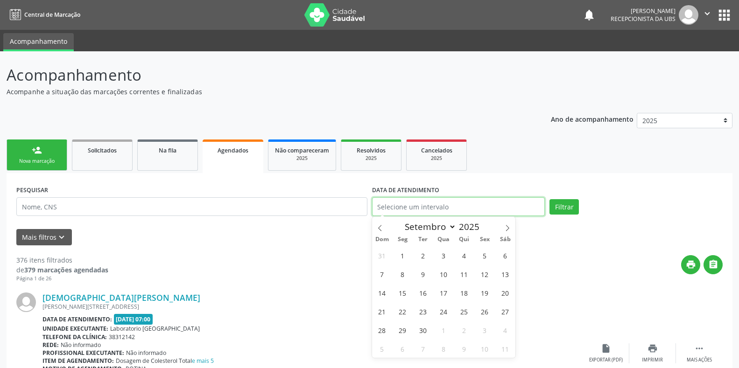
click at [482, 206] on input "text" at bounding box center [458, 207] width 173 height 19
click at [467, 272] on span "11" at bounding box center [464, 274] width 18 height 18
type input "[DATE]"
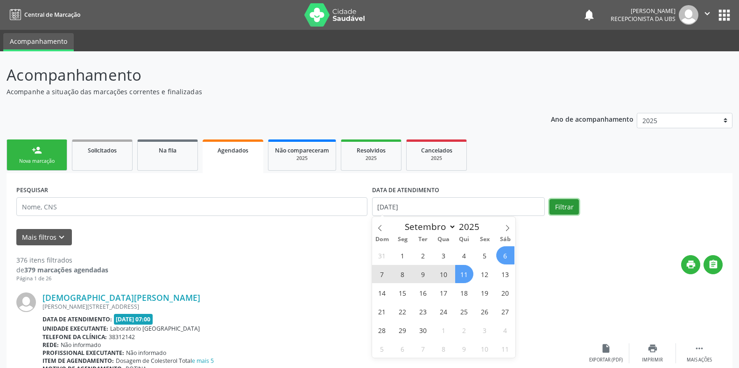
click at [560, 207] on button "Filtrar" at bounding box center [564, 207] width 29 height 16
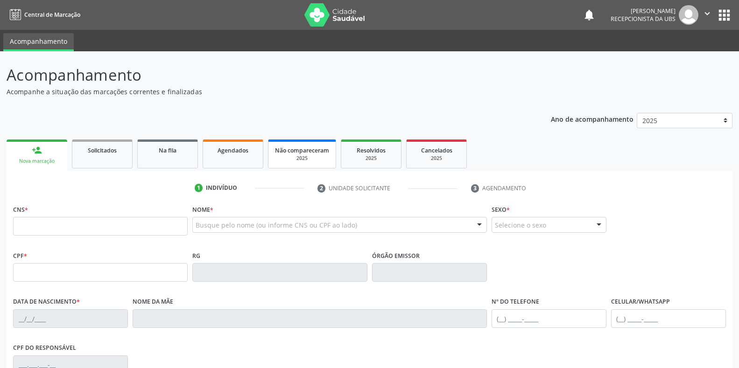
click at [237, 154] on span "Agendados" at bounding box center [233, 151] width 31 height 8
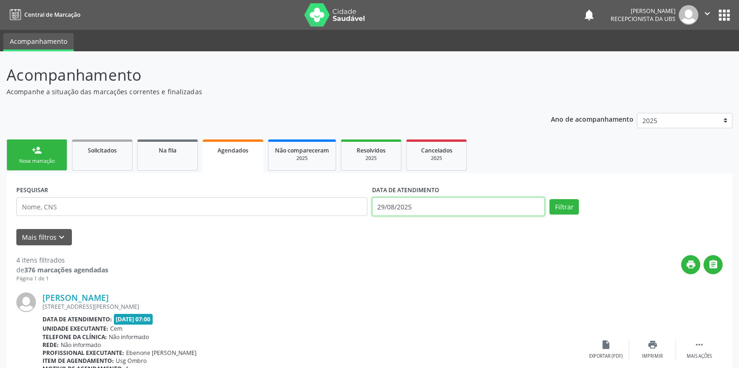
click at [429, 204] on input "29/08/2025" at bounding box center [458, 207] width 173 height 19
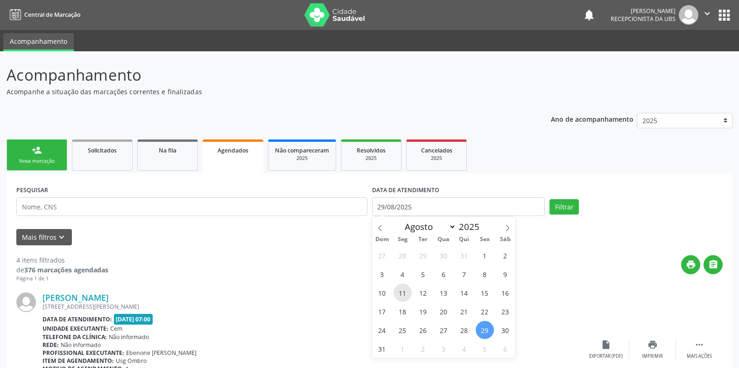
click at [403, 293] on span "11" at bounding box center [403, 293] width 18 height 18
type input "[DATE]"
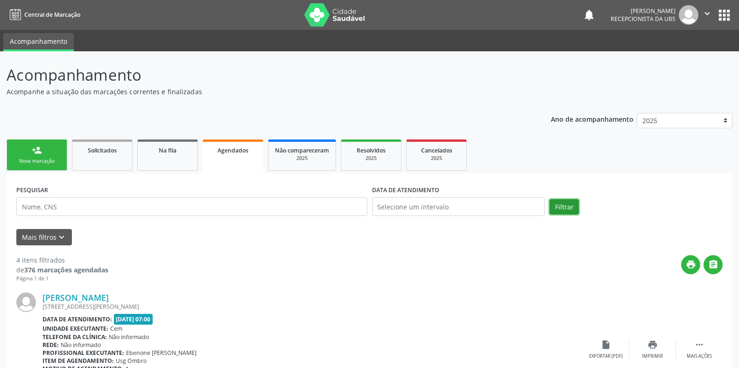
click at [565, 203] on button "Filtrar" at bounding box center [564, 207] width 29 height 16
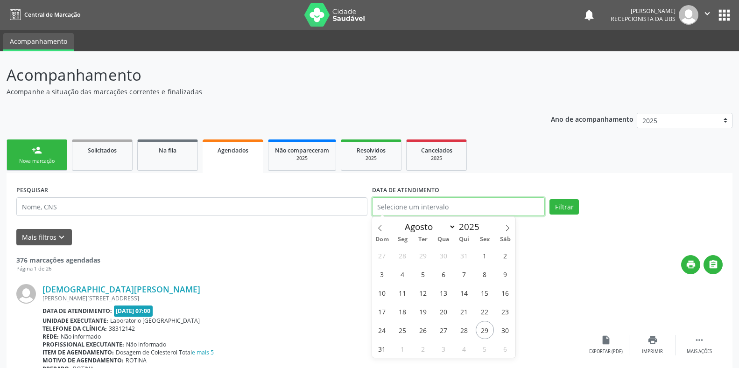
click at [507, 200] on input "text" at bounding box center [458, 207] width 173 height 19
click at [404, 295] on span "11" at bounding box center [403, 293] width 18 height 18
type input "[DATE]"
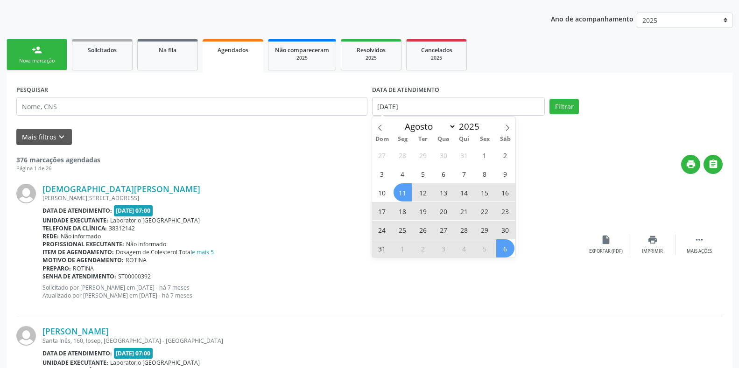
scroll to position [78, 0]
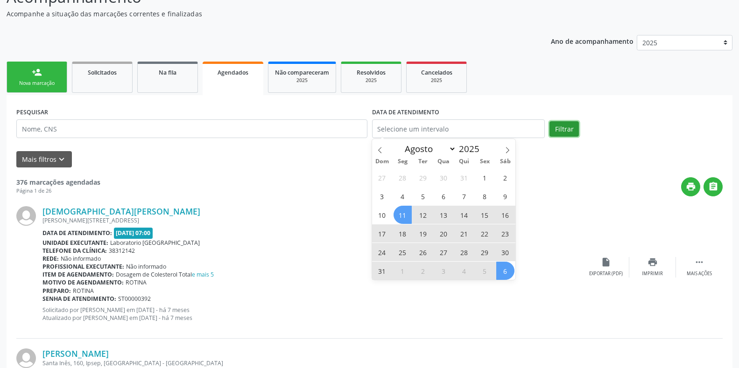
click at [561, 133] on button "Filtrar" at bounding box center [564, 129] width 29 height 16
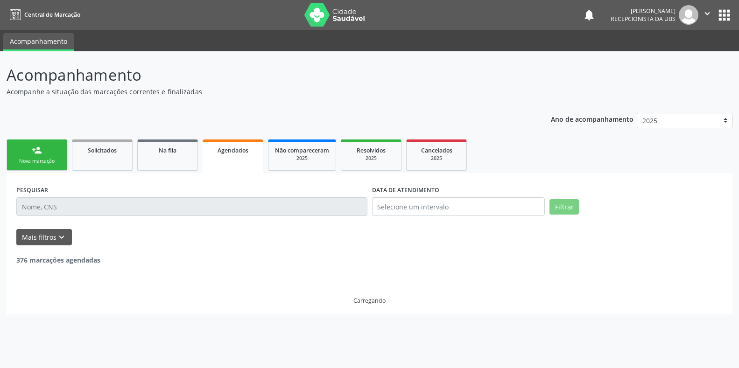
scroll to position [0, 0]
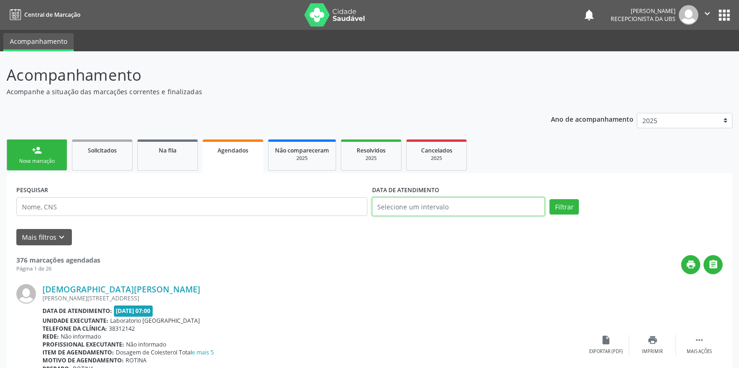
click at [397, 209] on input "text" at bounding box center [458, 207] width 173 height 19
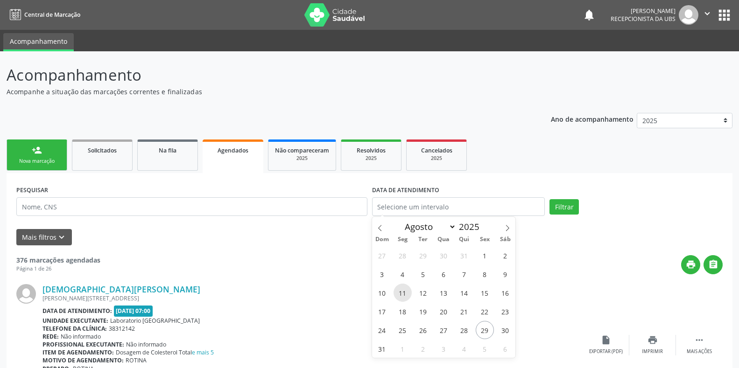
click at [398, 290] on span "11" at bounding box center [403, 293] width 18 height 18
type input "[DATE]"
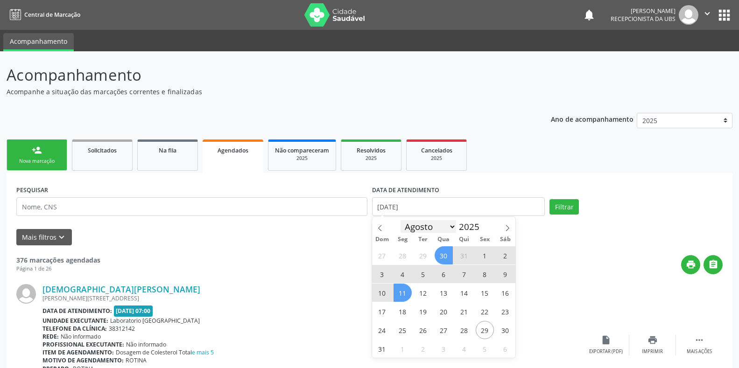
click at [456, 229] on select "Janeiro Fevereiro Março Abril Maio Junho Julho Agosto Setembro Outubro Novembro…" at bounding box center [429, 226] width 56 height 13
select select "8"
click at [401, 220] on select "Janeiro Fevereiro Março Abril Maio Junho Julho Agosto Setembro Outubro Novembro…" at bounding box center [429, 226] width 56 height 13
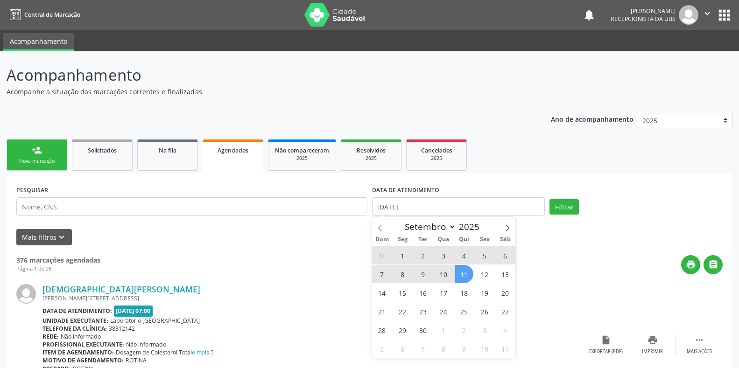
click at [463, 275] on span "11" at bounding box center [464, 274] width 18 height 18
select select "8"
click at [463, 208] on input "[DATE] até [DATE]" at bounding box center [458, 207] width 173 height 19
click at [448, 213] on input "[DATE] até [DATE]" at bounding box center [458, 207] width 173 height 19
click at [457, 207] on input "[DATE] até [DATE]" at bounding box center [458, 207] width 173 height 19
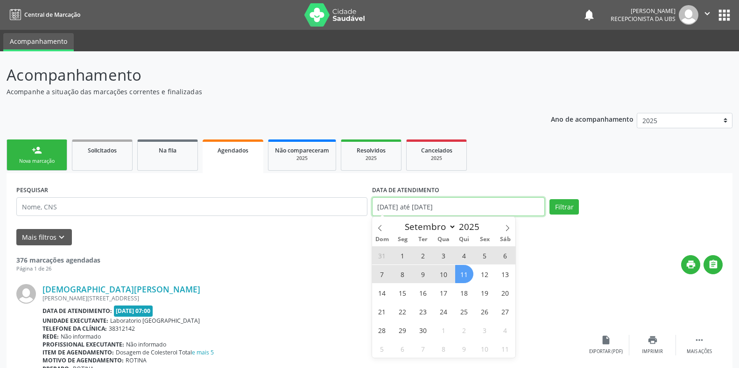
click at [461, 208] on input "[DATE] até [DATE]" at bounding box center [458, 207] width 173 height 19
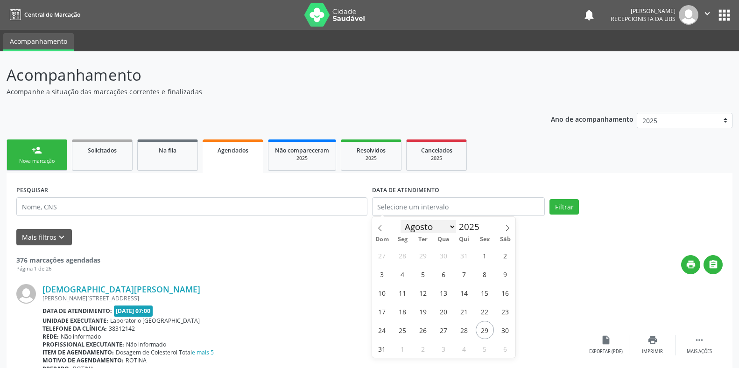
click at [454, 224] on select "Janeiro Fevereiro Março Abril Maio Junho Julho Agosto Setembro Outubro Novembro…" at bounding box center [429, 226] width 56 height 13
select select "8"
click at [401, 220] on select "Janeiro Fevereiro Março Abril Maio Junho Julho Agosto Setembro Outubro Novembro…" at bounding box center [429, 226] width 56 height 13
click at [464, 275] on span "11" at bounding box center [464, 274] width 18 height 18
type input "[DATE]"
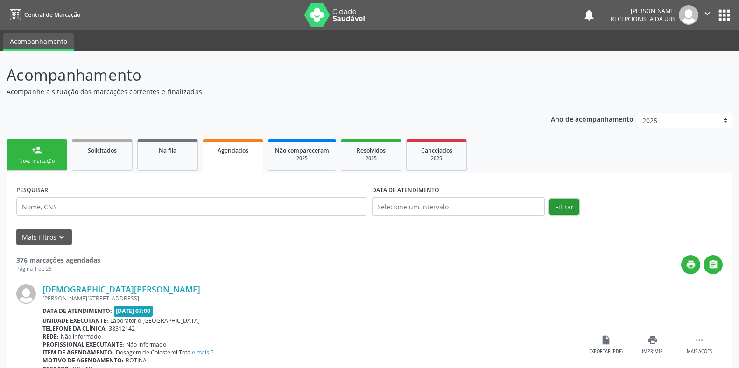
click at [558, 205] on button "Filtrar" at bounding box center [564, 207] width 29 height 16
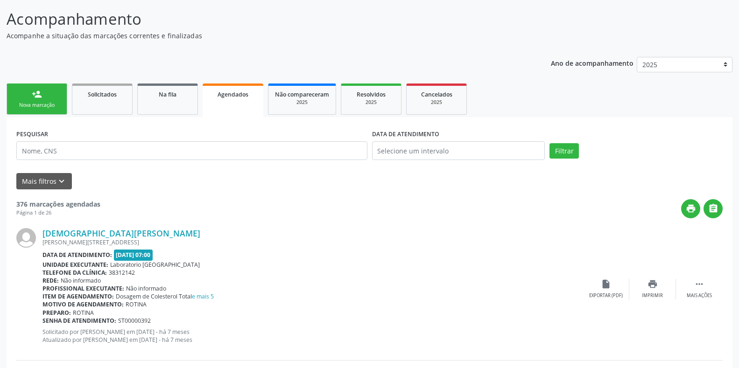
scroll to position [78, 0]
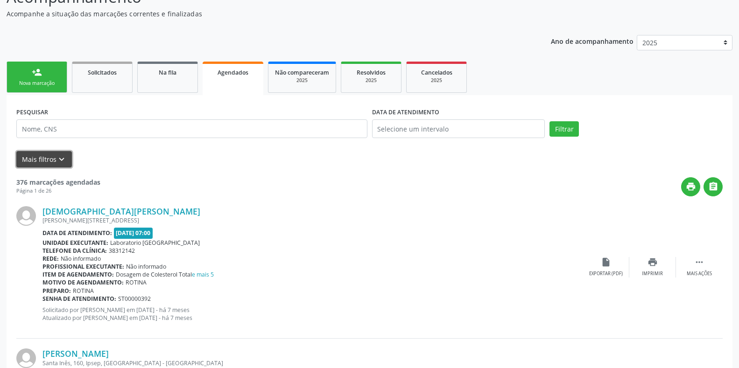
click at [62, 160] on icon "keyboard_arrow_down" at bounding box center [62, 160] width 10 height 10
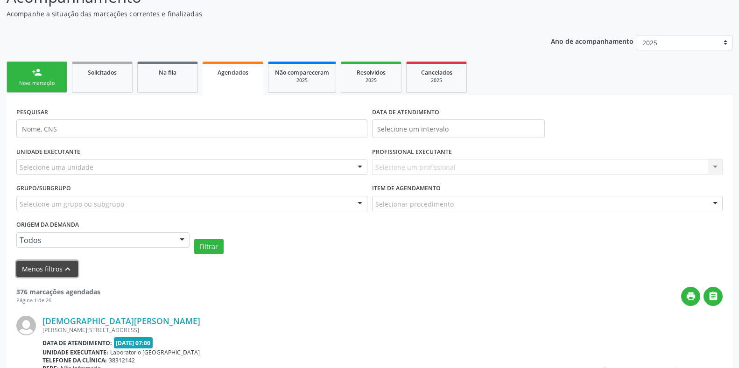
click at [70, 268] on icon "keyboard_arrow_up" at bounding box center [68, 269] width 10 height 10
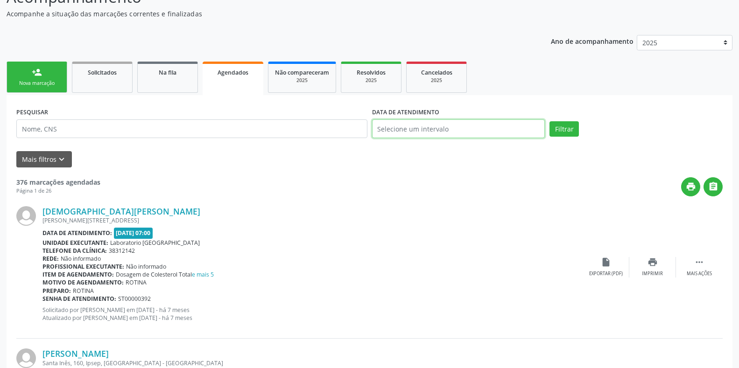
click at [444, 128] on input "text" at bounding box center [458, 129] width 173 height 19
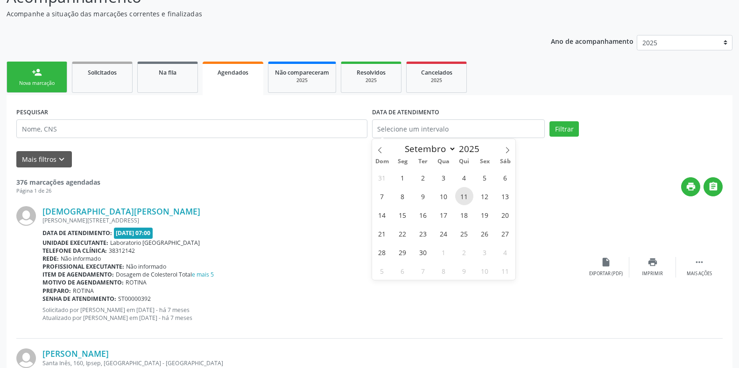
click at [461, 198] on span "11" at bounding box center [464, 196] width 18 height 18
type input "[DATE]"
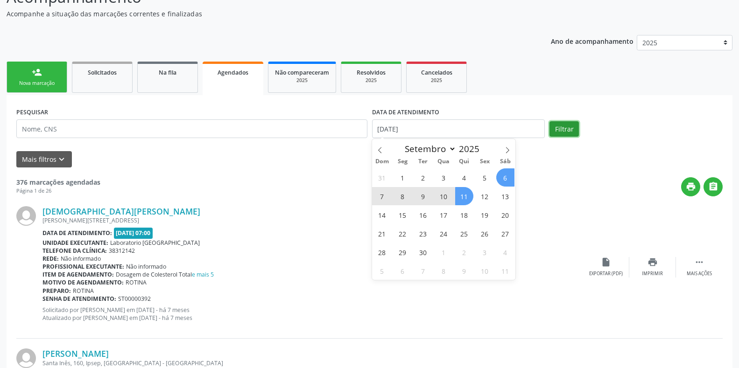
click at [568, 131] on button "Filtrar" at bounding box center [564, 129] width 29 height 16
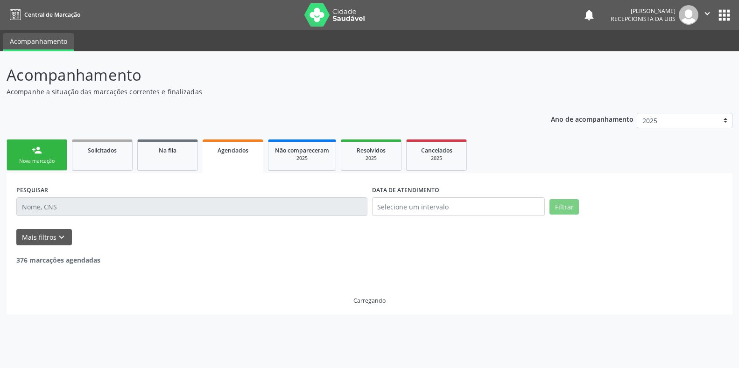
scroll to position [0, 0]
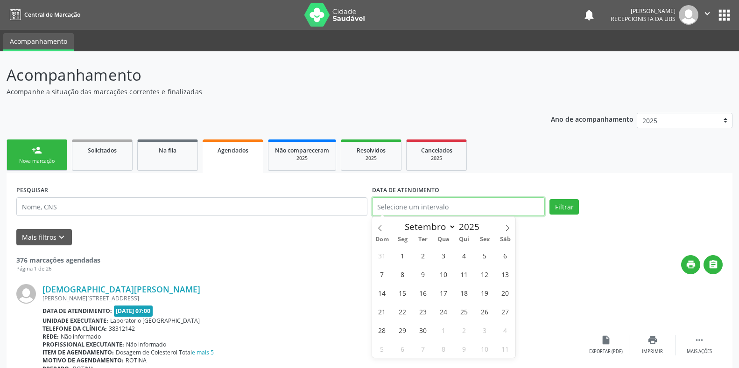
click at [483, 204] on input "text" at bounding box center [458, 207] width 173 height 19
click at [460, 274] on span "11" at bounding box center [464, 274] width 18 height 18
type input "[DATE]"
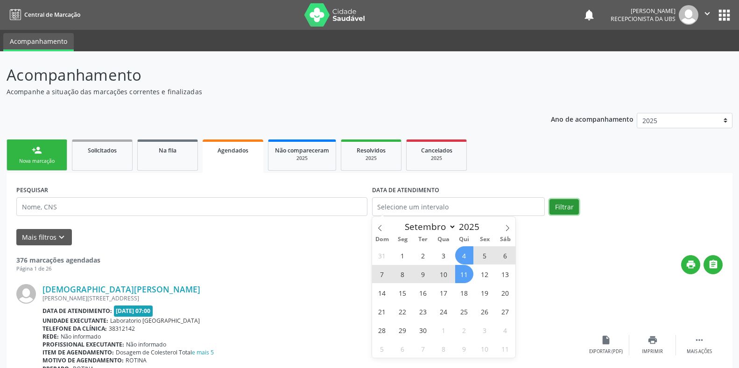
click at [572, 203] on button "Filtrar" at bounding box center [564, 207] width 29 height 16
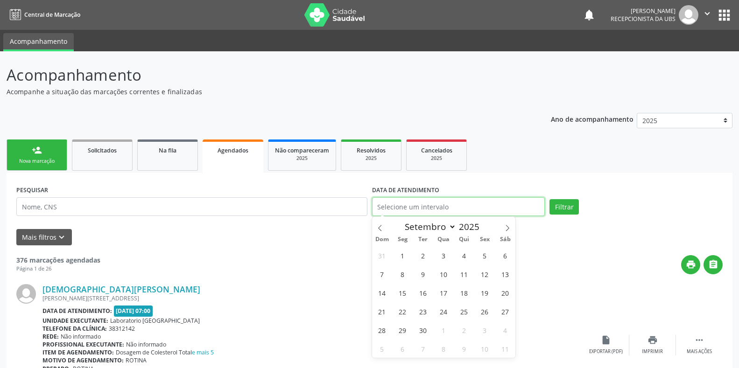
click at [439, 205] on input "text" at bounding box center [458, 207] width 173 height 19
click at [459, 254] on span "4" at bounding box center [464, 256] width 18 height 18
type input "04/09/2025"
click at [561, 207] on button "Filtrar" at bounding box center [564, 207] width 29 height 16
click at [512, 203] on input "text" at bounding box center [458, 207] width 173 height 19
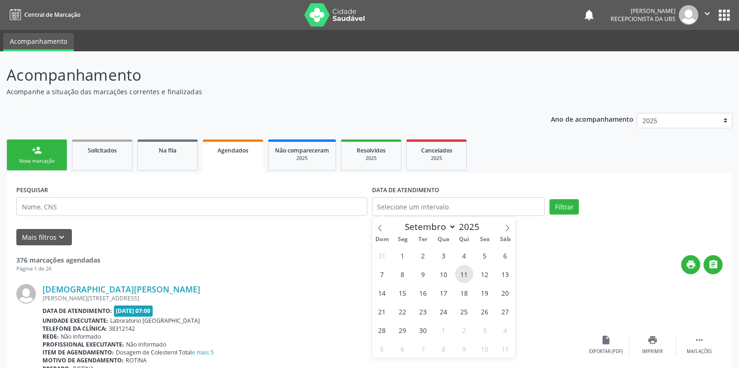
click at [466, 274] on span "11" at bounding box center [464, 274] width 18 height 18
type input "[DATE]"
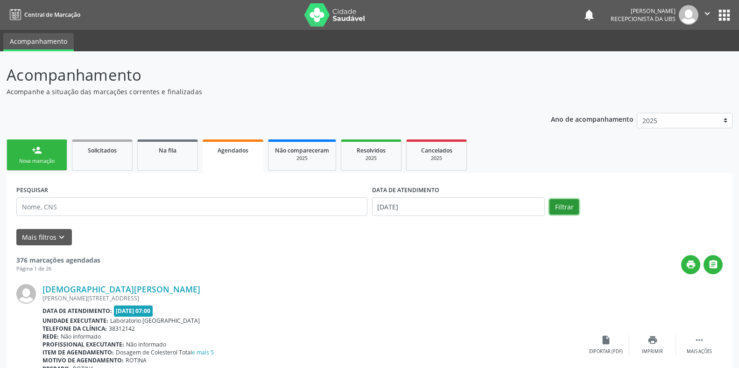
click at [560, 207] on button "Filtrar" at bounding box center [564, 207] width 29 height 16
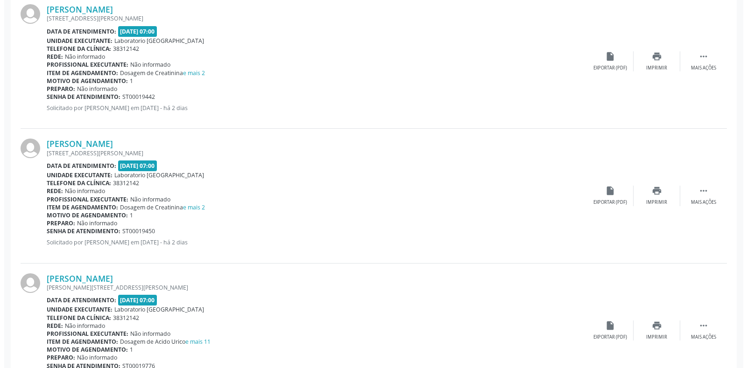
scroll to position [1868, 0]
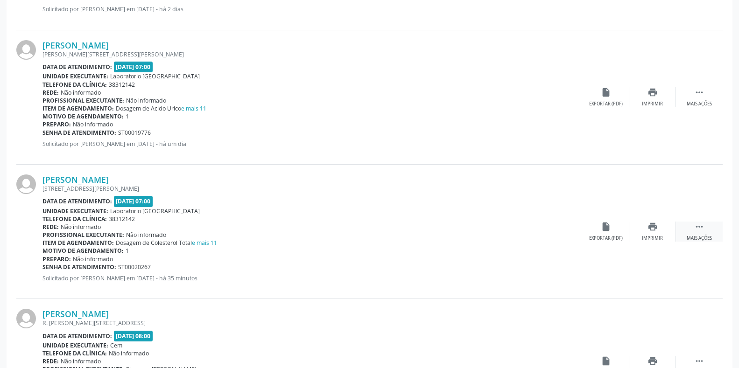
click at [698, 231] on div " Mais ações" at bounding box center [699, 232] width 47 height 20
click at [604, 227] on icon "cancel" at bounding box center [606, 227] width 10 height 10
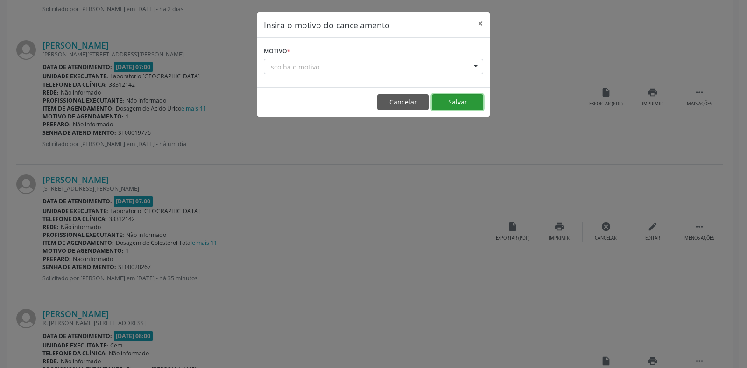
click at [462, 100] on button "Salvar" at bounding box center [457, 102] width 51 height 16
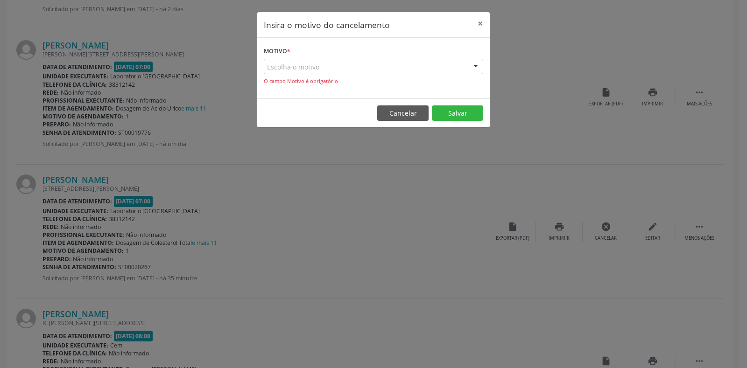
click at [445, 63] on div "Escolha o motivo" at bounding box center [373, 67] width 219 height 16
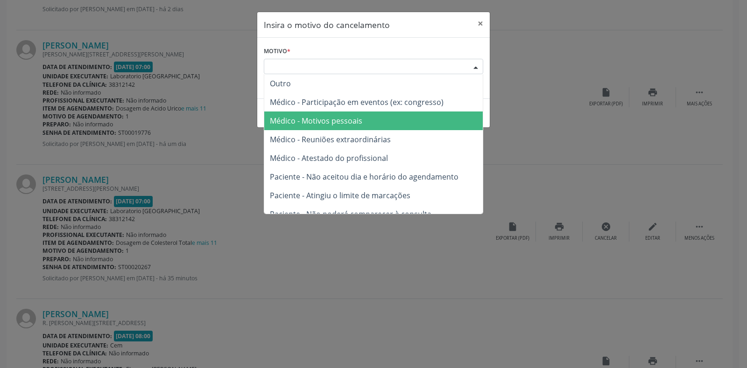
click at [333, 122] on span "Médico - Motivos pessoais" at bounding box center [316, 121] width 92 height 10
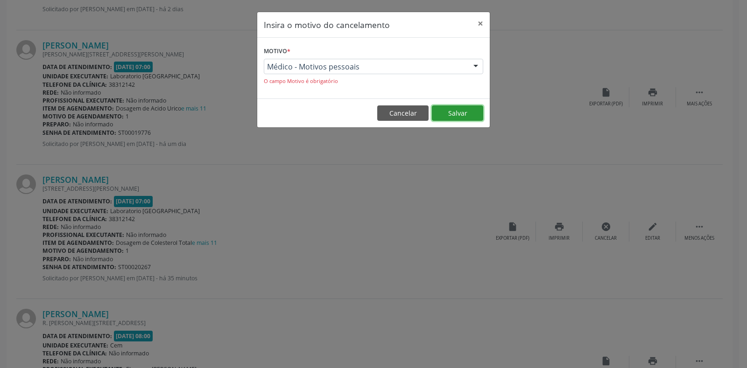
click at [460, 110] on button "Salvar" at bounding box center [457, 114] width 51 height 16
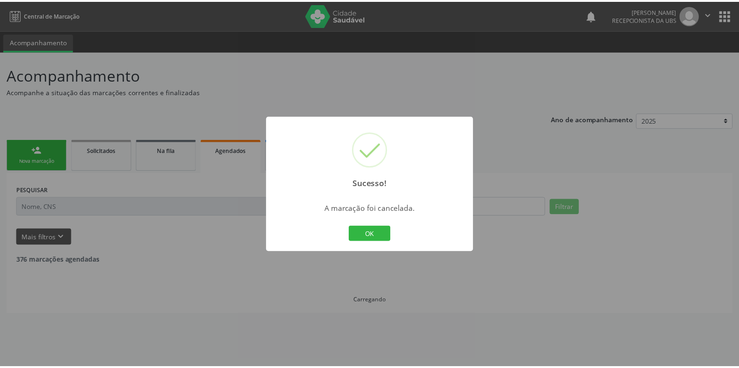
scroll to position [0, 0]
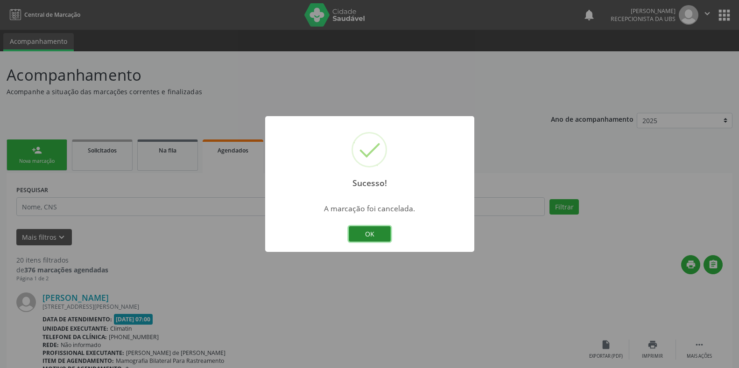
click at [369, 238] on button "OK" at bounding box center [370, 234] width 42 height 16
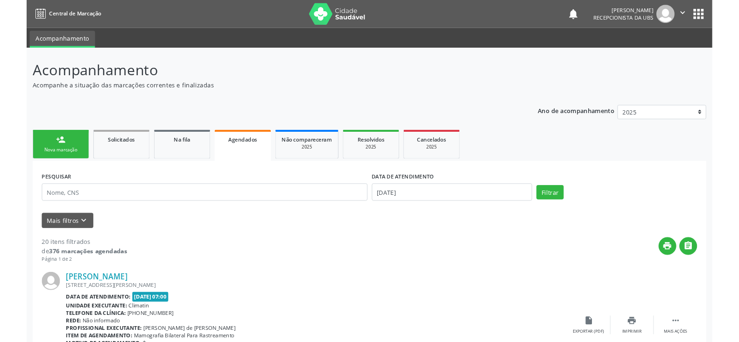
scroll to position [78, 0]
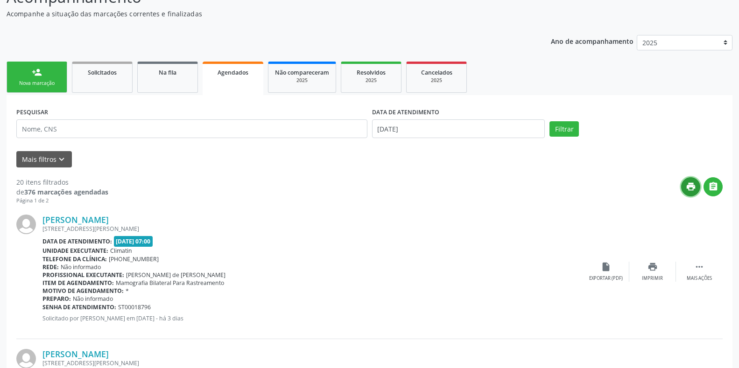
click at [689, 189] on icon "print" at bounding box center [691, 187] width 10 height 10
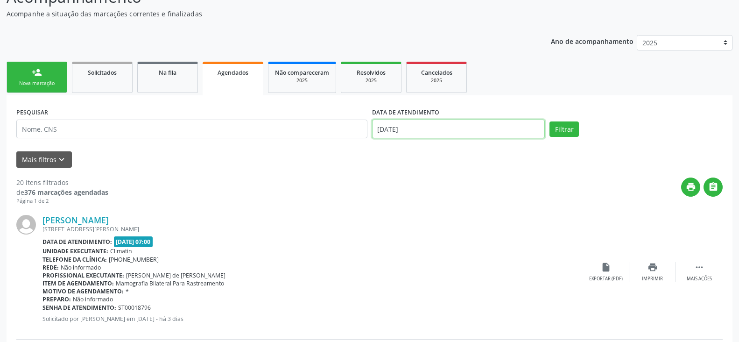
click at [505, 125] on input "[DATE]" at bounding box center [458, 129] width 173 height 19
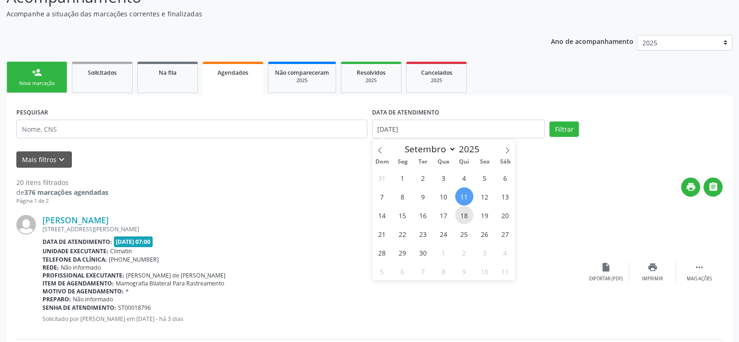
click at [461, 214] on span "18" at bounding box center [464, 215] width 18 height 18
type input "[DATE]"
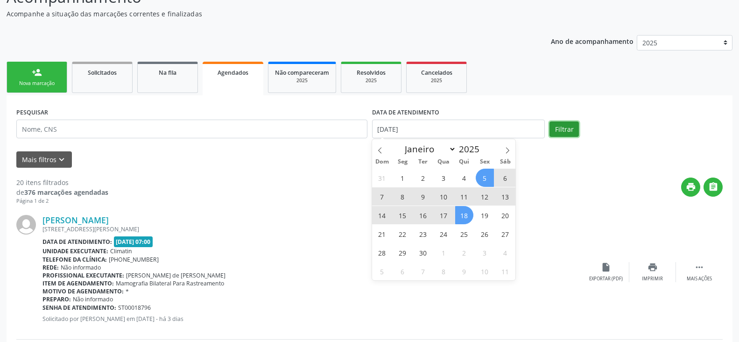
click at [563, 124] on button "Filtrar" at bounding box center [564, 129] width 29 height 16
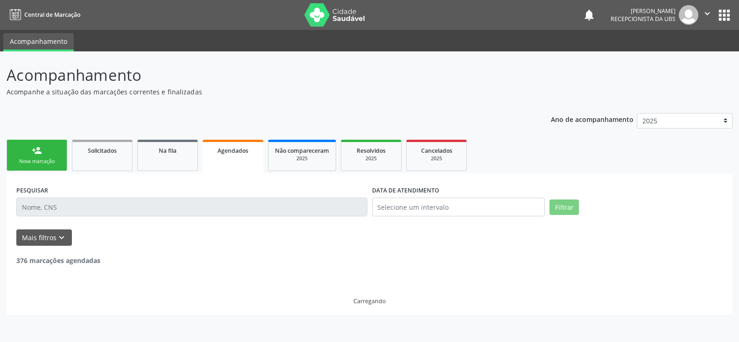
scroll to position [0, 0]
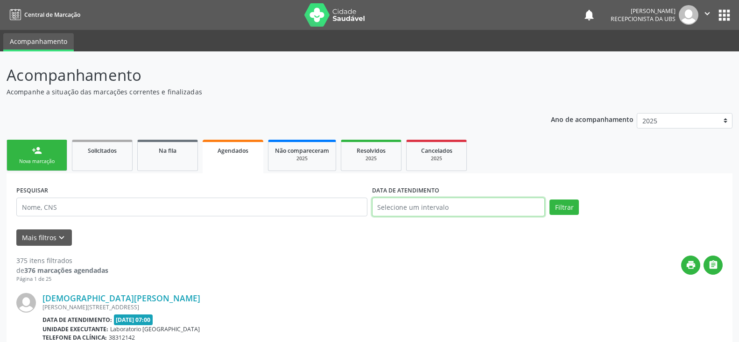
click at [521, 204] on input "text" at bounding box center [458, 207] width 173 height 19
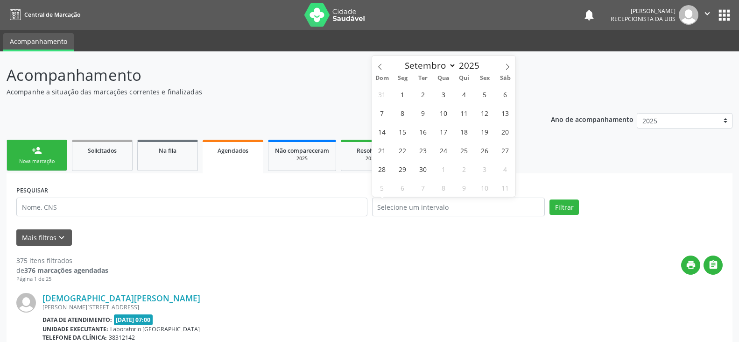
click at [472, 127] on div "31 1 2 3 4 5 6 7 8 9 10 11 12 13 14 15 16 17 18 19 20 21 22 23 24 25 26 27 28 2…" at bounding box center [444, 141] width 144 height 112
click at [466, 128] on span "18" at bounding box center [464, 131] width 18 height 18
type input "[DATE]"
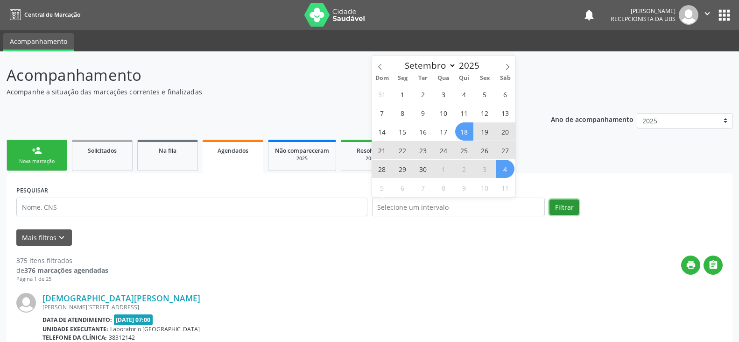
click at [566, 209] on button "Filtrar" at bounding box center [564, 207] width 29 height 16
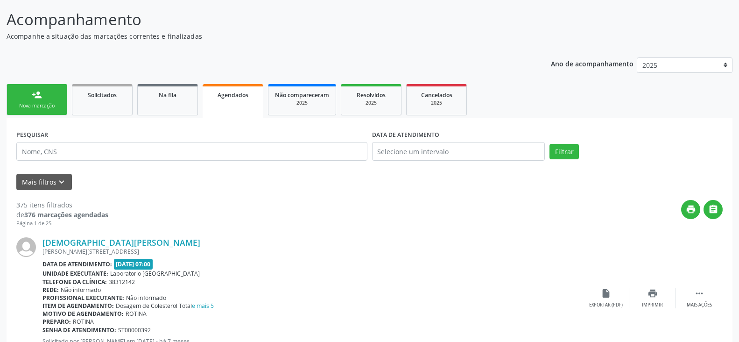
scroll to position [78, 0]
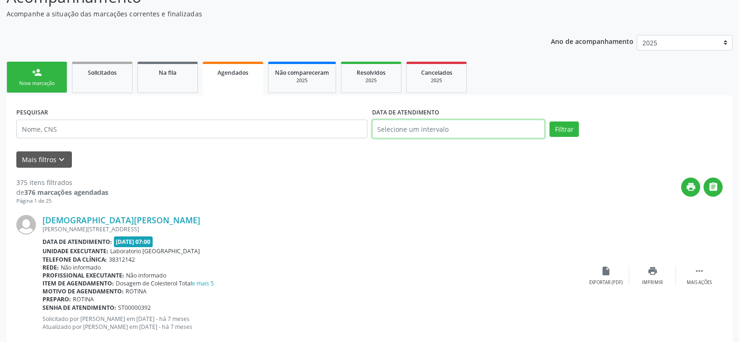
click at [396, 129] on input "text" at bounding box center [458, 129] width 173 height 19
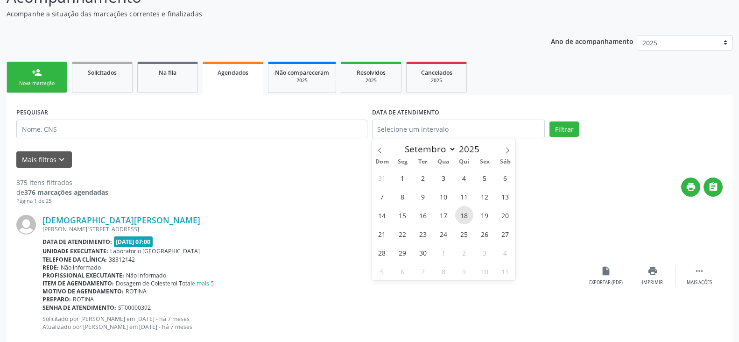
click at [467, 215] on span "18" at bounding box center [464, 215] width 18 height 18
type input "[DATE]"
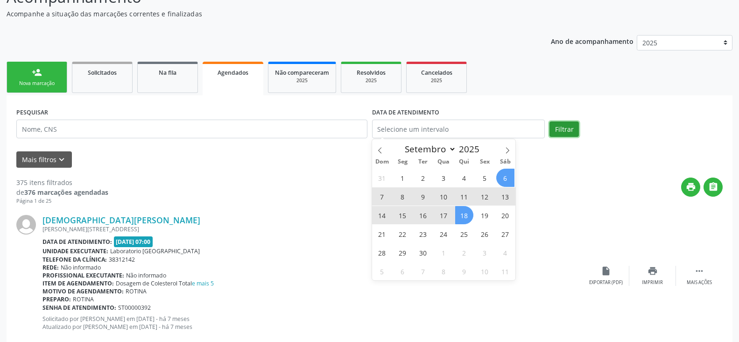
click at [566, 131] on button "Filtrar" at bounding box center [564, 129] width 29 height 16
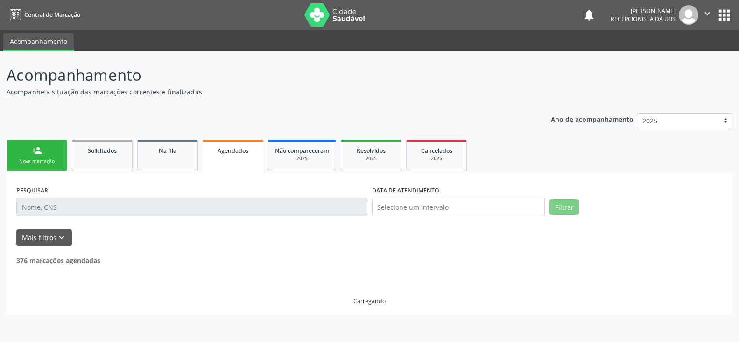
scroll to position [0, 0]
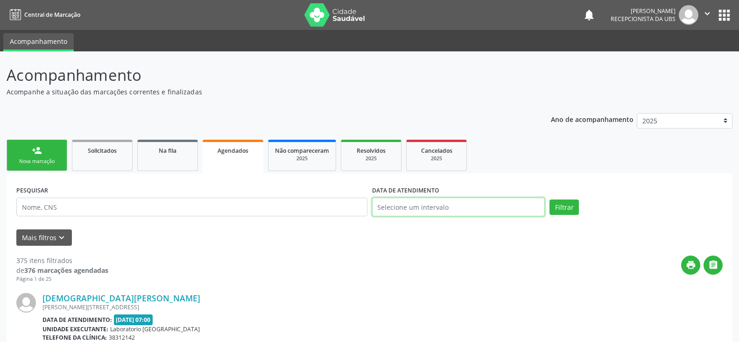
click at [450, 201] on input "text" at bounding box center [458, 207] width 173 height 19
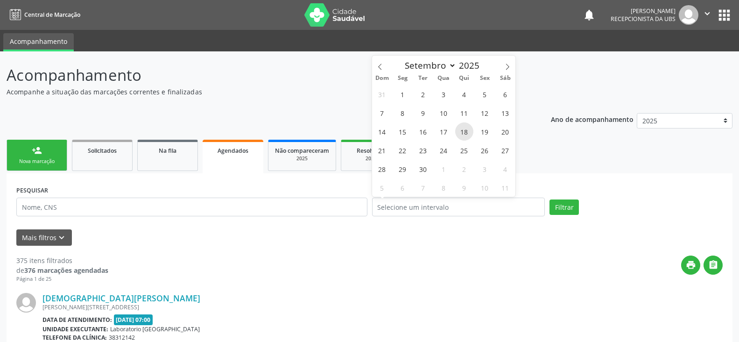
click at [460, 135] on span "18" at bounding box center [464, 131] width 18 height 18
type input "[DATE]"
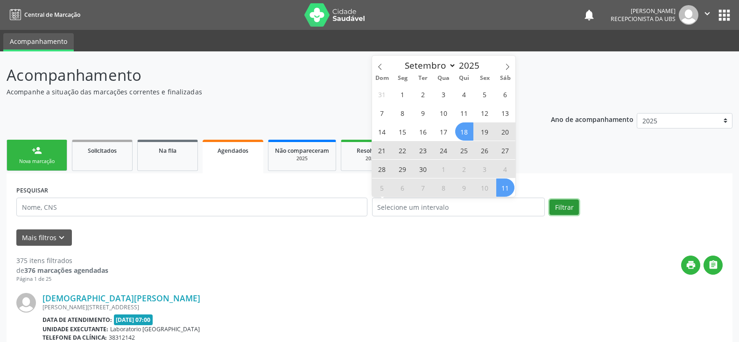
click at [559, 212] on button "Filtrar" at bounding box center [564, 207] width 29 height 16
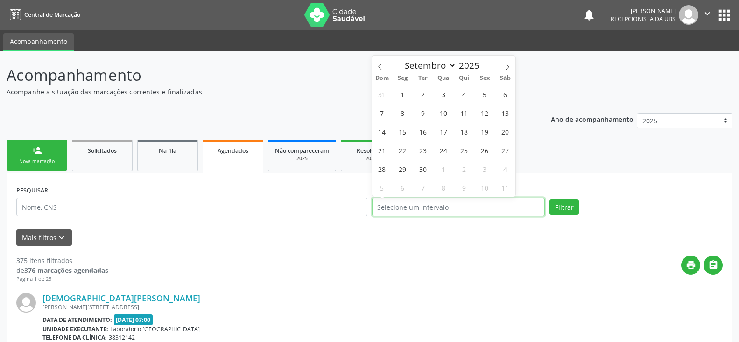
click at [481, 208] on input "text" at bounding box center [458, 207] width 173 height 19
click at [468, 132] on span "18" at bounding box center [464, 131] width 18 height 18
type input "[DATE]"
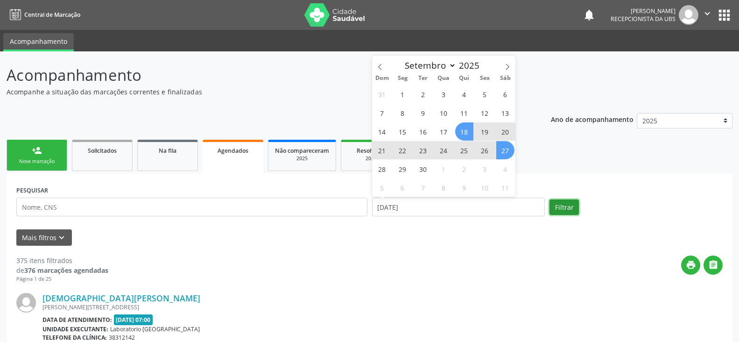
click at [556, 199] on button "Filtrar" at bounding box center [564, 207] width 29 height 16
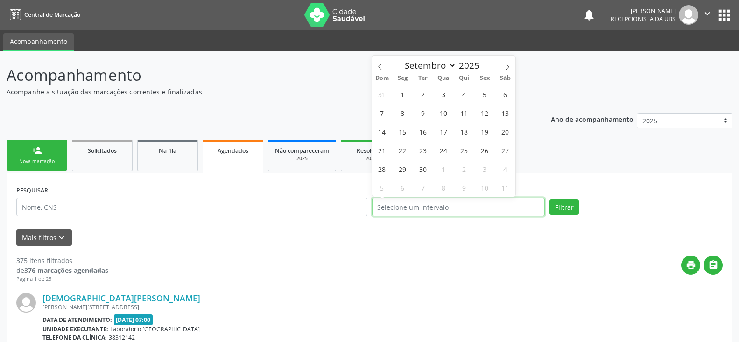
click at [481, 206] on input "text" at bounding box center [458, 207] width 173 height 19
click at [464, 130] on span "18" at bounding box center [464, 131] width 18 height 18
type input "[DATE]"
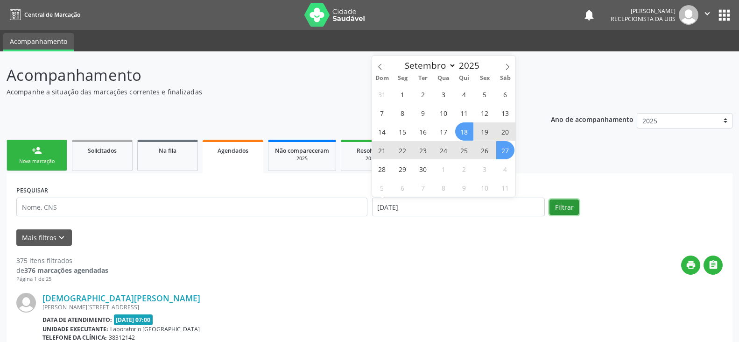
click at [561, 206] on button "Filtrar" at bounding box center [564, 207] width 29 height 16
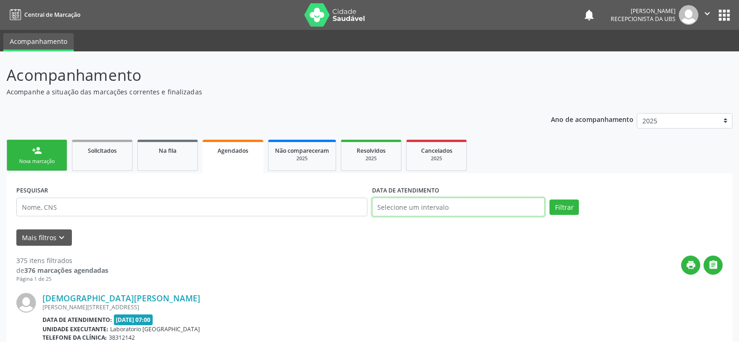
click at [469, 200] on input "text" at bounding box center [458, 207] width 173 height 19
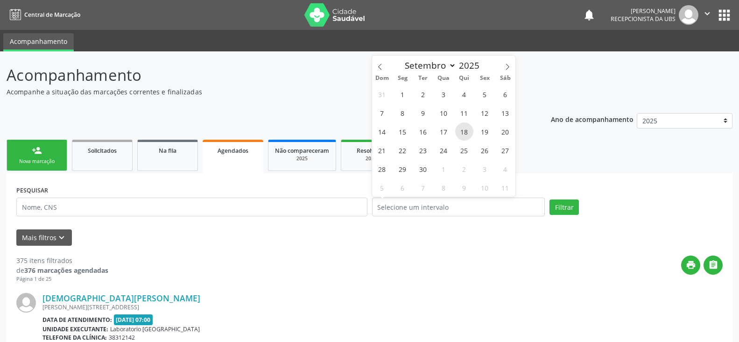
click at [460, 134] on span "18" at bounding box center [464, 131] width 18 height 18
type input "[DATE]"
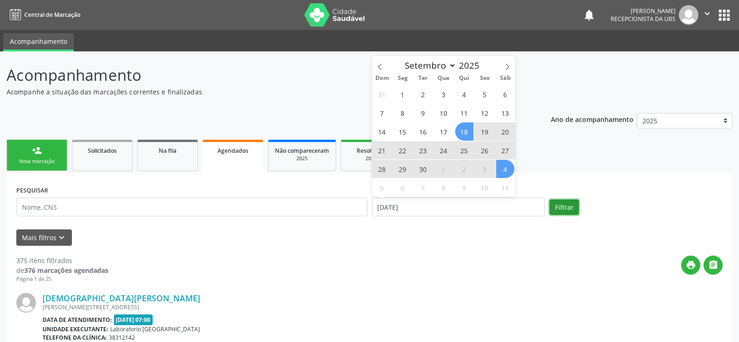
click at [564, 204] on button "Filtrar" at bounding box center [564, 207] width 29 height 16
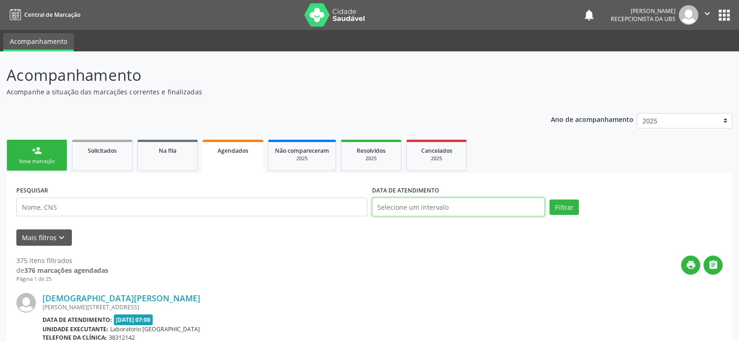
click at [494, 205] on input "text" at bounding box center [458, 207] width 173 height 19
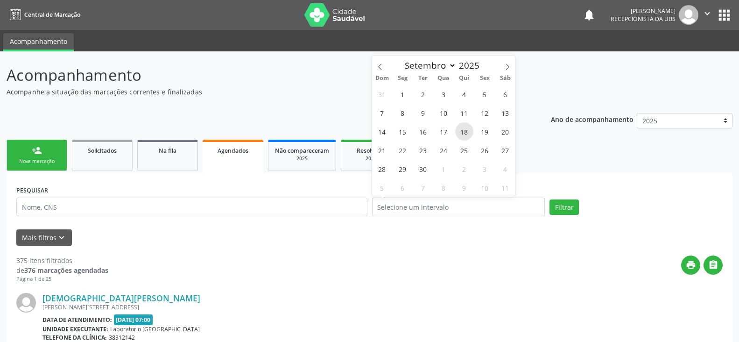
click at [467, 134] on span "18" at bounding box center [464, 131] width 18 height 18
type input "[DATE]"
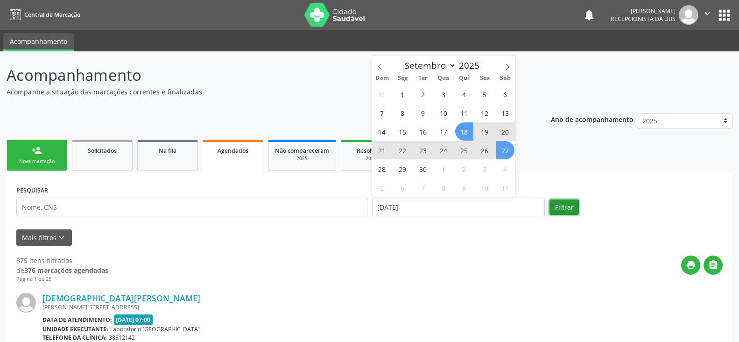
click at [559, 206] on button "Filtrar" at bounding box center [564, 207] width 29 height 16
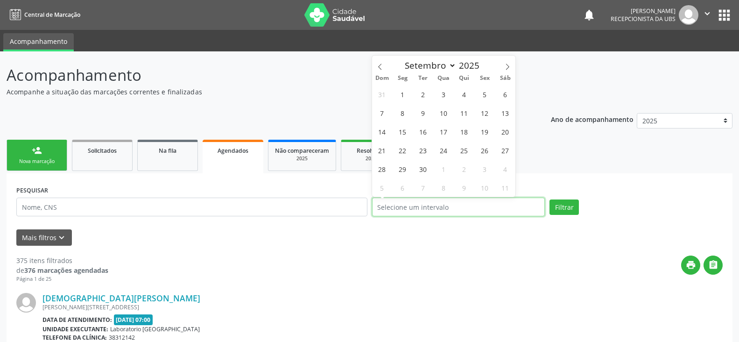
click at [499, 205] on input "text" at bounding box center [458, 207] width 173 height 19
click at [468, 131] on span "18" at bounding box center [464, 131] width 18 height 18
type input "[DATE]"
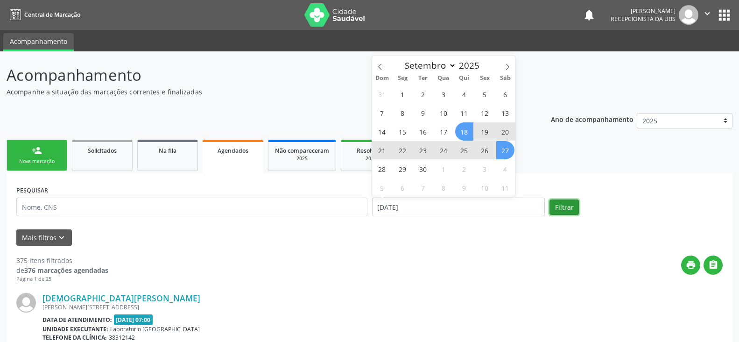
click at [558, 209] on button "Filtrar" at bounding box center [564, 207] width 29 height 16
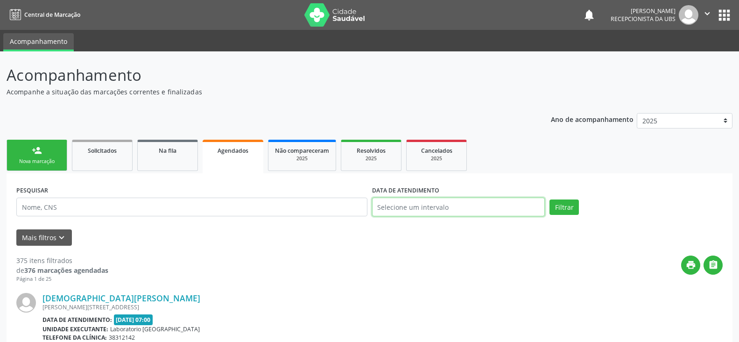
click at [473, 201] on input "text" at bounding box center [458, 207] width 173 height 19
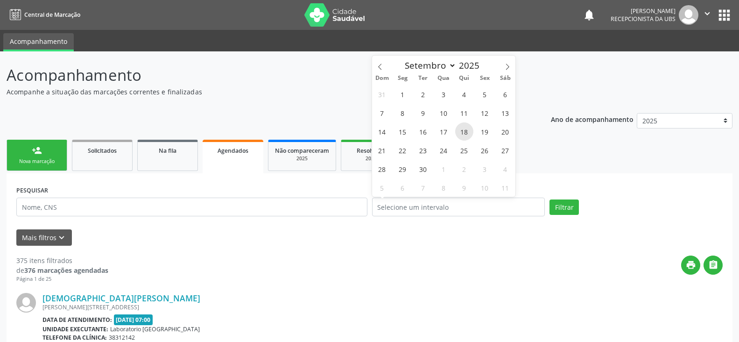
click at [464, 132] on span "18" at bounding box center [464, 131] width 18 height 18
type input "[DATE]"
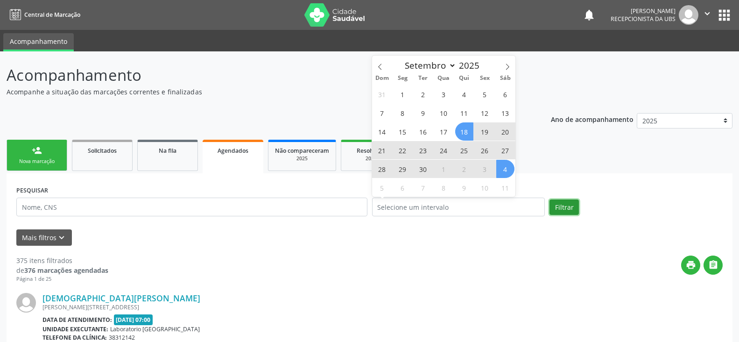
click at [565, 205] on button "Filtrar" at bounding box center [564, 207] width 29 height 16
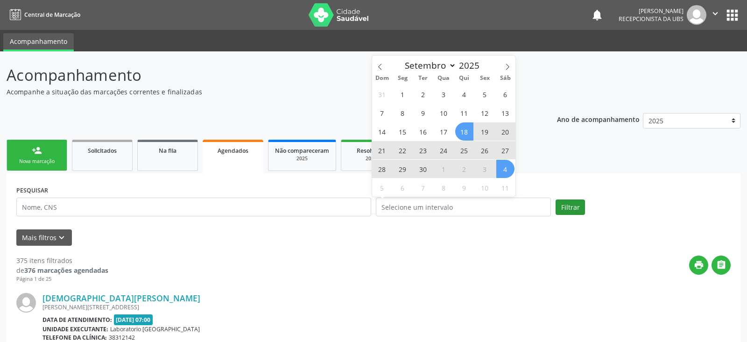
select select "8"
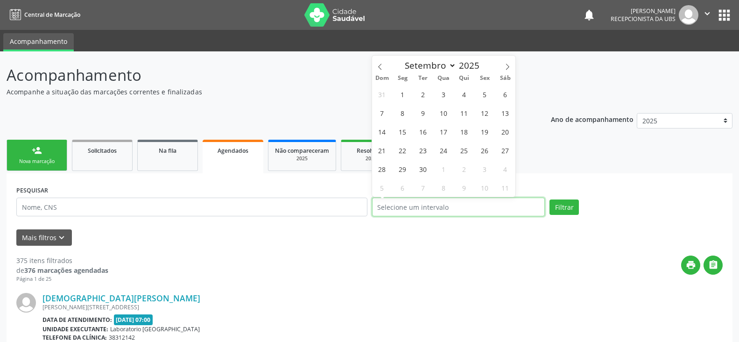
click at [458, 201] on input "text" at bounding box center [458, 207] width 173 height 19
click at [468, 133] on span "18" at bounding box center [464, 131] width 18 height 18
type input "[DATE]"
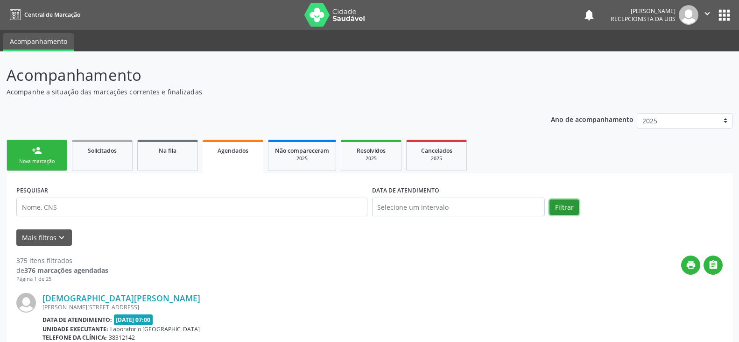
click at [558, 207] on button "Filtrar" at bounding box center [564, 207] width 29 height 16
click at [459, 205] on input "text" at bounding box center [458, 207] width 173 height 19
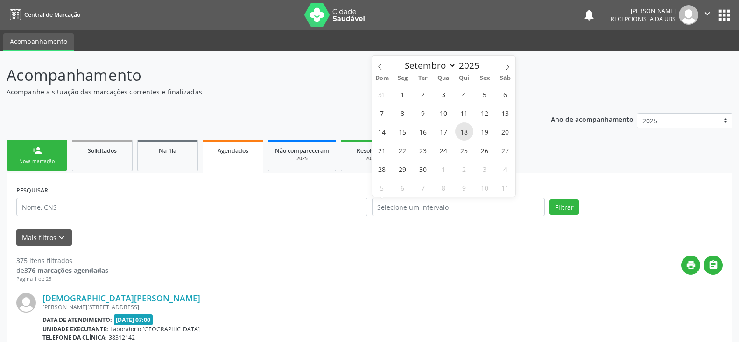
click at [460, 135] on span "18" at bounding box center [464, 131] width 18 height 18
type input "[DATE]"
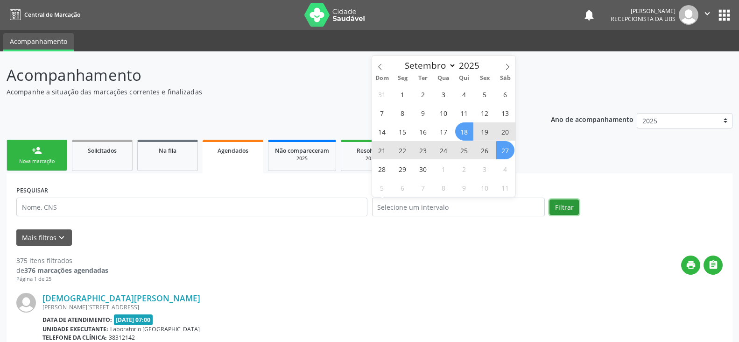
click at [558, 207] on button "Filtrar" at bounding box center [564, 207] width 29 height 16
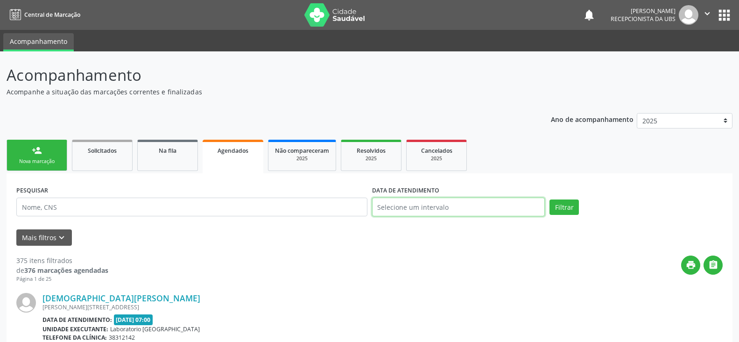
click at [472, 198] on input "text" at bounding box center [458, 207] width 173 height 19
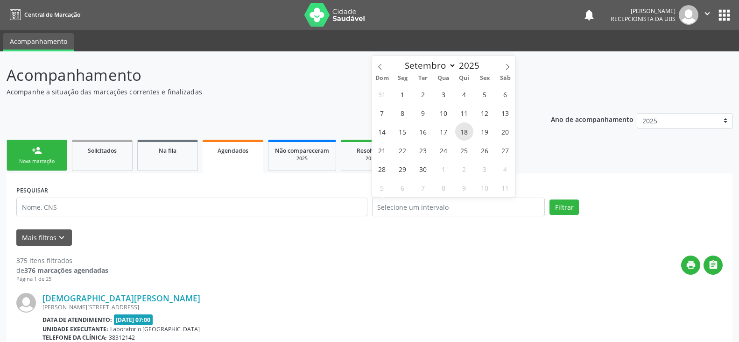
click at [466, 130] on span "18" at bounding box center [464, 131] width 18 height 18
type input "[DATE]"
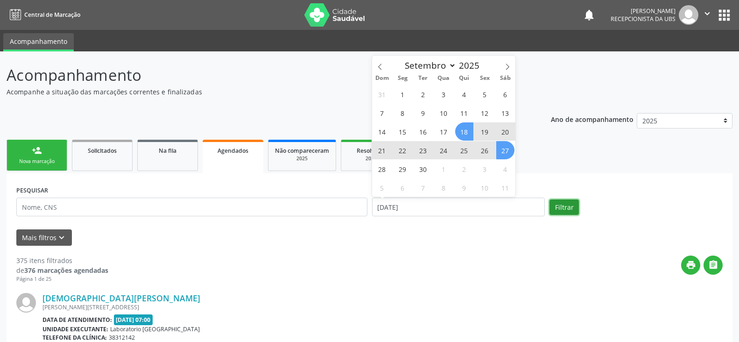
click at [558, 208] on button "Filtrar" at bounding box center [564, 207] width 29 height 16
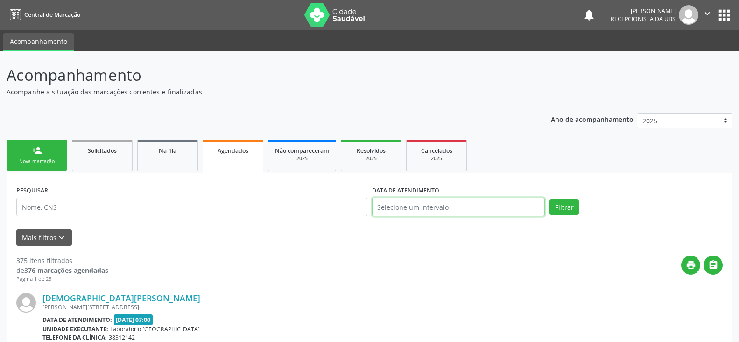
click at [457, 201] on input "text" at bounding box center [458, 207] width 173 height 19
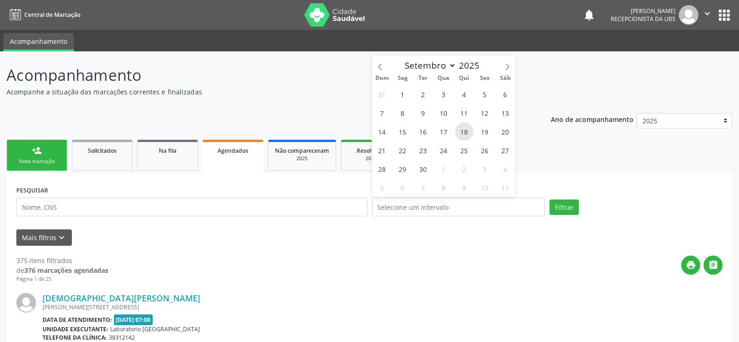
click at [463, 129] on span "18" at bounding box center [464, 131] width 18 height 18
type input "[DATE]"
click at [466, 130] on span "18" at bounding box center [464, 131] width 18 height 18
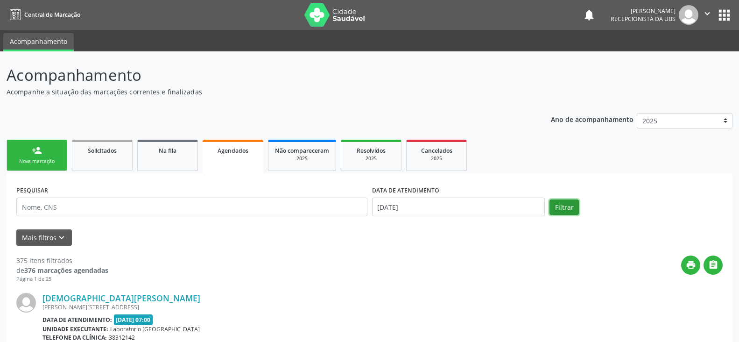
click at [556, 208] on button "Filtrar" at bounding box center [564, 207] width 29 height 16
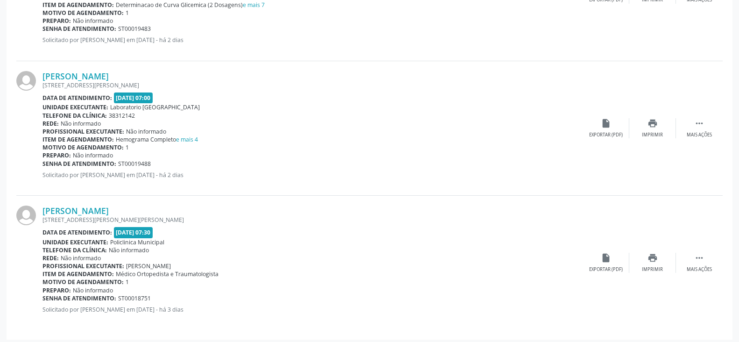
scroll to position [1840, 0]
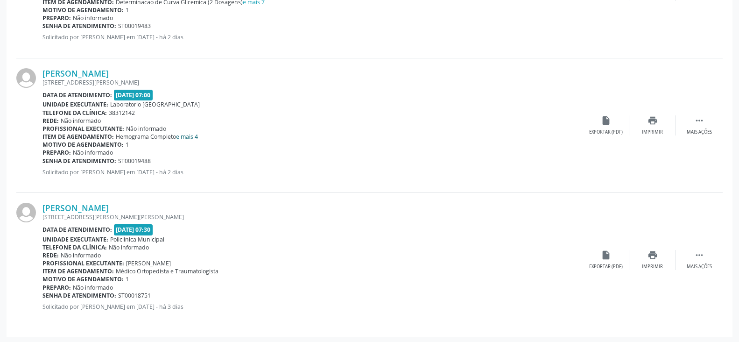
click at [192, 137] on link "e mais 4" at bounding box center [187, 137] width 22 height 8
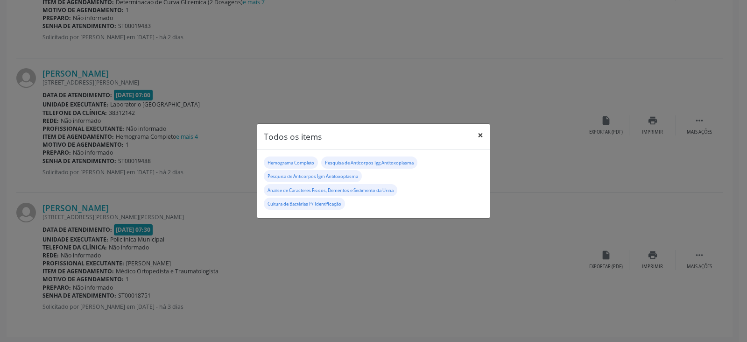
click at [477, 132] on button "×" at bounding box center [480, 135] width 19 height 23
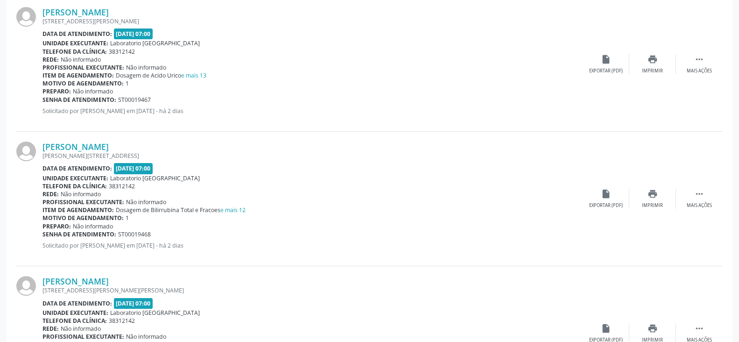
scroll to position [283, 0]
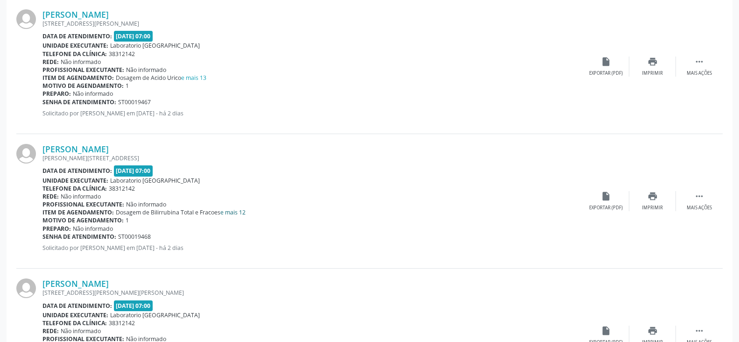
click at [231, 214] on link "e mais 12" at bounding box center [232, 212] width 25 height 8
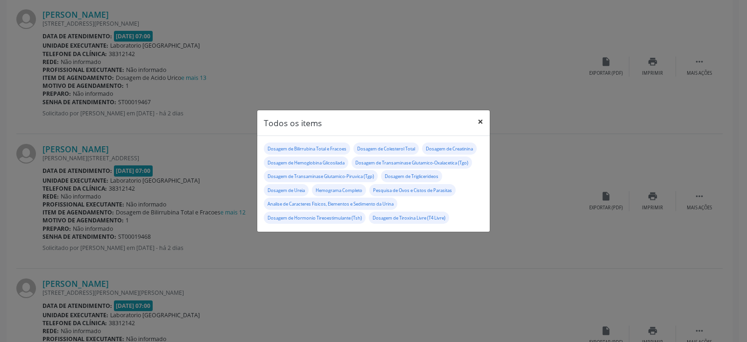
click at [480, 115] on button "×" at bounding box center [480, 121] width 19 height 23
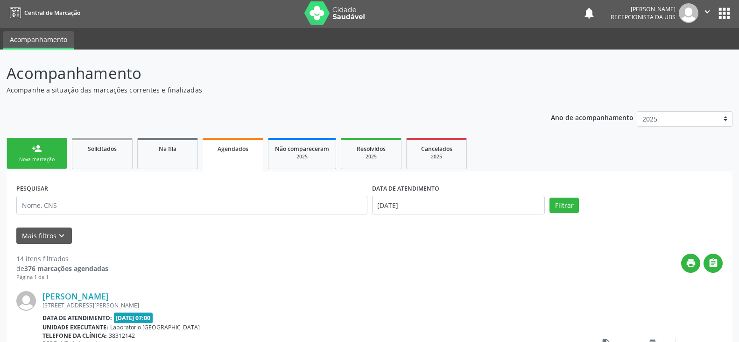
scroll to position [0, 0]
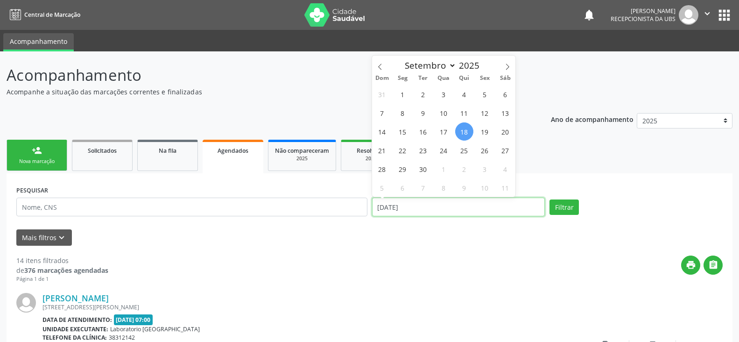
click at [442, 205] on input "[DATE]" at bounding box center [458, 207] width 173 height 19
click at [468, 151] on span "25" at bounding box center [464, 150] width 18 height 18
type input "[DATE]"
click at [465, 152] on span "25" at bounding box center [464, 150] width 18 height 18
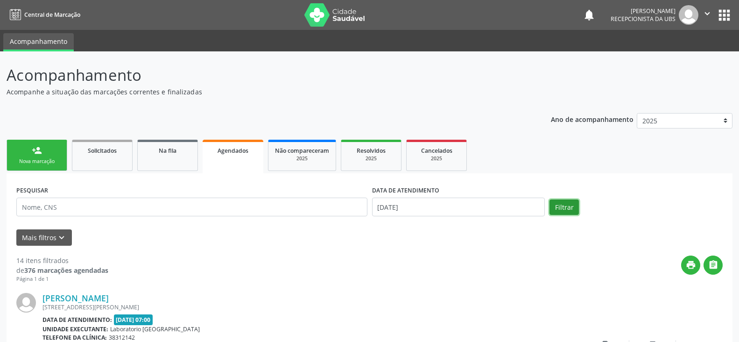
click at [556, 205] on button "Filtrar" at bounding box center [564, 207] width 29 height 16
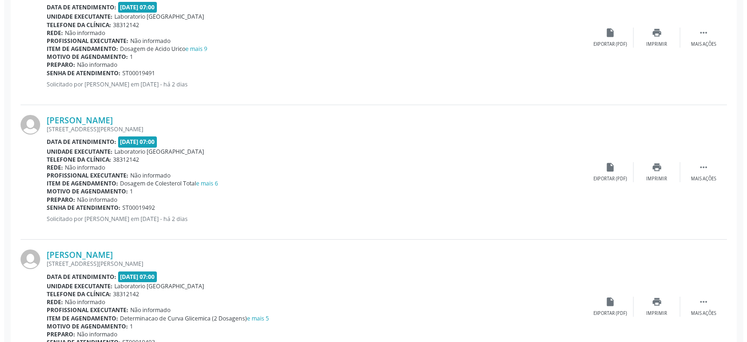
scroll to position [856, 0]
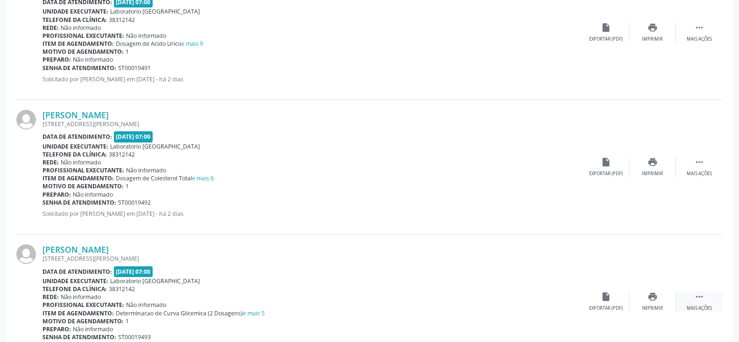
click at [696, 299] on icon "" at bounding box center [699, 296] width 10 height 10
click at [607, 299] on icon "cancel" at bounding box center [606, 296] width 10 height 10
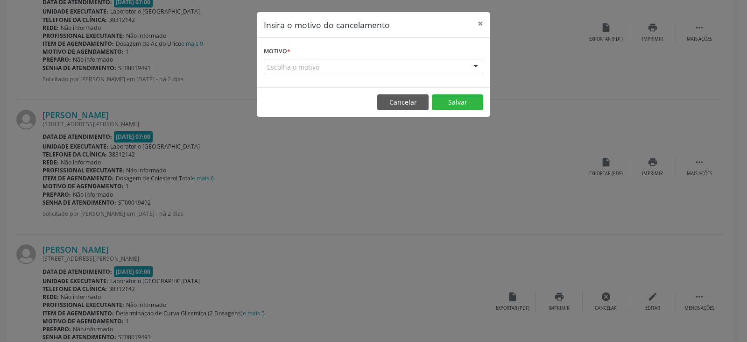
click at [475, 64] on div at bounding box center [476, 67] width 14 height 16
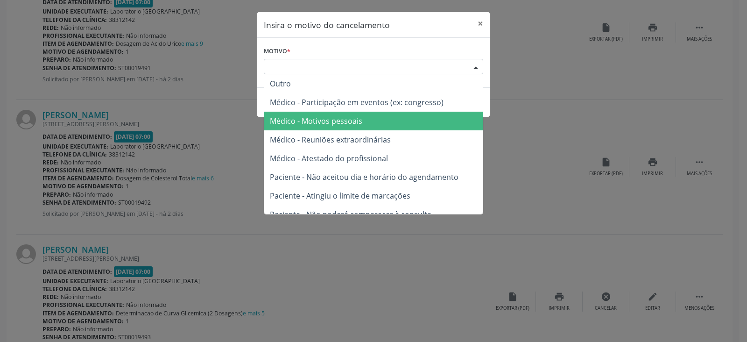
click at [377, 116] on span "Médico - Motivos pessoais" at bounding box center [373, 121] width 219 height 19
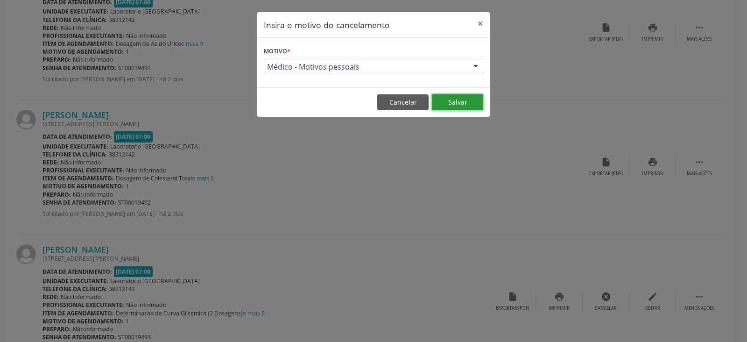
click at [455, 101] on button "Salvar" at bounding box center [457, 102] width 51 height 16
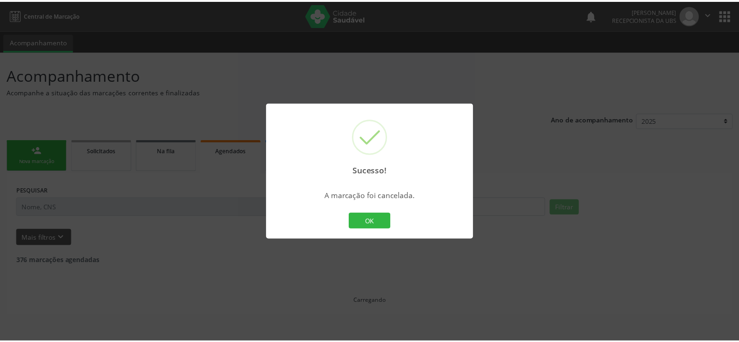
scroll to position [0, 0]
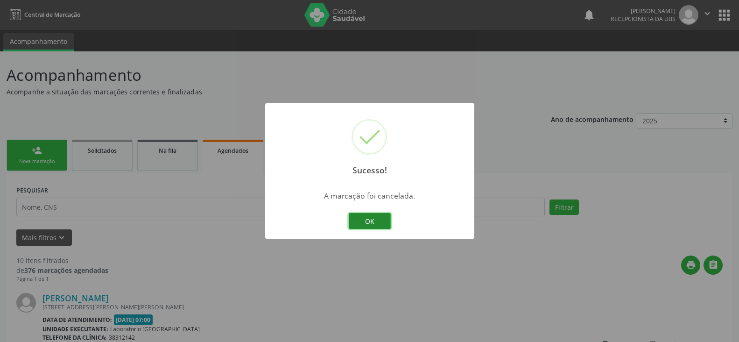
click at [373, 220] on button "OK" at bounding box center [370, 221] width 42 height 16
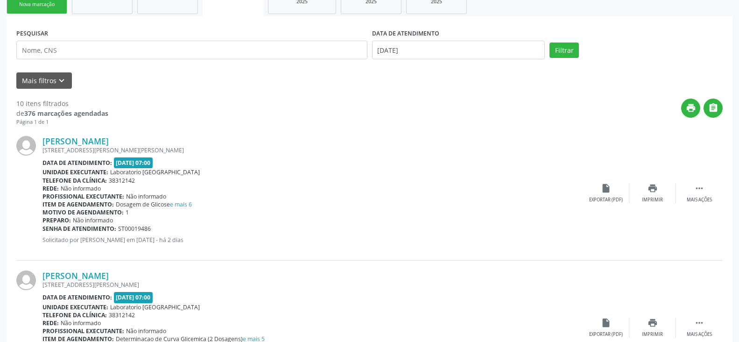
scroll to position [134, 0]
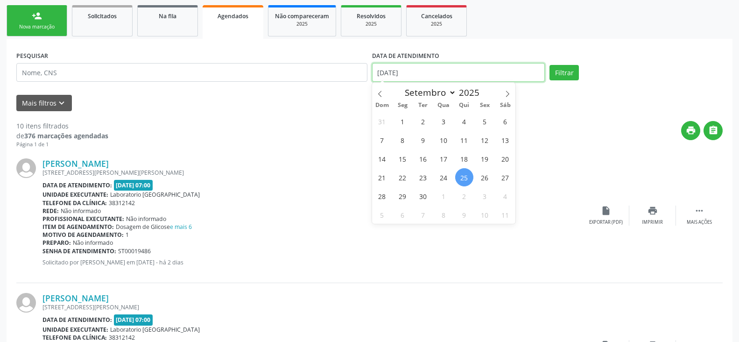
click at [414, 73] on input "25/09/2025" at bounding box center [458, 72] width 173 height 19
click at [464, 158] on span "18" at bounding box center [464, 158] width 18 height 18
type input "18/09/2025"
click at [464, 158] on span "18" at bounding box center [464, 158] width 18 height 18
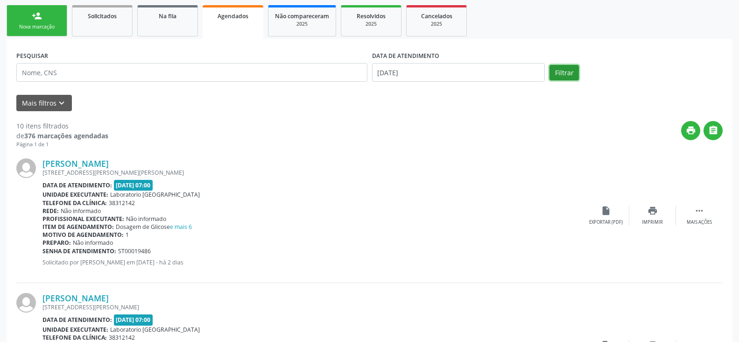
click at [560, 72] on button "Filtrar" at bounding box center [564, 73] width 29 height 16
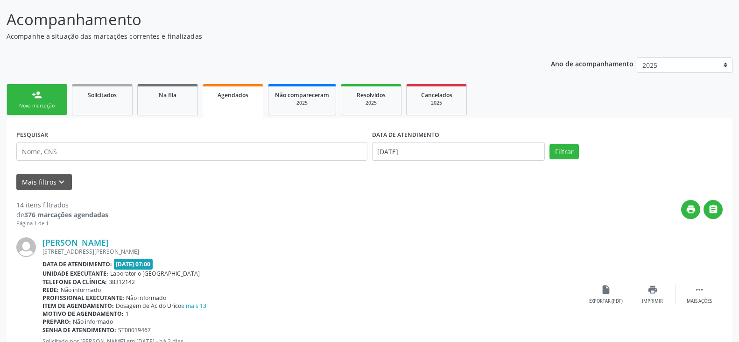
scroll to position [78, 0]
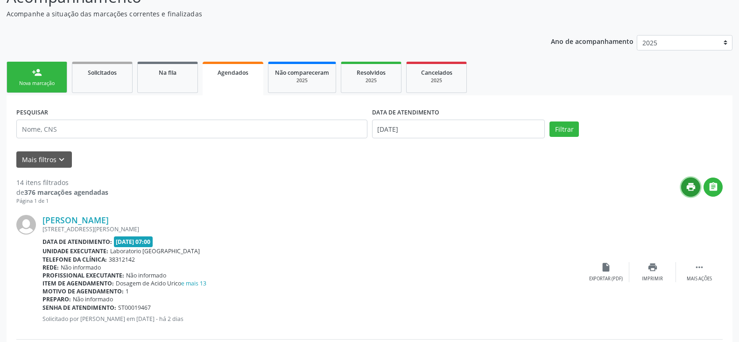
click at [688, 186] on icon "print" at bounding box center [691, 187] width 10 height 10
click at [688, 187] on icon "print" at bounding box center [691, 187] width 10 height 10
click at [689, 187] on icon "print" at bounding box center [691, 187] width 10 height 10
click at [405, 128] on input "18/09/2025" at bounding box center [458, 129] width 173 height 19
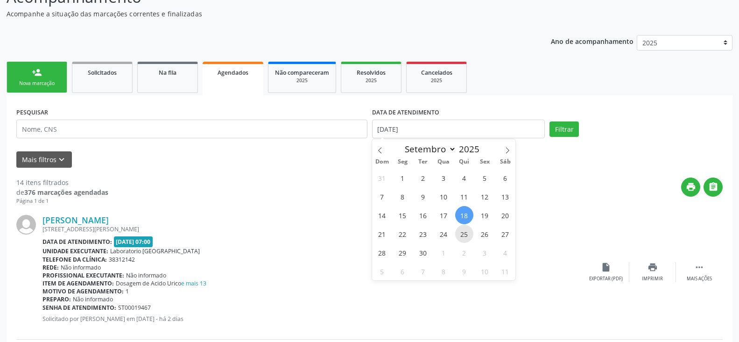
click at [463, 233] on span "25" at bounding box center [464, 234] width 18 height 18
type input "25/09/2025"
click at [463, 209] on span "18" at bounding box center [464, 215] width 18 height 18
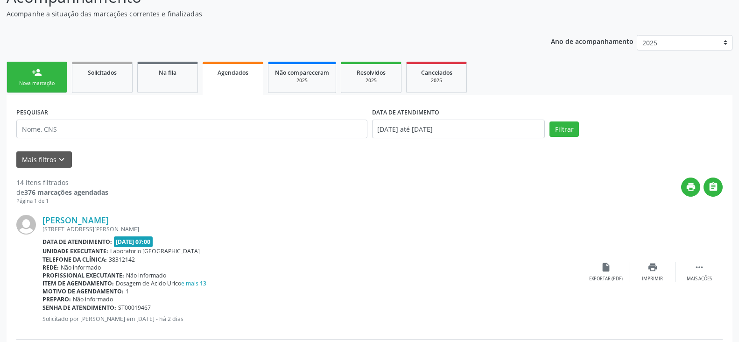
click at [33, 88] on link "person_add Nova marcação" at bounding box center [37, 77] width 61 height 31
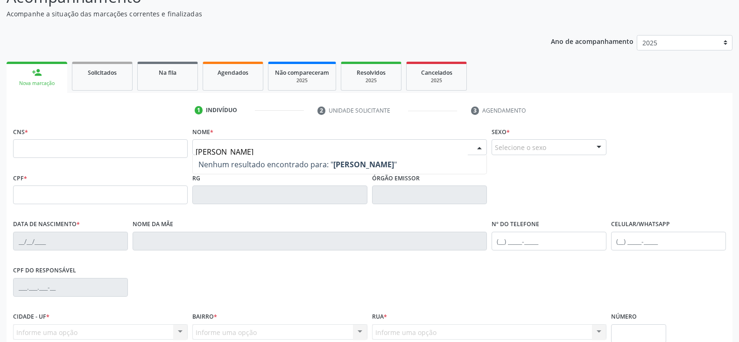
type input "erica de souza cabral"
click at [322, 150] on input "erica de souza cabral" at bounding box center [332, 151] width 272 height 19
click at [183, 149] on input "text" at bounding box center [100, 148] width 175 height 19
click at [26, 79] on link "person_add Nova marcação" at bounding box center [37, 77] width 61 height 31
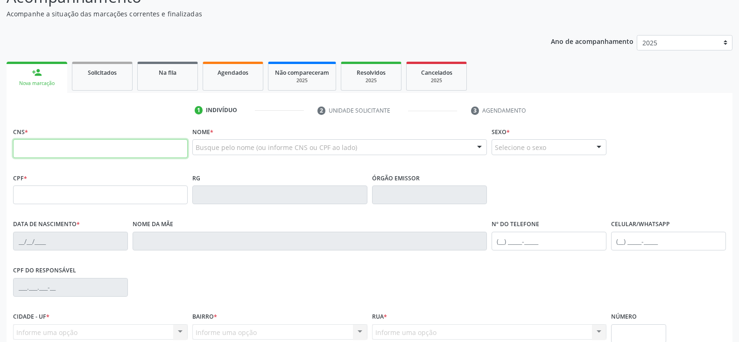
click at [22, 144] on input "text" at bounding box center [100, 148] width 175 height 19
type input "706 4003 9637 3690"
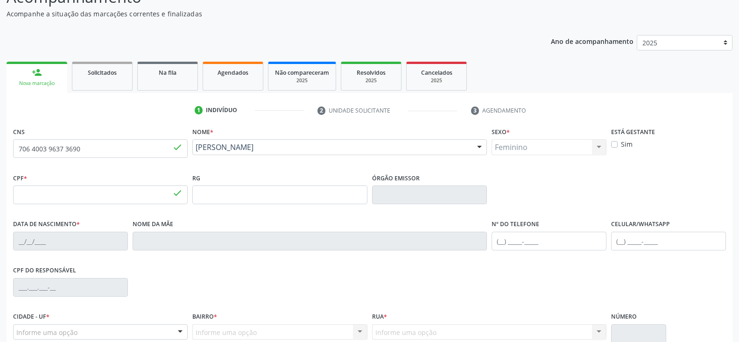
type input "064.420.774-46"
type input "[DATE]"
type input "[PERSON_NAME]"
type input "[PHONE_NUMBER]"
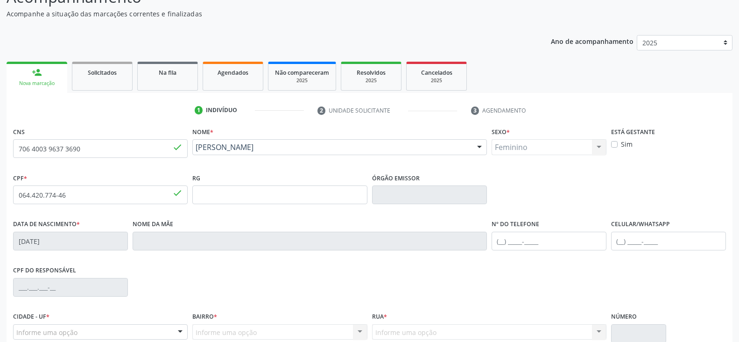
type input "2410"
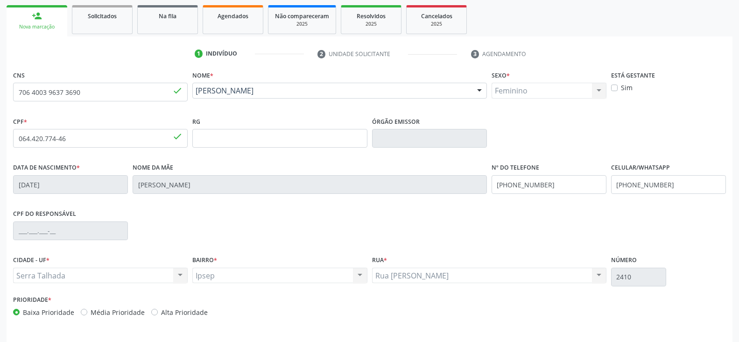
scroll to position [164, 0]
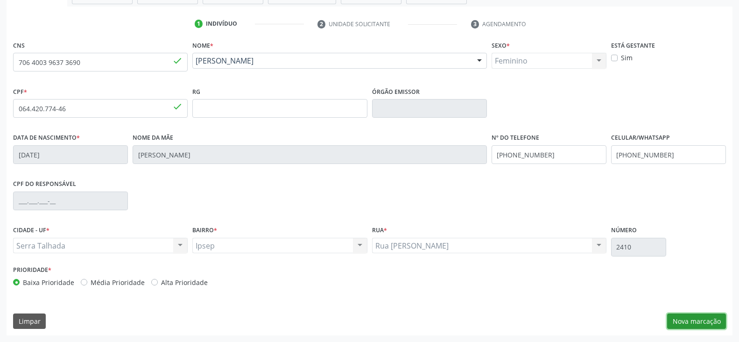
click at [694, 318] on button "Nova marcação" at bounding box center [696, 321] width 59 height 16
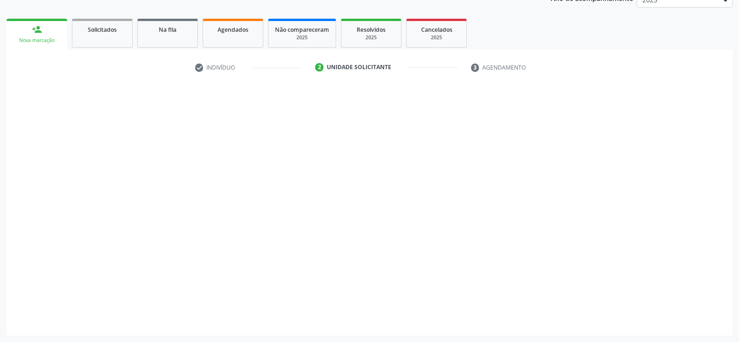
scroll to position [121, 0]
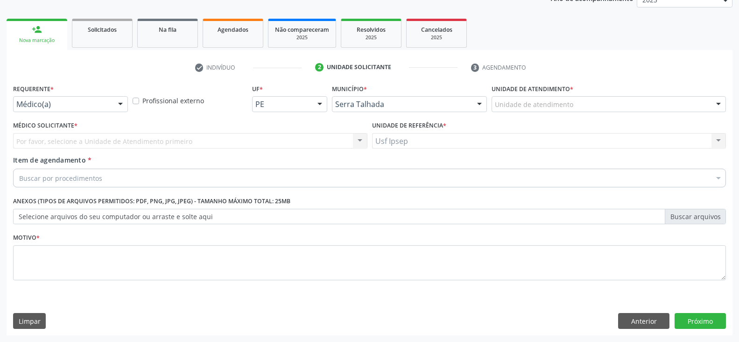
click at [120, 104] on div at bounding box center [120, 105] width 14 height 16
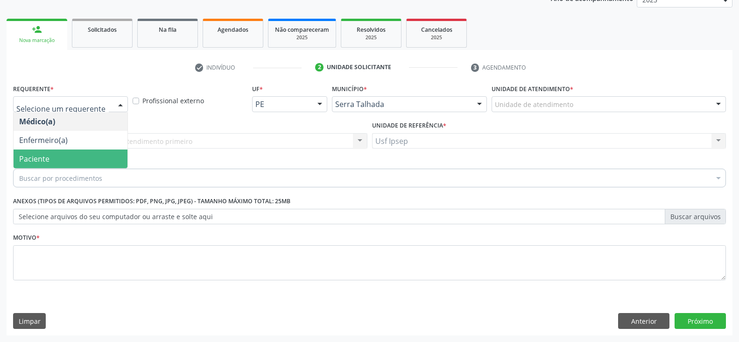
click at [76, 154] on span "Paciente" at bounding box center [71, 158] width 114 height 19
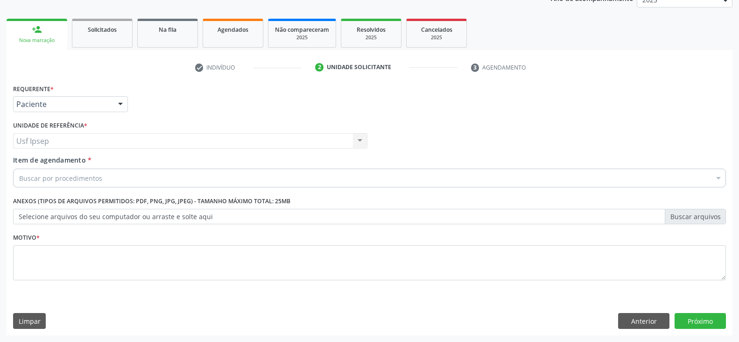
click at [359, 137] on div "Usf Ipsep Usf Ipsep Nenhum resultado encontrado para: " " Não há nenhuma opção …" at bounding box center [190, 141] width 354 height 16
click at [117, 175] on div "Buscar por procedimentos" at bounding box center [369, 178] width 713 height 19
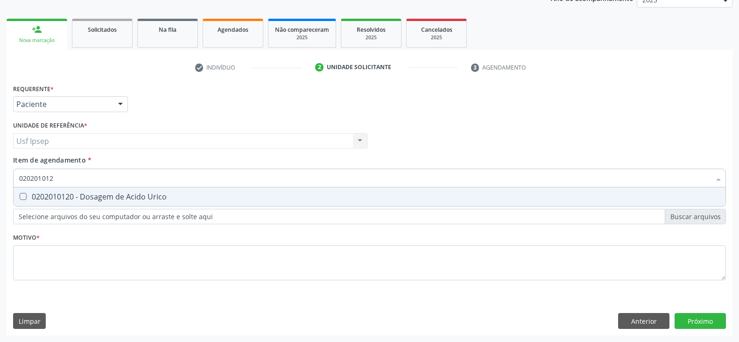
type input "0202010120"
click at [27, 196] on div "0202010120 - Dosagem de Acido Urico" at bounding box center [369, 196] width 701 height 7
checkbox Urico "true"
click at [57, 175] on input "0202010120" at bounding box center [365, 178] width 692 height 19
type input "0"
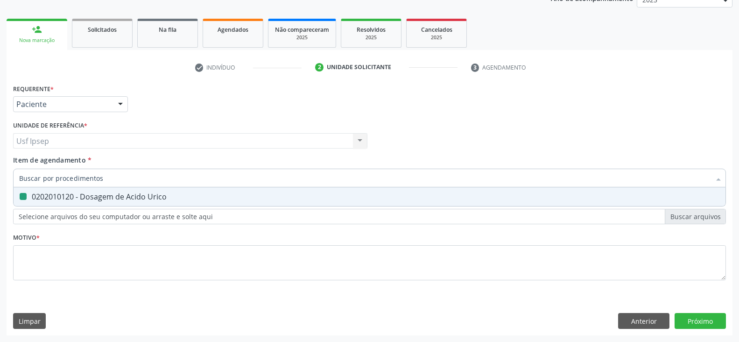
checkbox Urico "false"
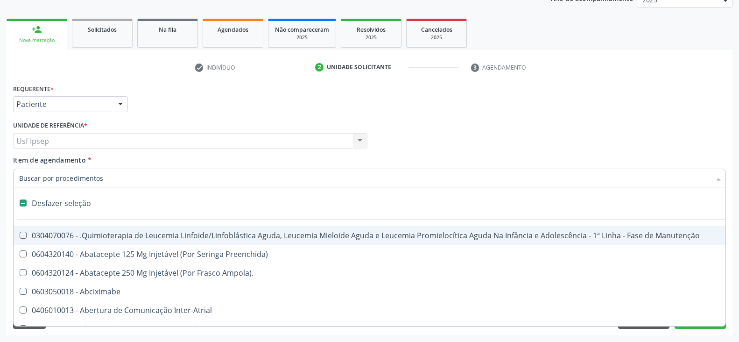
click at [28, 179] on input "Item de agendamento *" at bounding box center [365, 178] width 692 height 19
type input "0202"
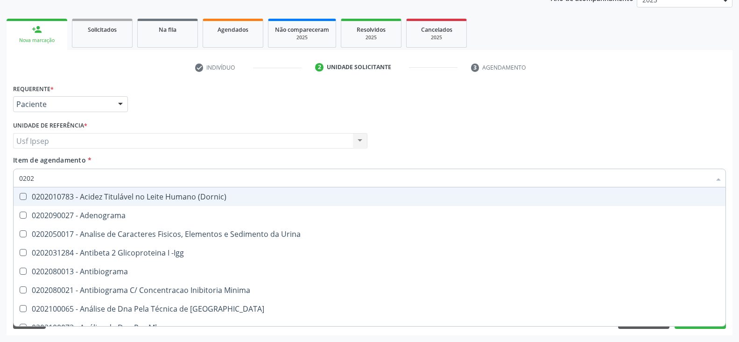
checkbox Urico "true"
checkbox Fezes "false"
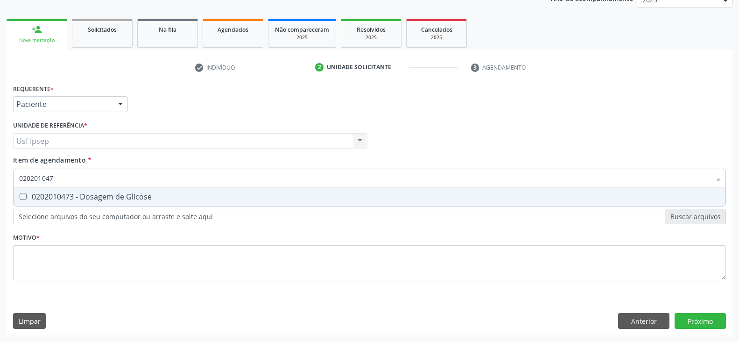
type input "0202010473"
click at [21, 198] on Glicose at bounding box center [23, 196] width 7 height 7
click at [20, 198] on Glicose "checkbox" at bounding box center [17, 196] width 6 height 6
checkbox Glicose "true"
drag, startPoint x: 62, startPoint y: 181, endPoint x: 18, endPoint y: 174, distance: 44.4
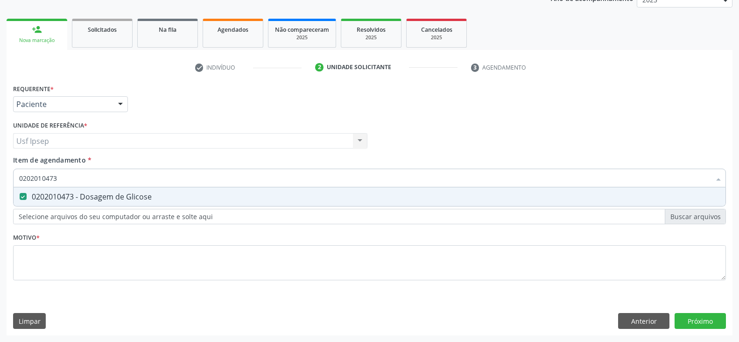
click at [18, 174] on div "0202010473" at bounding box center [369, 178] width 713 height 19
checkbox Glicose "false"
type input "0202010694"
click at [24, 192] on span "0202010694 - Dosagem de [PERSON_NAME]" at bounding box center [370, 196] width 712 height 19
checkbox Ureia "true"
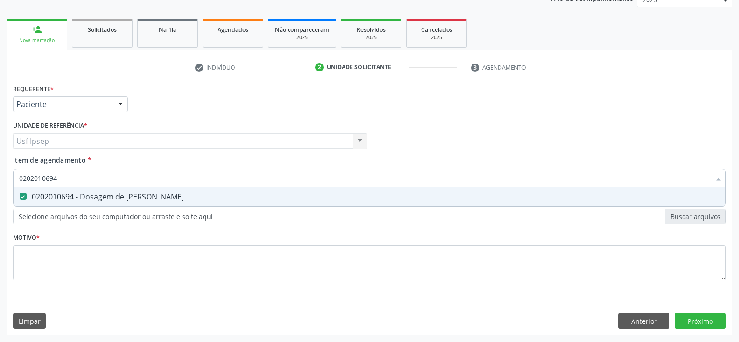
drag, startPoint x: 79, startPoint y: 180, endPoint x: 9, endPoint y: 173, distance: 69.9
click at [9, 173] on div "Requerente * Paciente Médico(a) Enfermeiro(a) Paciente Nenhum resultado encontr…" at bounding box center [370, 209] width 726 height 254
checkbox Ureia "false"
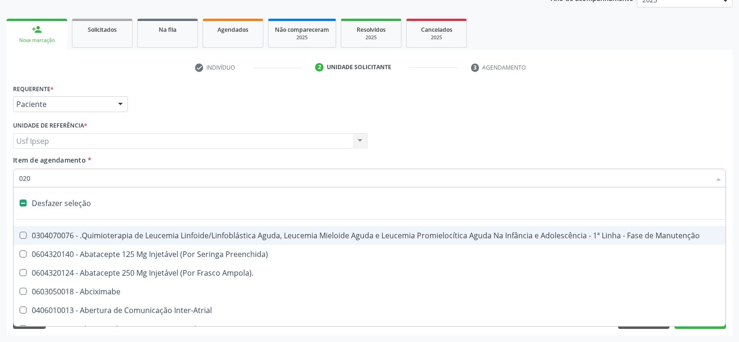
type input "0202"
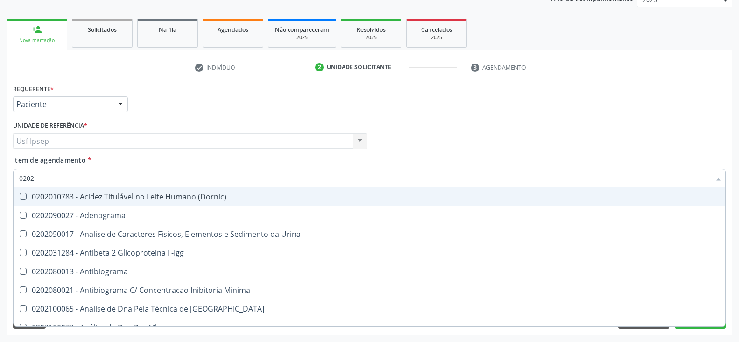
checkbox Urico "true"
checkbox Glicose "true"
checkbox Ureia "true"
checkbox Fezes "false"
checkbox Boston "false"
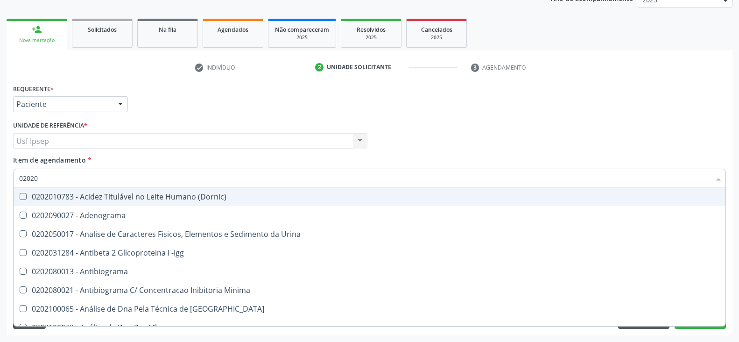
type input "020201"
checkbox Clamidia "true"
checkbox Dosagens\) "true"
checkbox \(Tap\) "true"
checkbox Organicos "false"
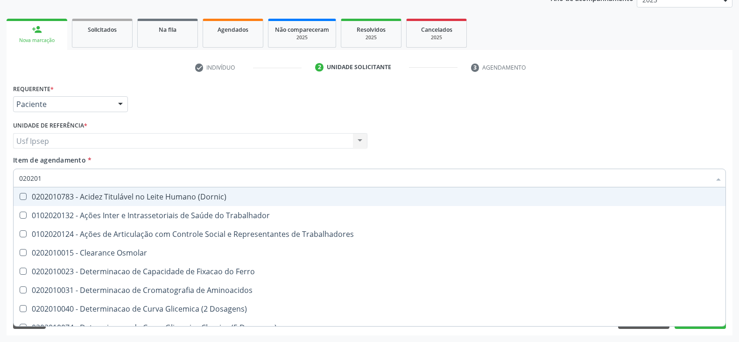
type input "0202010"
checkbox Ativada\) "true"
checkbox Urico "false"
checkbox II "true"
checkbox Glicose "false"
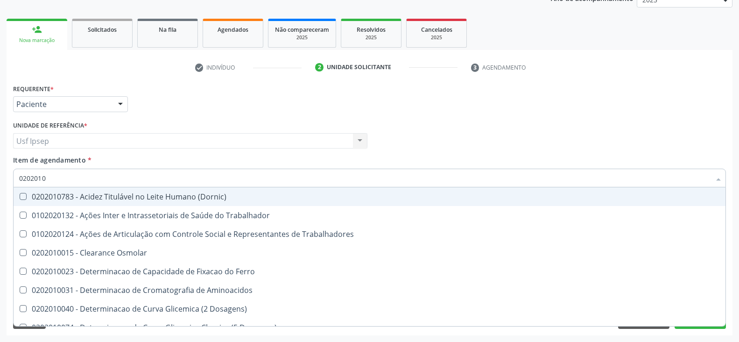
checkbox Piruvato "true"
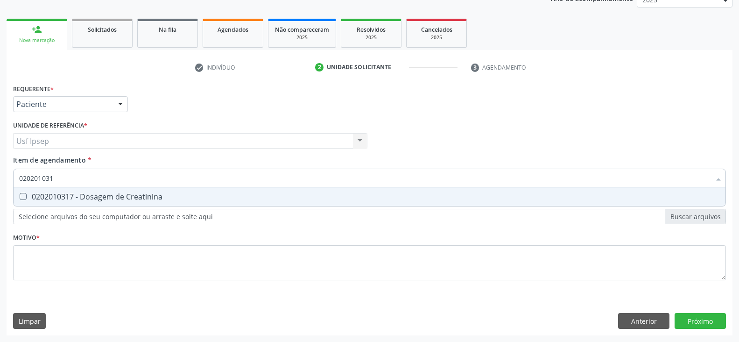
type input "0202010317"
click at [22, 194] on Creatinina at bounding box center [23, 196] width 7 height 7
click at [20, 194] on Creatinina "checkbox" at bounding box center [17, 196] width 6 height 6
checkbox Creatinina "true"
drag, startPoint x: 65, startPoint y: 178, endPoint x: 14, endPoint y: 176, distance: 51.0
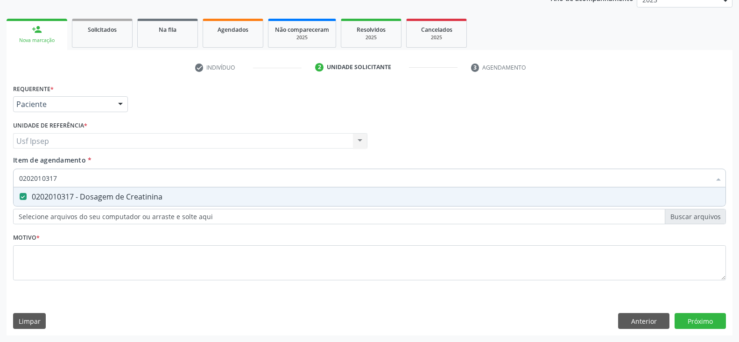
click at [14, 176] on div "0202010317" at bounding box center [369, 178] width 713 height 19
checkbox Creatinina "false"
type input "0202020380"
click at [20, 194] on Completo at bounding box center [23, 196] width 7 height 7
click at [20, 194] on Completo "checkbox" at bounding box center [17, 196] width 6 height 6
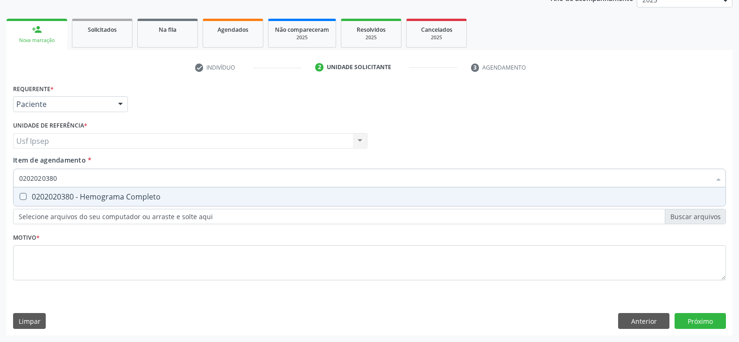
checkbox Completo "true"
drag, startPoint x: 57, startPoint y: 180, endPoint x: 15, endPoint y: 179, distance: 42.0
click at [15, 179] on div "0202020380" at bounding box center [369, 178] width 713 height 19
checkbox Completo "false"
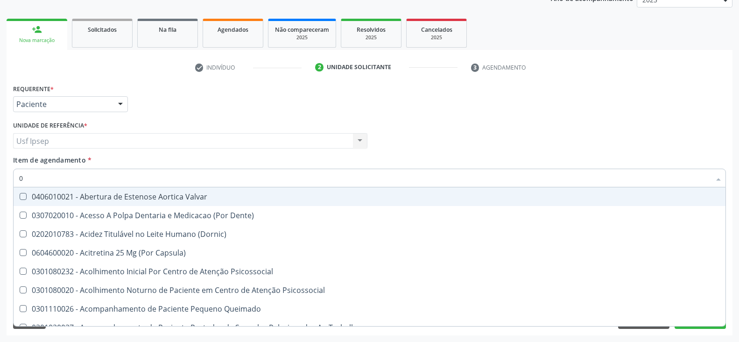
type input "02"
checkbox Urico "true"
checkbox Creatinina "true"
checkbox Glicose "true"
checkbox Ureia "true"
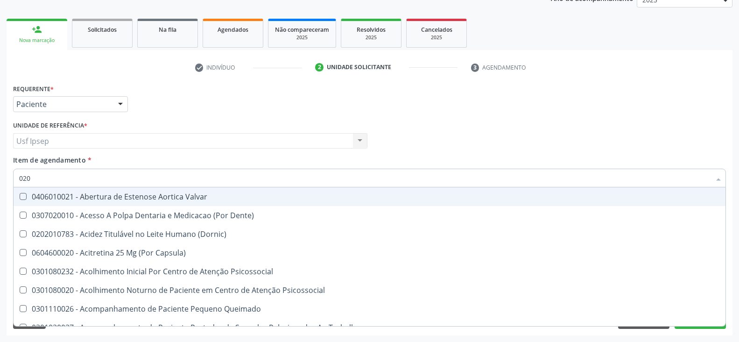
type input "0202"
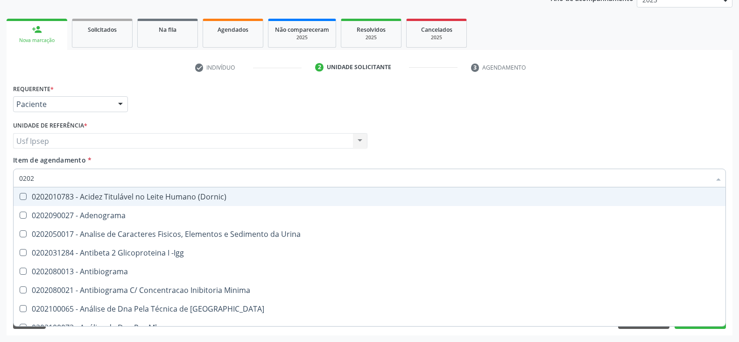
checkbox Urico "true"
checkbox Creatinina "true"
checkbox Glicose "true"
checkbox Ureia "true"
checkbox Completo "true"
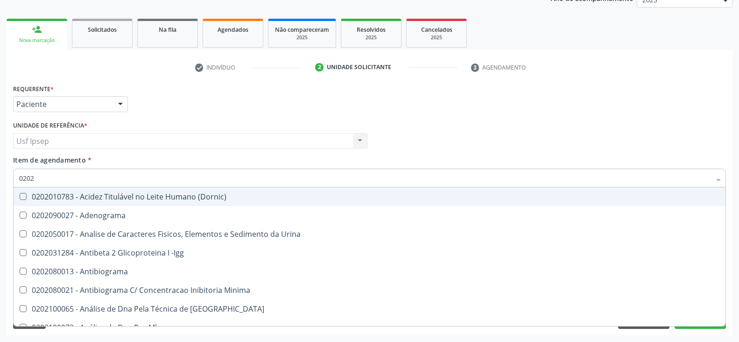
type input "02020"
checkbox Urico "true"
checkbox Igm "false"
checkbox Creatinina "true"
checkbox Viii "false"
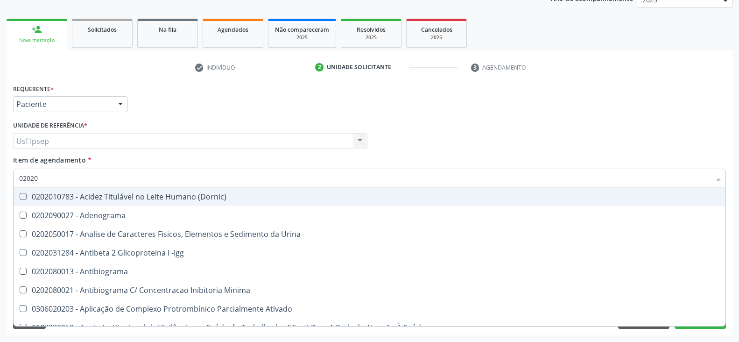
checkbox Glicose "true"
checkbox Lactato "false"
checkbox Ureia "true"
checkbox Hematocrito "false"
checkbox Completo "true"
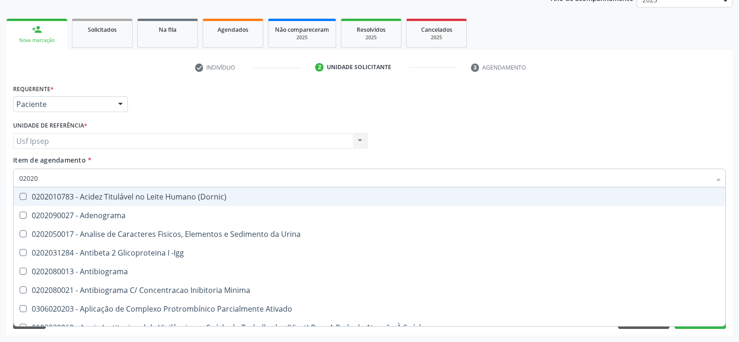
checkbox Pylori "false"
type input "020201"
checkbox Osmolar "true"
checkbox Gestante "true"
checkbox T3 "true"
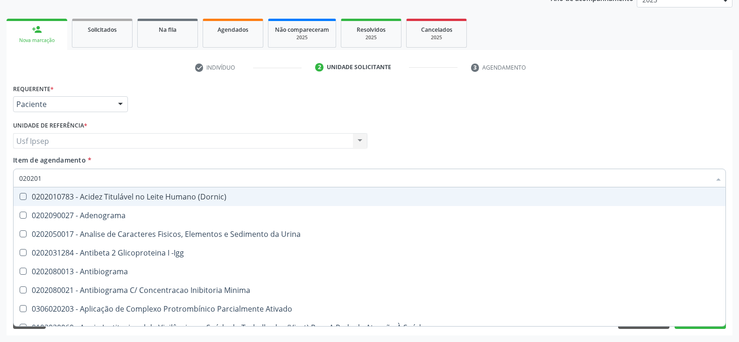
checkbox Ascorbico "true"
checkbox Urico "false"
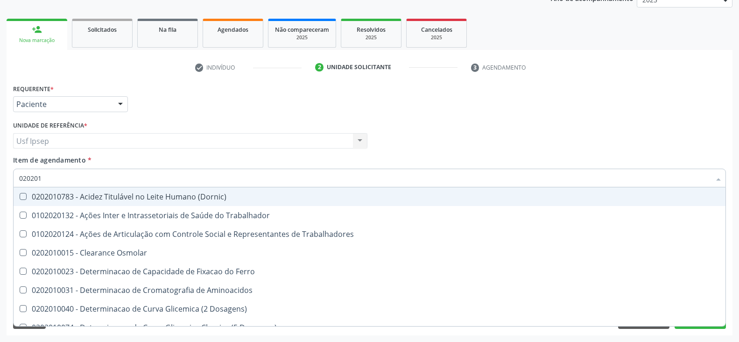
type input "0202010"
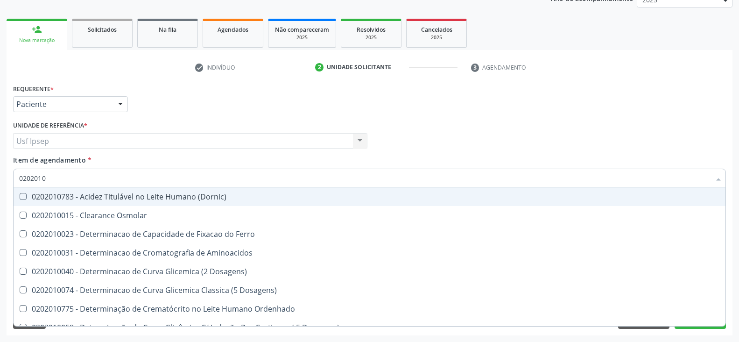
checkbox Urico "true"
checkbox Amonia "false"
checkbox Creatinina "true"
checkbox Folato "false"
checkbox Glicose "true"
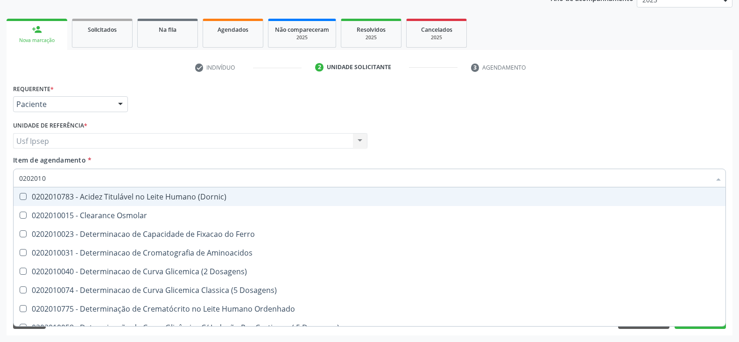
checkbox Nt-Probnp\) "false"
checkbox Ureia "true"
type input "02020106"
checkbox Osmolaridade "true"
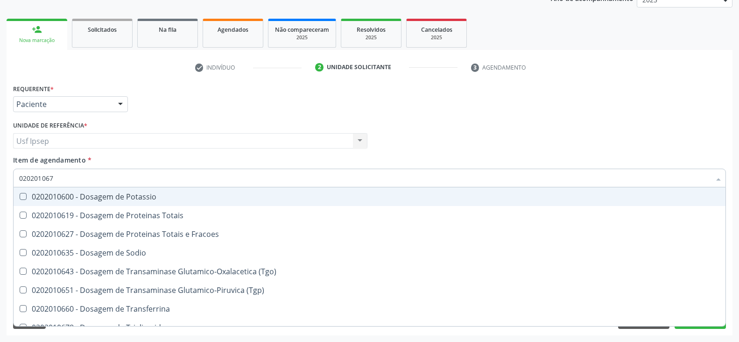
type input "0202010678"
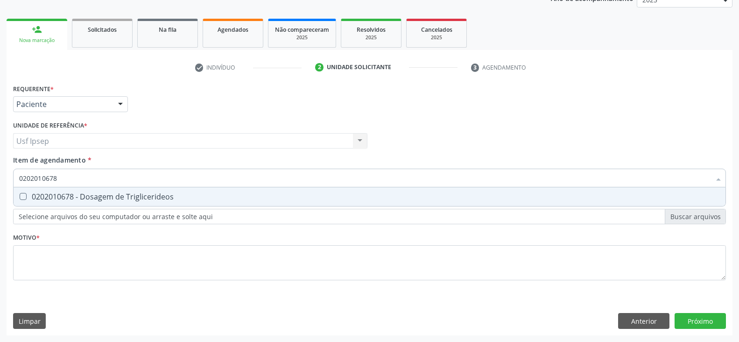
click at [22, 192] on span "0202010678 - Dosagem de Triglicerideos" at bounding box center [370, 196] width 712 height 19
checkbox Triglicerideos "true"
click at [72, 180] on input "0202010678" at bounding box center [365, 178] width 692 height 19
drag, startPoint x: 72, startPoint y: 180, endPoint x: 2, endPoint y: 172, distance: 70.0
click at [2, 172] on div "Acompanhamento Acompanhe a situação das marcações correntes e finalizadas Relat…" at bounding box center [369, 135] width 739 height 411
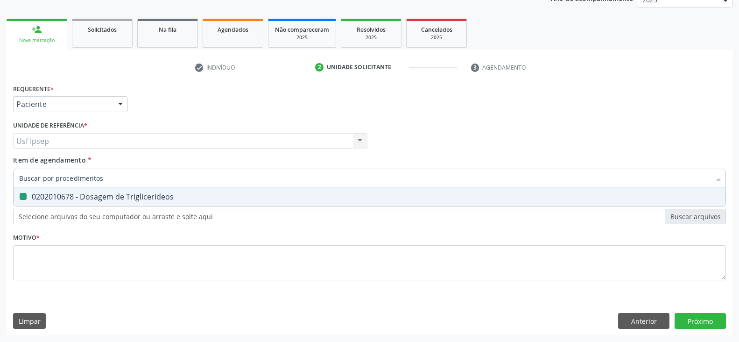
checkbox Triglicerideos "false"
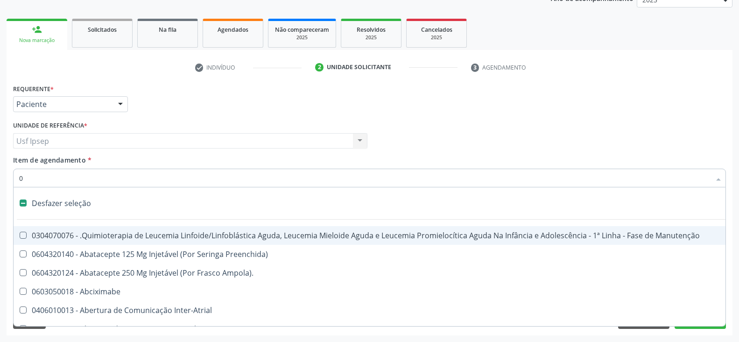
type input "02"
checkbox Hemodialise "true"
checkbox Meckel "true"
checkbox Bilateral "true"
checkbox Transfusao "true"
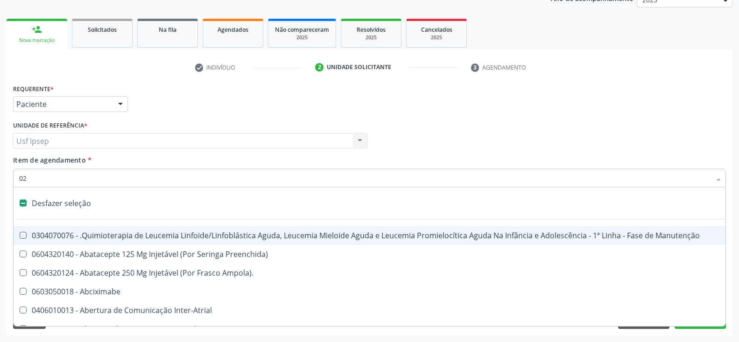
checkbox Transplante "true"
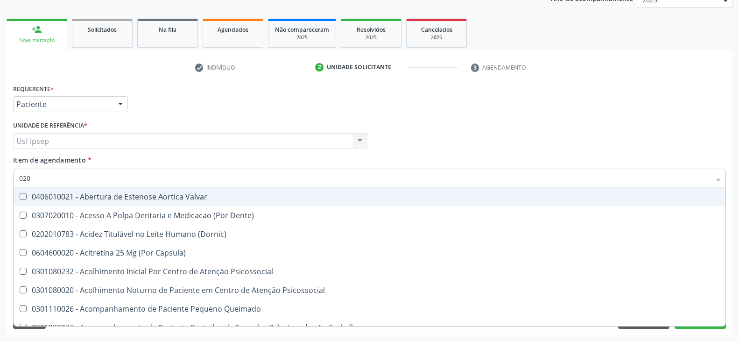
type input "0202"
checkbox Distal "true"
checkbox Sistêmico "true"
checkbox Auditiva "true"
checkbox Aberto\) "true"
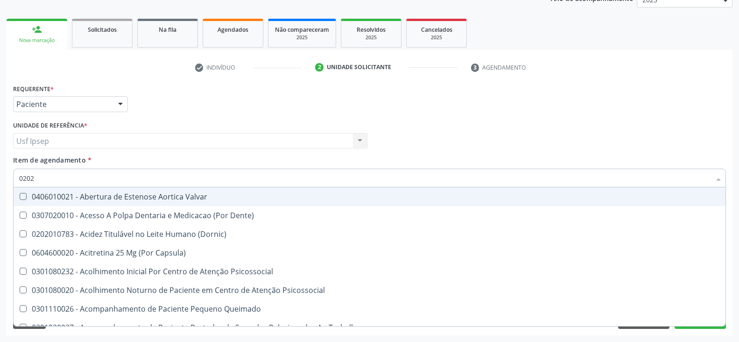
checkbox Nasal "true"
checkbox Monobloco "true"
checkbox Intra-Aortico "false"
checkbox Complementar\) "false"
checkbox \(Qualitativo\) "false"
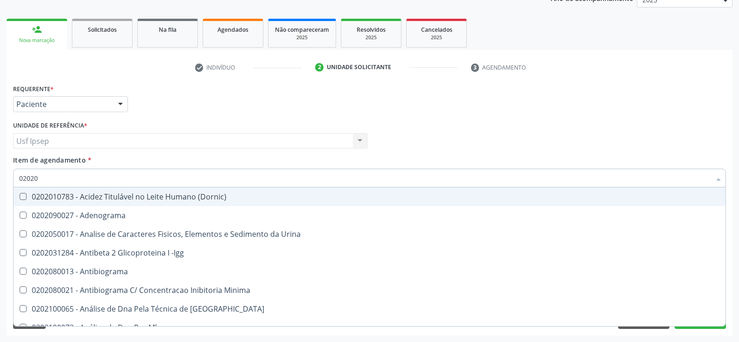
type input "020201"
checkbox Clamidia "true"
checkbox Biotinidase "true"
checkbox Dosagens\) "true"
checkbox Trombina "true"
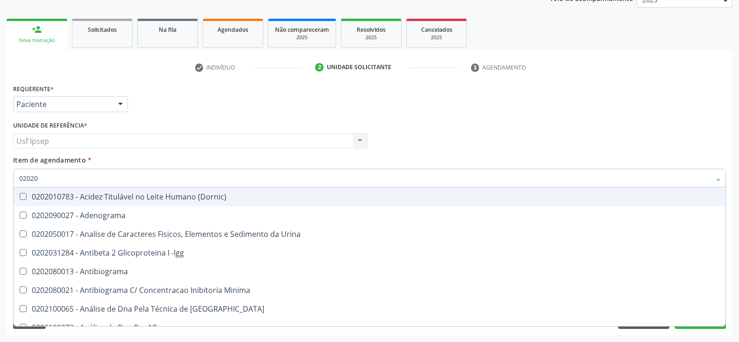
checkbox \(Tap\) "true"
checkbox Organicos "false"
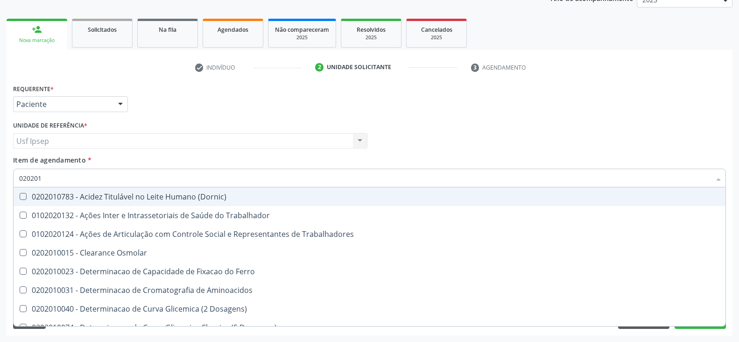
type input "0202010"
checkbox Ativada\) "true"
checkbox Urico "false"
checkbox Ionizavel "true"
checkbox Creatinina "false"
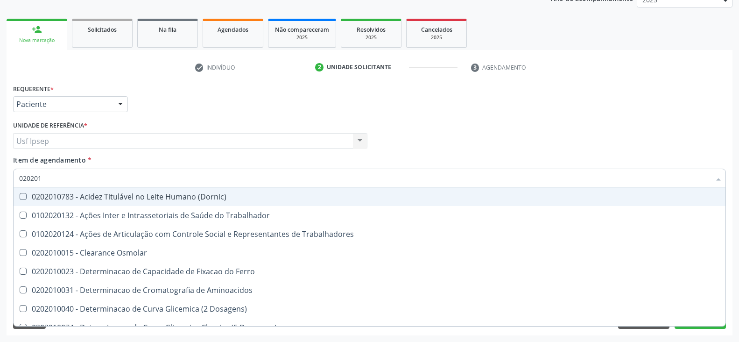
checkbox II "true"
checkbox Glicose "false"
checkbox Muco-Proteinas "true"
checkbox Piruvato "true"
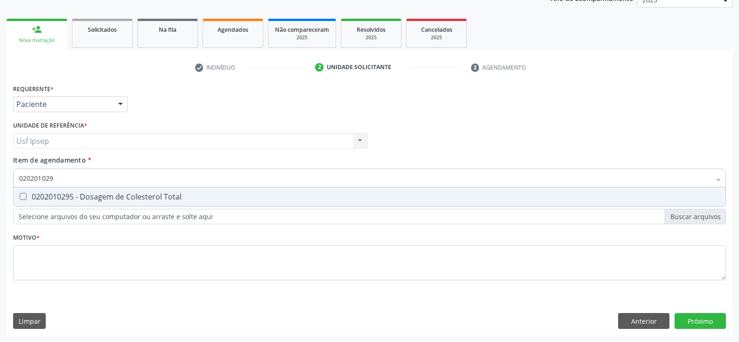
type input "0202010295"
click at [21, 194] on Total at bounding box center [23, 196] width 7 height 7
click at [20, 194] on Total "checkbox" at bounding box center [17, 196] width 6 height 6
checkbox Total "true"
drag, startPoint x: 61, startPoint y: 177, endPoint x: 13, endPoint y: 174, distance: 47.7
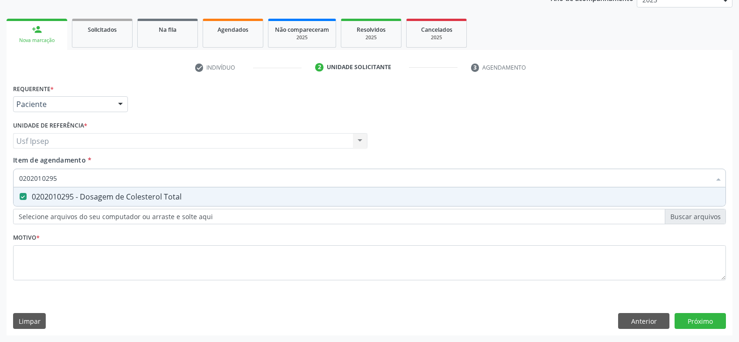
click at [13, 174] on div "0202010295" at bounding box center [369, 178] width 713 height 19
type input "0202"
checkbox Total "false"
type input "0202010287"
click at [23, 197] on Ldl at bounding box center [23, 196] width 7 height 7
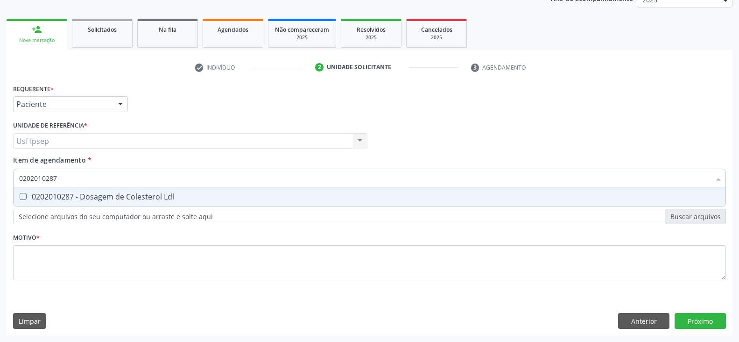
click at [20, 197] on Ldl "checkbox" at bounding box center [17, 196] width 6 height 6
checkbox Ldl "true"
drag, startPoint x: 59, startPoint y: 179, endPoint x: 10, endPoint y: 175, distance: 49.7
click at [10, 175] on div "Requerente * Paciente Médico(a) Enfermeiro(a) Paciente Nenhum resultado encontr…" at bounding box center [370, 209] width 726 height 254
checkbox Ldl "false"
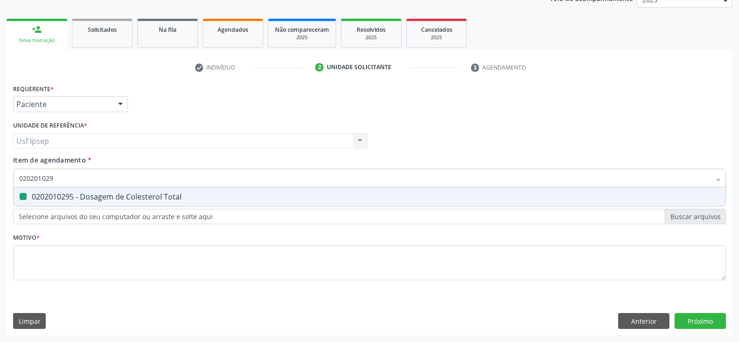
type input "0202010295"
checkbox Total "true"
drag, startPoint x: 59, startPoint y: 180, endPoint x: 11, endPoint y: 170, distance: 49.5
click at [11, 170] on div "Item de agendamento * 0202010295 Desfazer seleção 0202010295 - Dosagem de Coles…" at bounding box center [370, 173] width 718 height 36
checkbox Total "false"
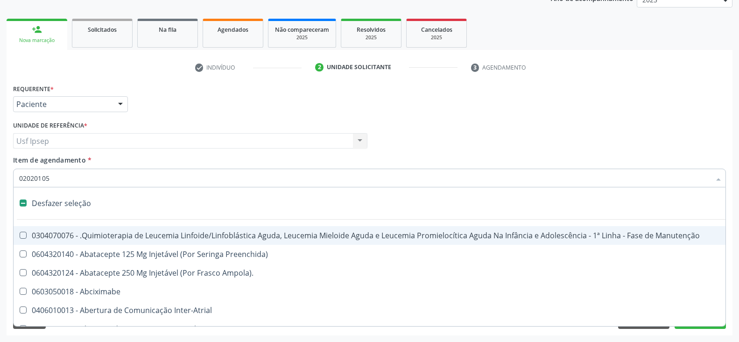
type input "020201050"
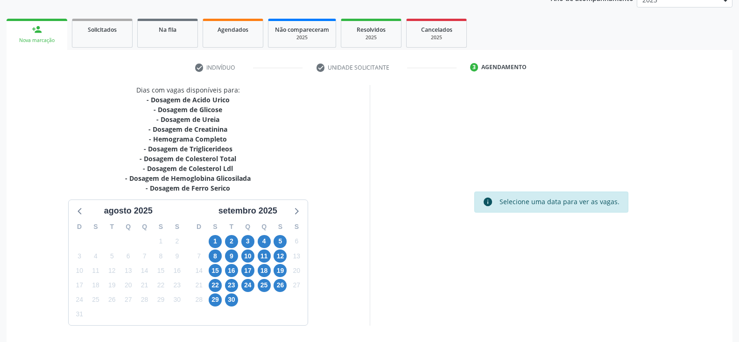
scroll to position [121, 0]
click at [231, 240] on span "2" at bounding box center [231, 241] width 13 height 13
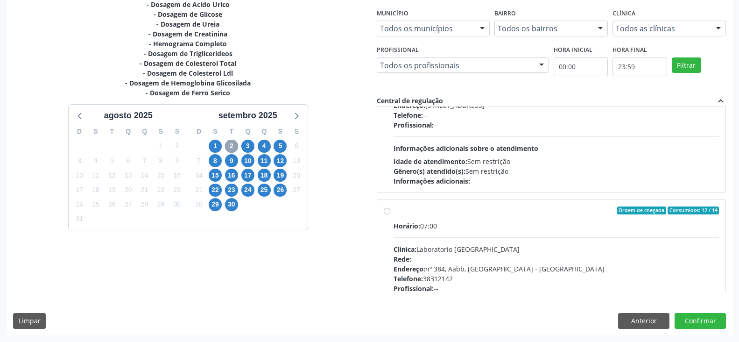
scroll to position [0, 0]
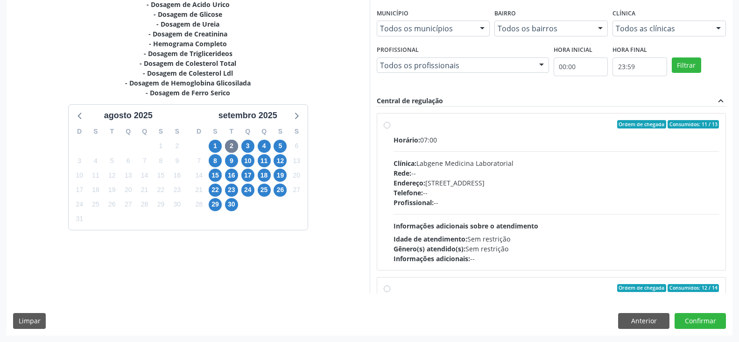
click at [394, 127] on label "Ordem de chegada Consumidos: 11 / 13 Horário: 07:00 Clínica: Labgene Medicina L…" at bounding box center [557, 191] width 326 height 143
click at [386, 127] on input "Ordem de chegada Consumidos: 11 / 13 Horário: 07:00 Clínica: Labgene Medicina L…" at bounding box center [387, 124] width 7 height 8
radio input "true"
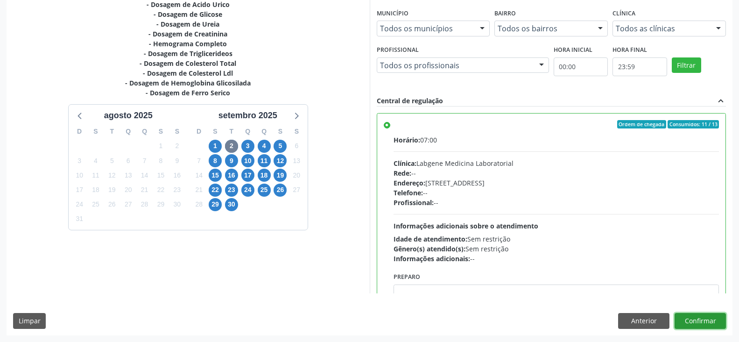
click at [697, 322] on button "Confirmar" at bounding box center [700, 321] width 51 height 16
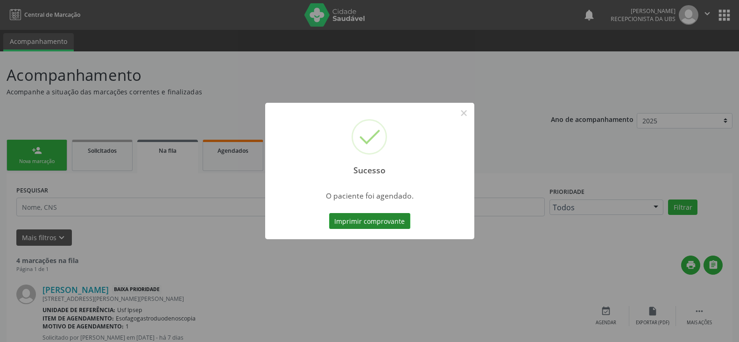
click at [367, 221] on button "Imprimir comprovante" at bounding box center [369, 221] width 81 height 16
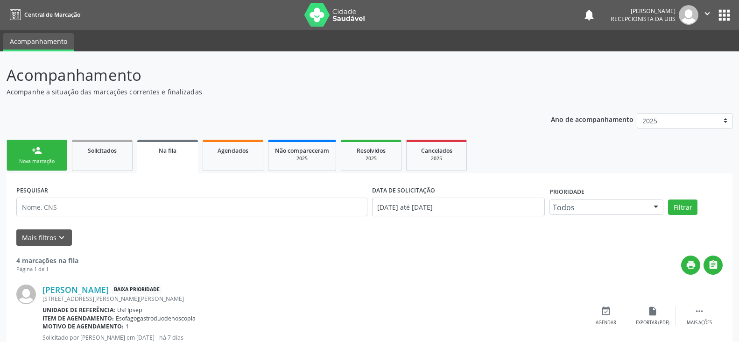
click at [33, 154] on div "person_add" at bounding box center [37, 150] width 10 height 10
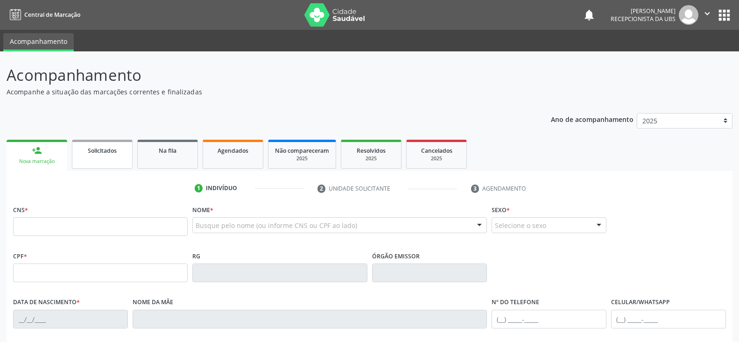
drag, startPoint x: 123, startPoint y: 163, endPoint x: 93, endPoint y: 148, distance: 33.8
drag, startPoint x: 93, startPoint y: 148, endPoint x: 48, endPoint y: 221, distance: 85.5
click at [48, 221] on input "text" at bounding box center [100, 226] width 175 height 19
type input "898 0063 0611 9932"
type input "183.120.944-66"
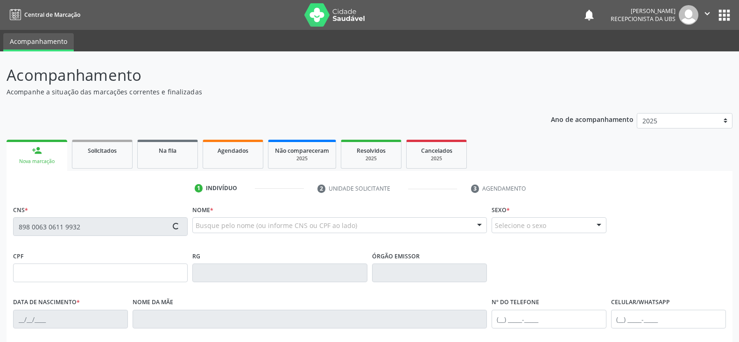
type input "[DATE]"
type input "[MEDICAL_DATA][PERSON_NAME]"
type input "[PHONE_NUMBER]"
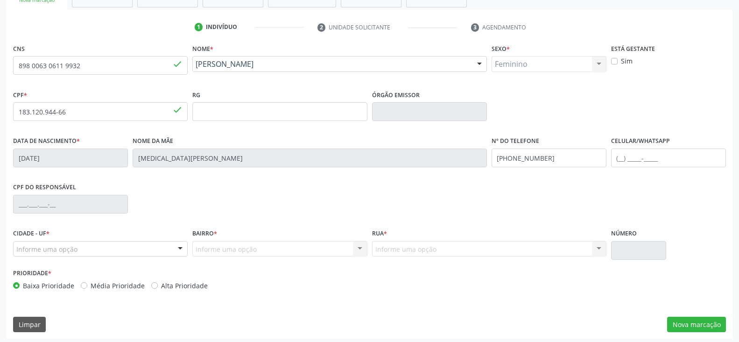
scroll to position [164, 0]
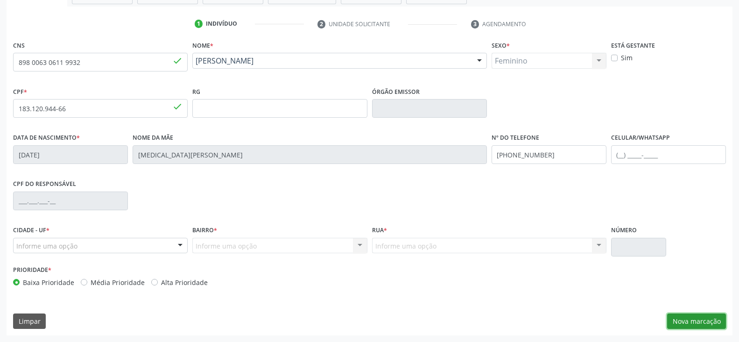
click at [689, 323] on button "Nova marcação" at bounding box center [696, 321] width 59 height 16
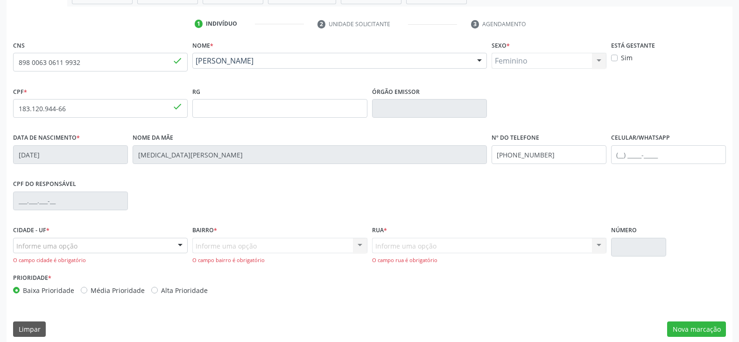
click at [179, 247] on div at bounding box center [180, 246] width 14 height 16
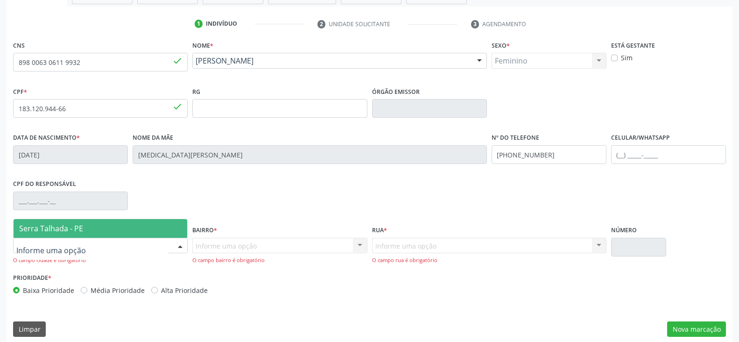
click at [122, 231] on span "Serra Talhada - PE" at bounding box center [101, 228] width 174 height 19
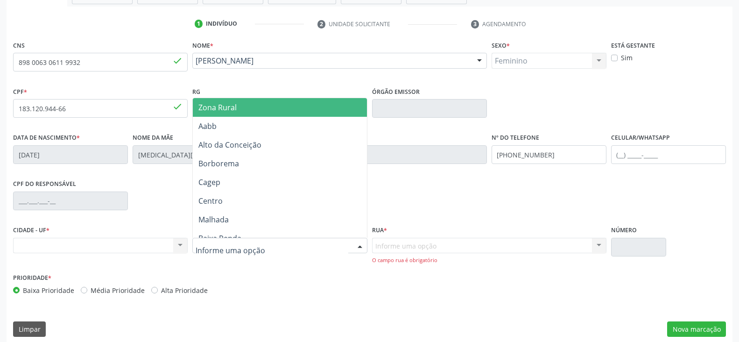
click at [356, 247] on div at bounding box center [360, 246] width 14 height 16
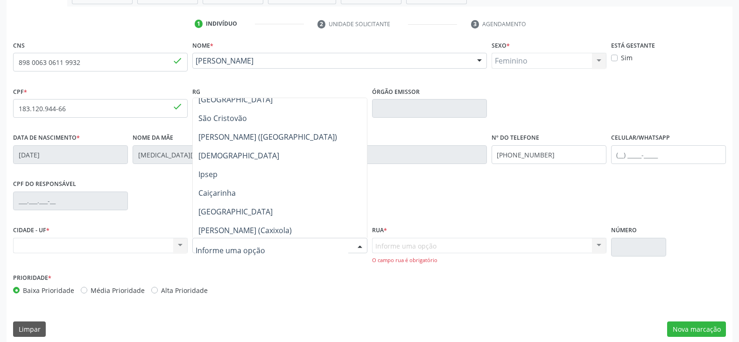
scroll to position [233, 0]
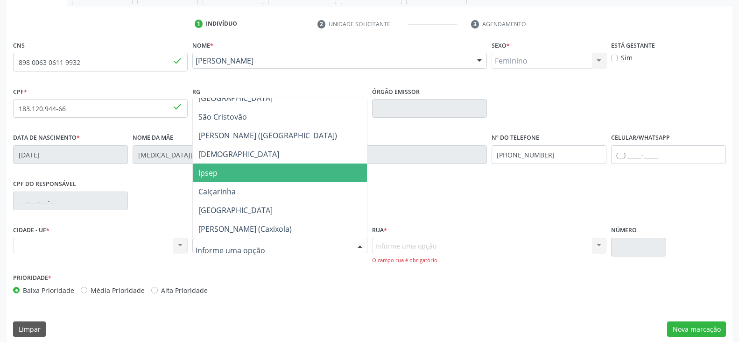
click at [246, 170] on span "Ipsep" at bounding box center [280, 172] width 174 height 19
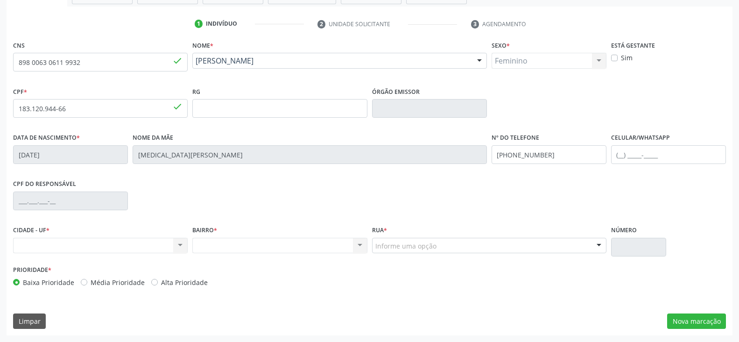
click at [599, 245] on div at bounding box center [599, 246] width 14 height 16
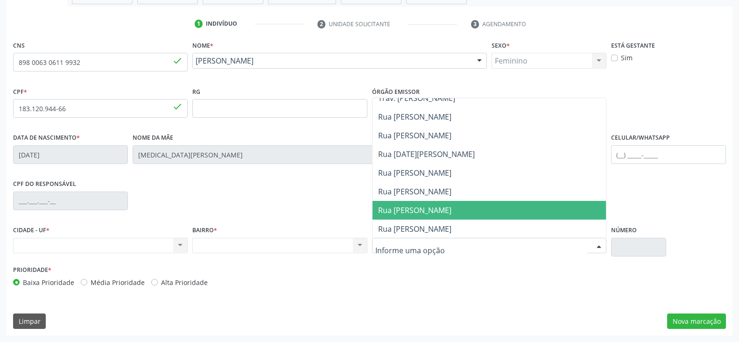
scroll to position [311, 0]
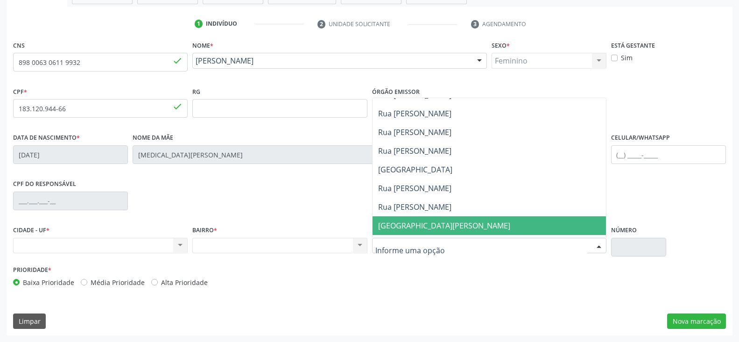
click at [650, 215] on div "CPF do responsável" at bounding box center [370, 200] width 718 height 46
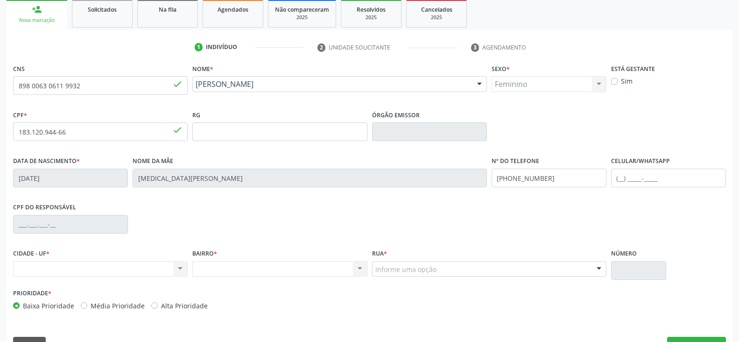
scroll to position [164, 0]
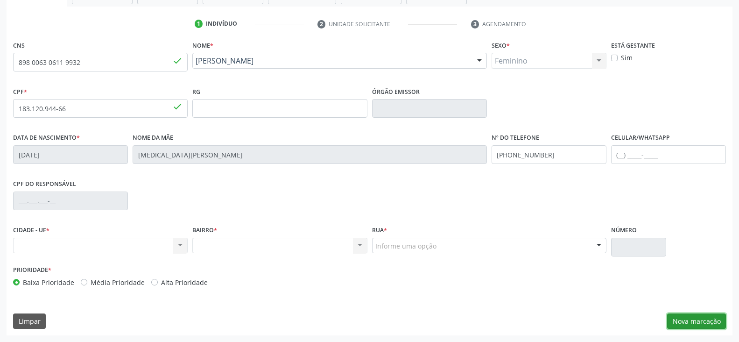
click at [695, 317] on button "Nova marcação" at bounding box center [696, 321] width 59 height 16
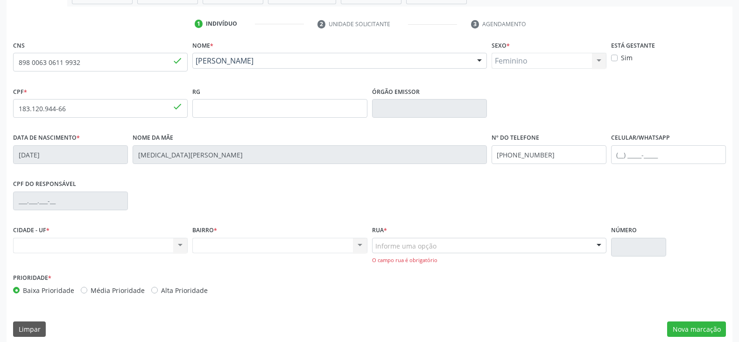
click at [598, 245] on div at bounding box center [599, 246] width 14 height 16
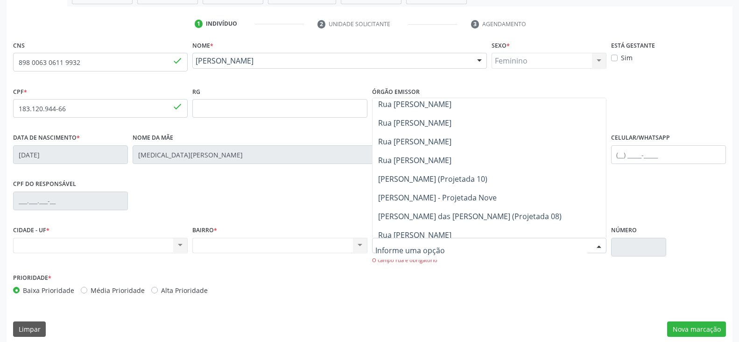
scroll to position [856, 0]
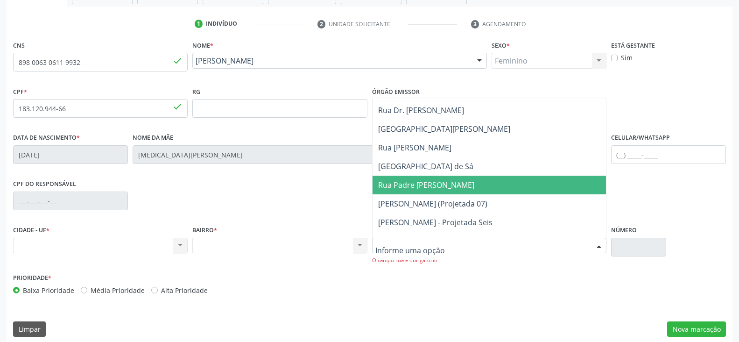
click at [434, 187] on span "Rua Padre Luiz Kerle" at bounding box center [426, 185] width 96 height 10
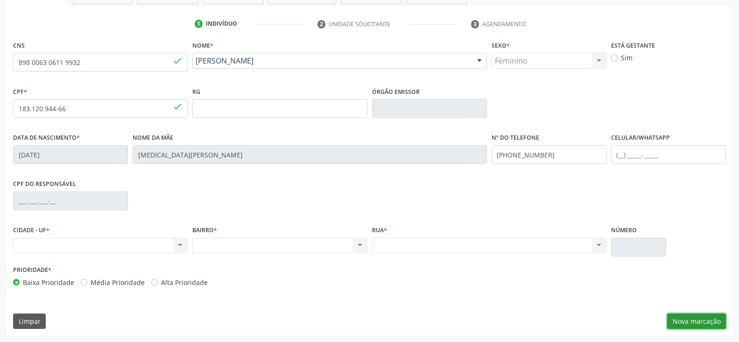
click at [682, 321] on button "Nova marcação" at bounding box center [696, 321] width 59 height 16
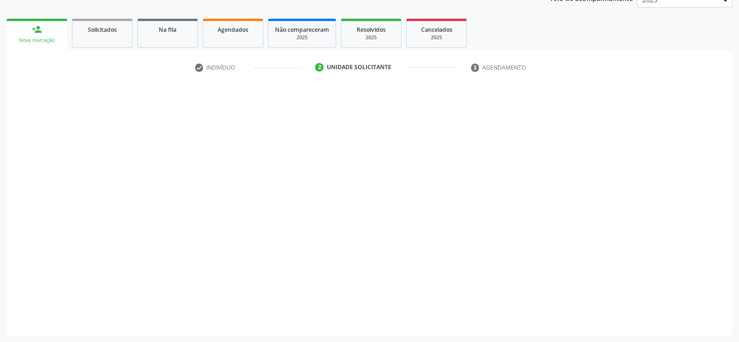
scroll to position [121, 0]
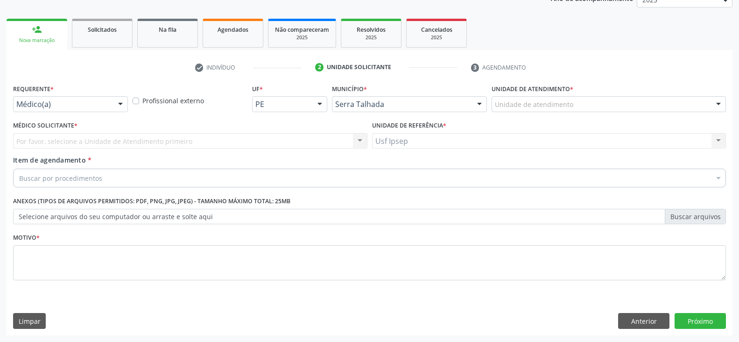
click at [361, 144] on div "Por favor, selecione a Unidade de Atendimento primeiro Nenhum resultado encontr…" at bounding box center [190, 141] width 354 height 16
click at [223, 179] on div "Buscar por procedimentos" at bounding box center [369, 178] width 713 height 19
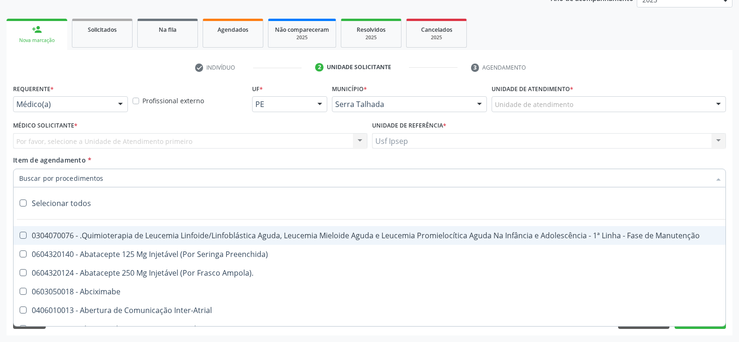
click at [206, 177] on input "Item de agendamento *" at bounding box center [365, 178] width 692 height 19
click at [191, 155] on div "Item de agendamento * Selecionar todos 0304070076 - .Quimioterapia de Leucemia …" at bounding box center [369, 169] width 713 height 29
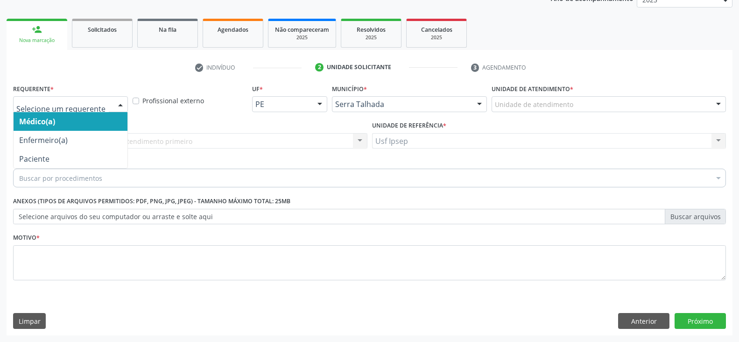
click at [120, 103] on div at bounding box center [120, 105] width 14 height 16
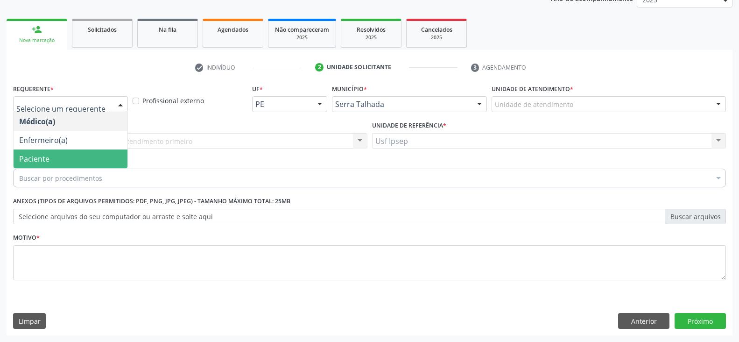
click at [69, 155] on span "Paciente" at bounding box center [71, 158] width 114 height 19
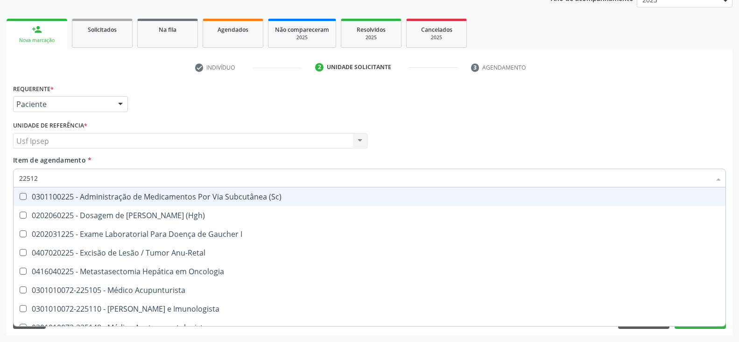
type input "225124"
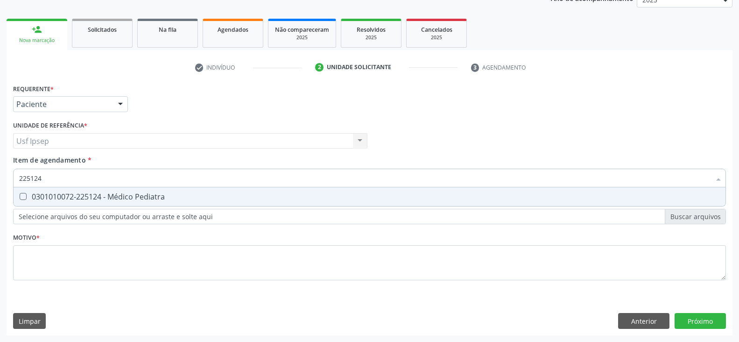
click at [22, 195] on Pediatra at bounding box center [23, 196] width 7 height 7
click at [20, 195] on Pediatra "checkbox" at bounding box center [17, 196] width 6 height 6
click at [22, 195] on Pediatra at bounding box center [23, 196] width 7 height 7
click at [20, 195] on Pediatra "checkbox" at bounding box center [17, 196] width 6 height 6
click at [22, 195] on Pediatra at bounding box center [23, 196] width 7 height 7
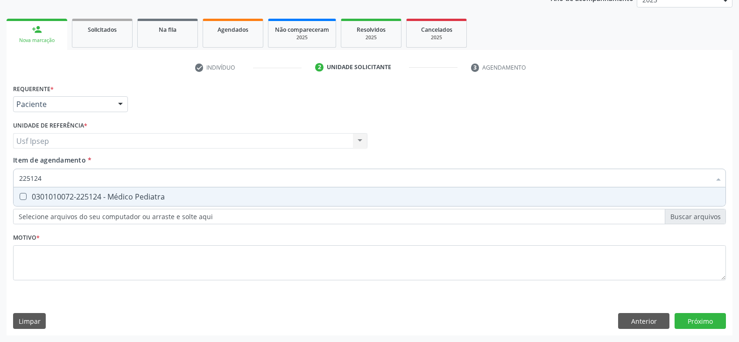
click at [20, 195] on Pediatra "checkbox" at bounding box center [17, 196] width 6 height 6
checkbox Pediatra "true"
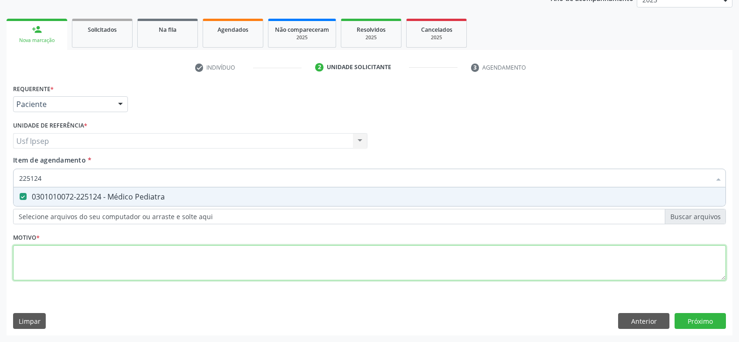
click at [40, 252] on div "Requerente * Paciente Médico(a) Enfermeiro(a) Paciente Nenhum resultado encontr…" at bounding box center [369, 188] width 713 height 212
type textarea "1"
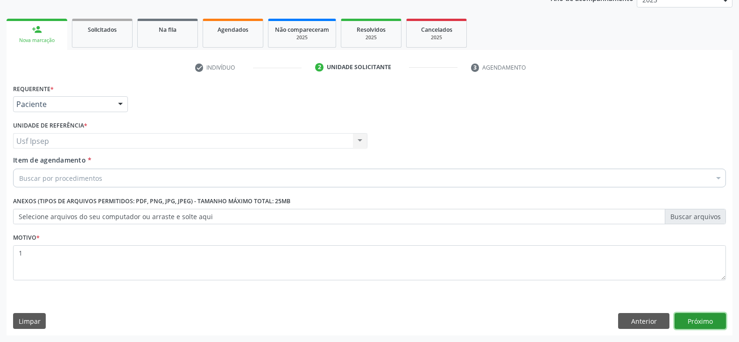
click at [705, 317] on button "Próximo" at bounding box center [700, 321] width 51 height 16
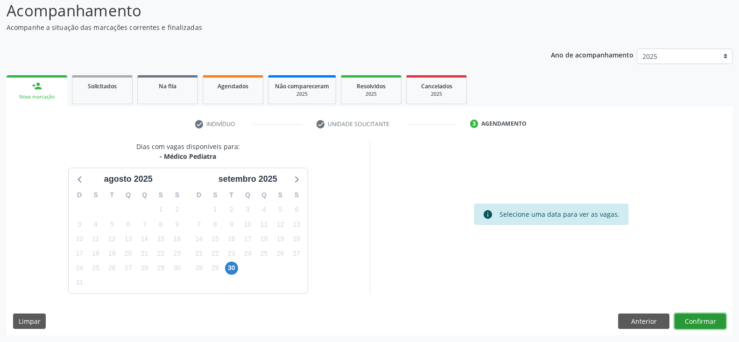
click at [693, 325] on button "Confirmar" at bounding box center [700, 321] width 51 height 16
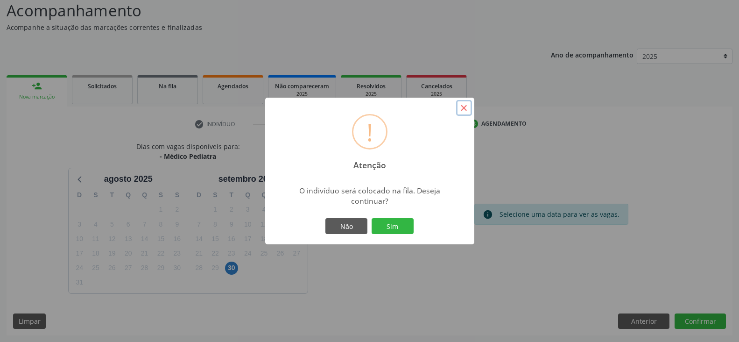
click at [469, 110] on button "×" at bounding box center [464, 108] width 16 height 16
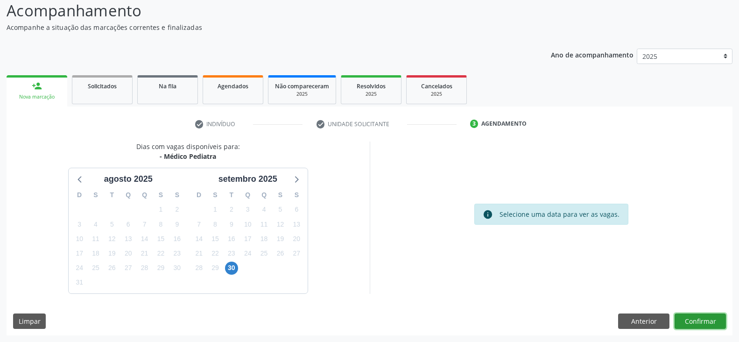
click at [706, 318] on button "Confirmar" at bounding box center [700, 321] width 51 height 16
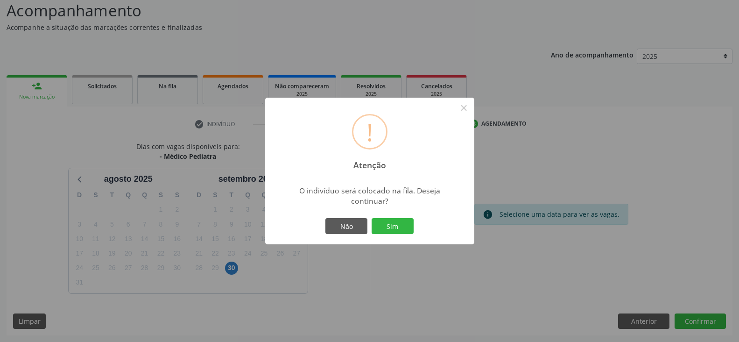
click at [311, 219] on div "! Atenção × O indivíduo será colocado na fila. Deseja continuar? Não Sim" at bounding box center [369, 171] width 209 height 147
click at [706, 322] on div "! Atenção × O indivíduo será colocado na fila. Deseja continuar? Não Sim" at bounding box center [369, 171] width 739 height 342
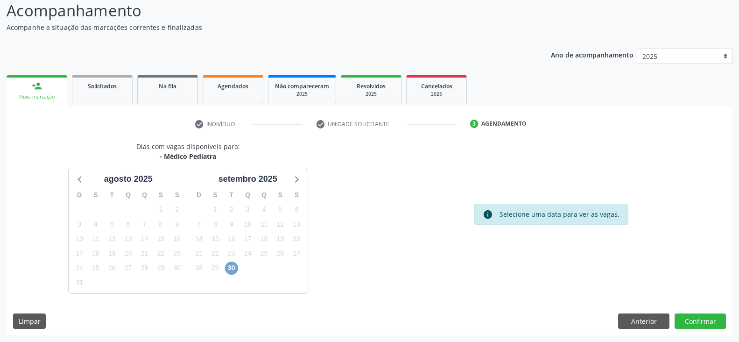
click at [233, 266] on span "30" at bounding box center [231, 267] width 13 height 13
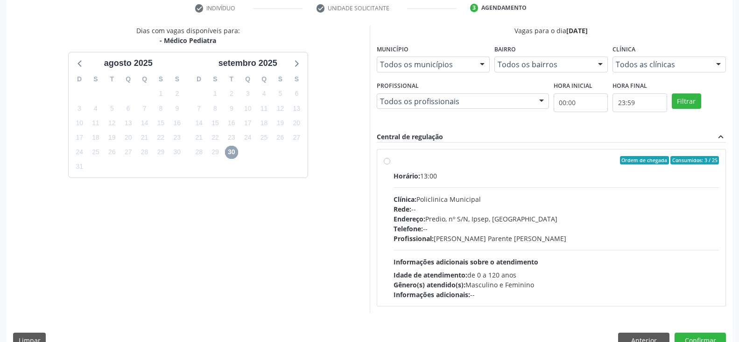
scroll to position [199, 0]
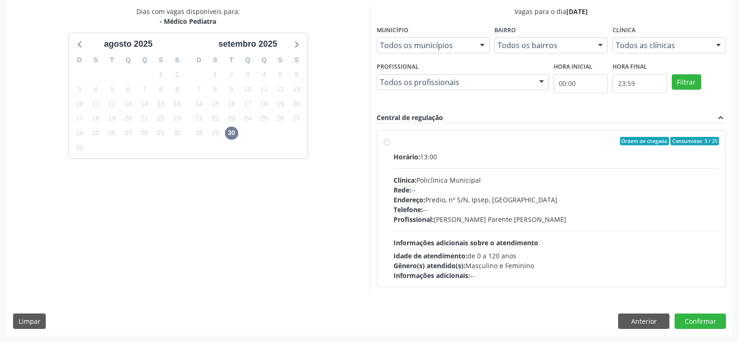
click at [394, 140] on label "Ordem de chegada Consumidos: 3 / 25 Horário: 13:00 Clínica: Policlinica Municip…" at bounding box center [557, 208] width 326 height 143
click at [386, 140] on input "Ordem de chegada Consumidos: 3 / 25 Horário: 13:00 Clínica: Policlinica Municip…" at bounding box center [387, 141] width 7 height 8
radio input "true"
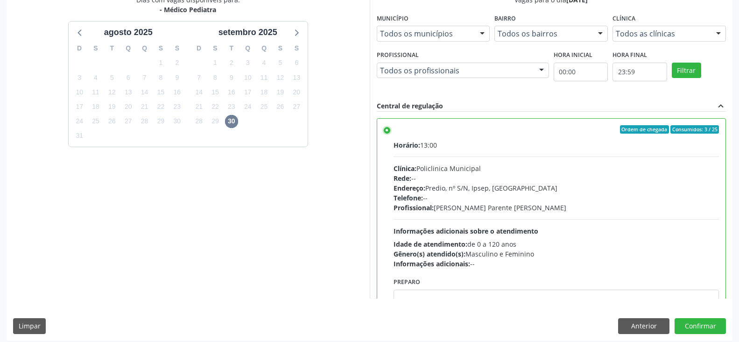
scroll to position [216, 0]
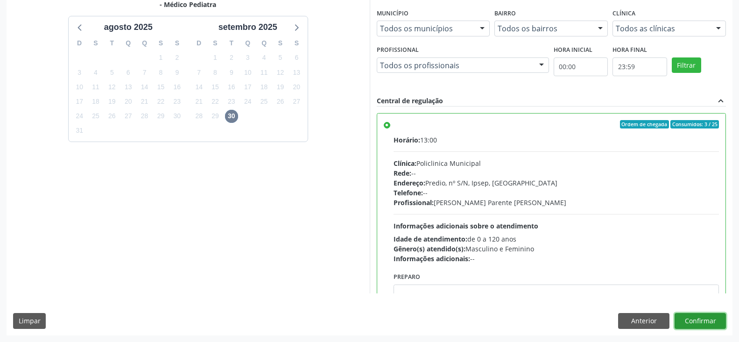
click at [692, 321] on button "Confirmar" at bounding box center [700, 321] width 51 height 16
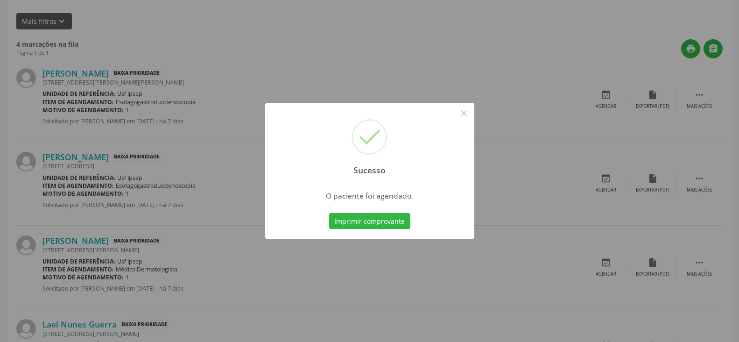
scroll to position [0, 0]
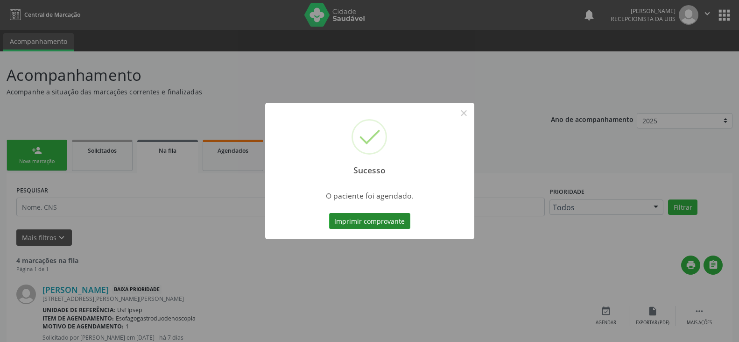
click at [366, 220] on button "Imprimir comprovante" at bounding box center [369, 221] width 81 height 16
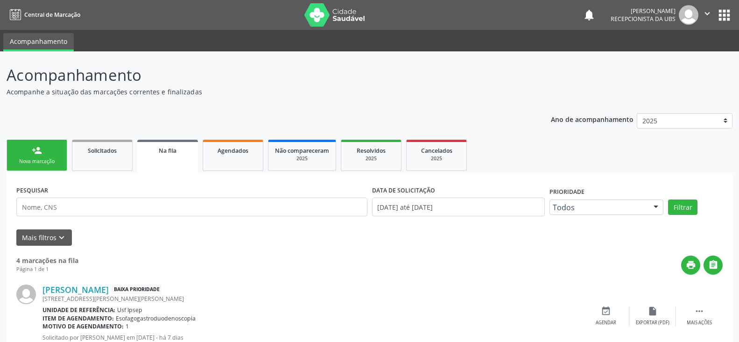
click at [706, 14] on icon "" at bounding box center [707, 13] width 10 height 10
click at [683, 57] on link "Sair" at bounding box center [683, 56] width 64 height 13
